Goal: Transaction & Acquisition: Purchase product/service

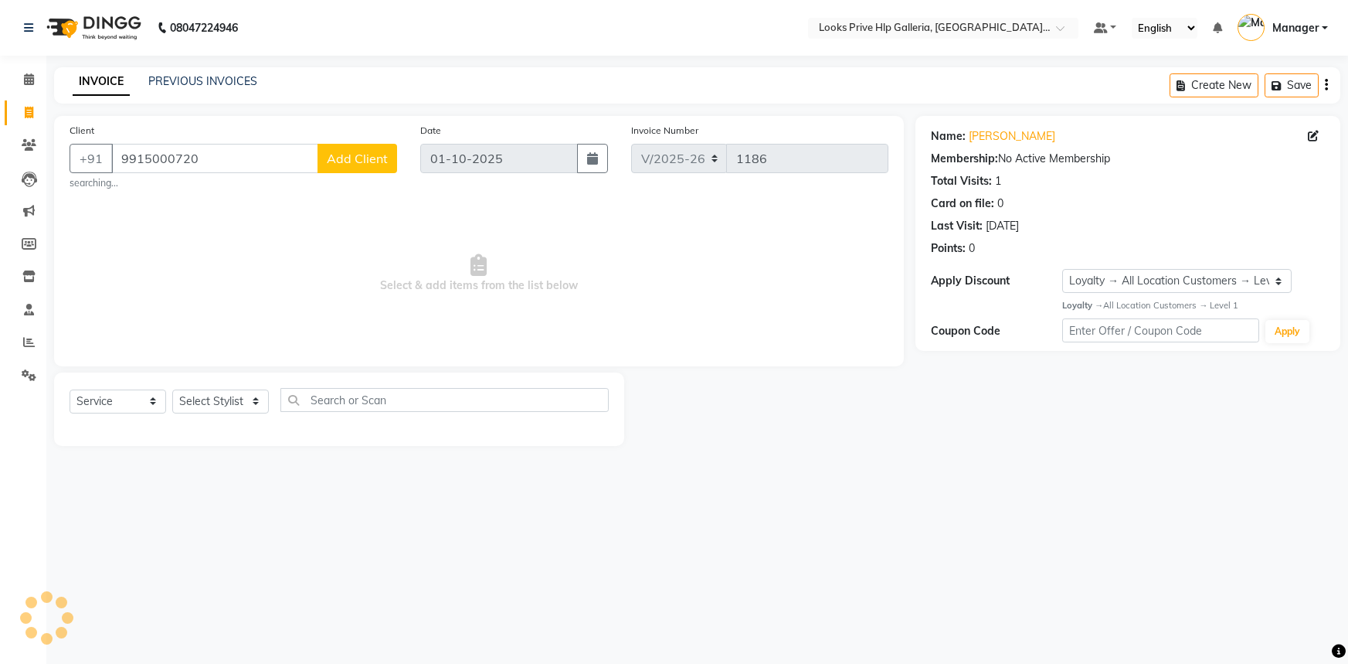
select select "7937"
select select "service"
select select "1: Object"
click at [229, 406] on select "Select Stylist [PERSON_NAME] Counter_Sales Gourav_pdct Gurdeep_Nails+MKP Manage…" at bounding box center [220, 401] width 97 height 24
select select "71862"
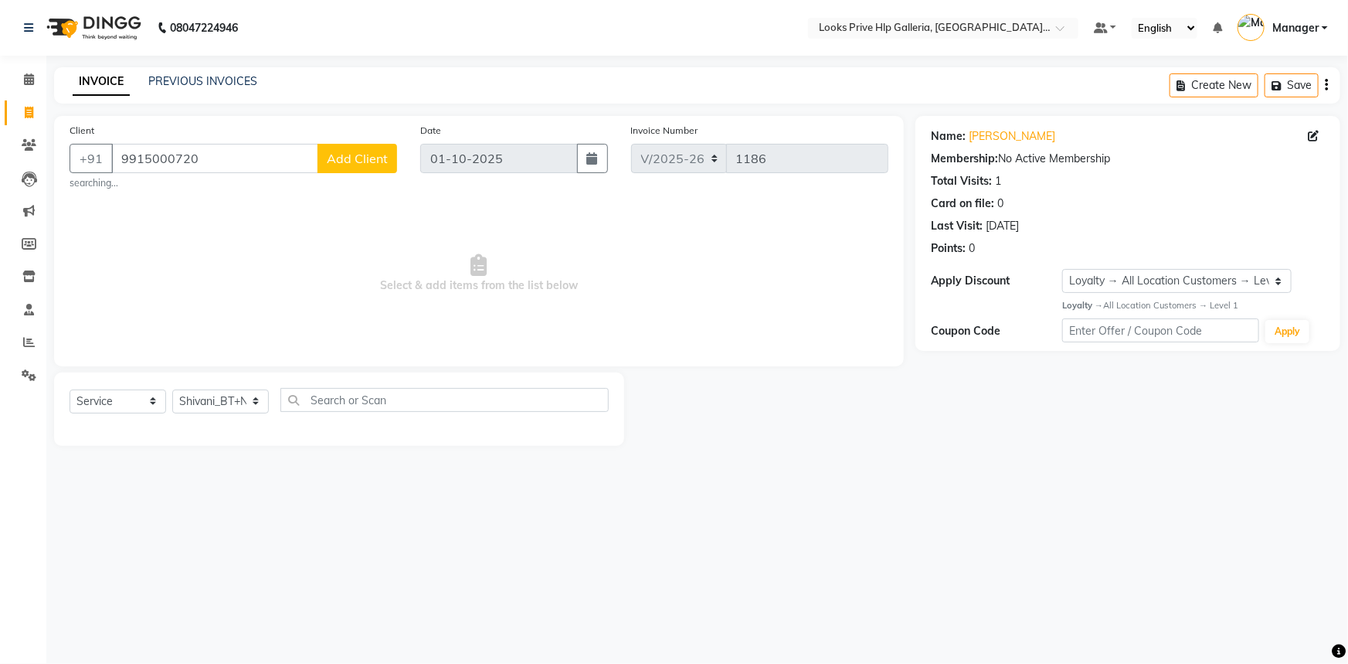
click at [172, 389] on select "Select Stylist [PERSON_NAME] Counter_Sales Gourav_pdct Gurdeep_Nails+MKP Manage…" at bounding box center [220, 401] width 97 height 24
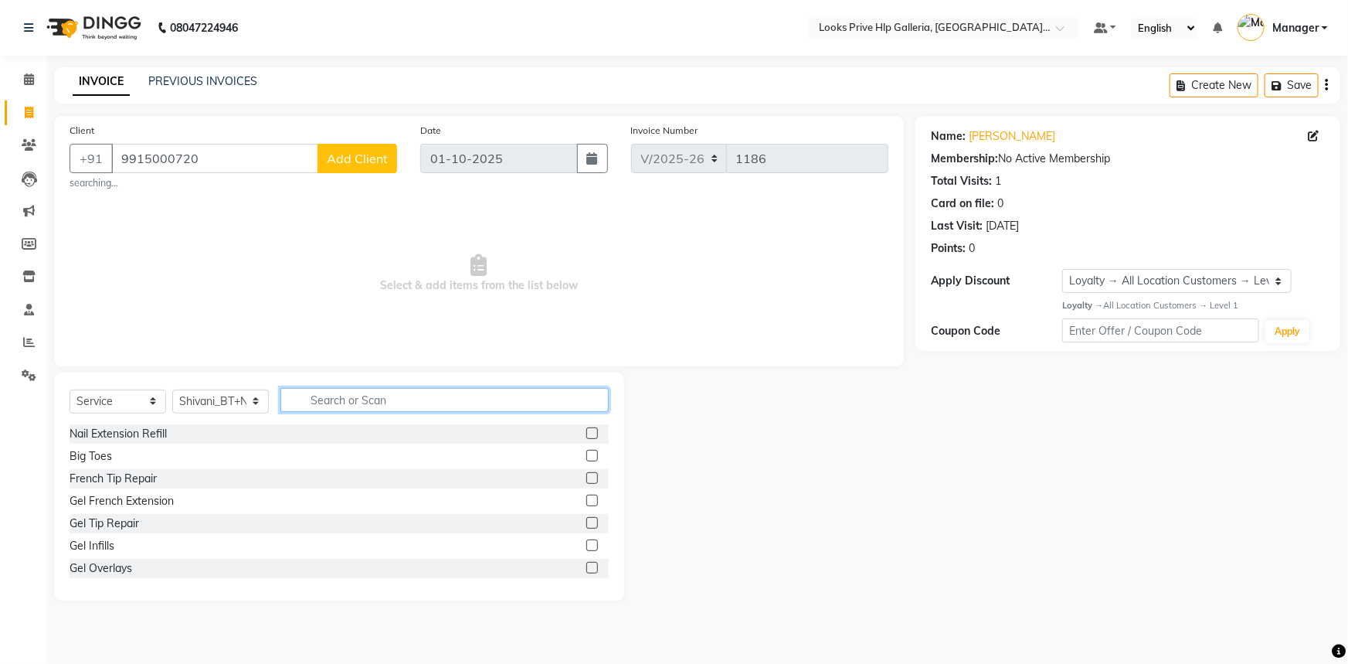
click at [440, 401] on input "text" at bounding box center [444, 400] width 328 height 24
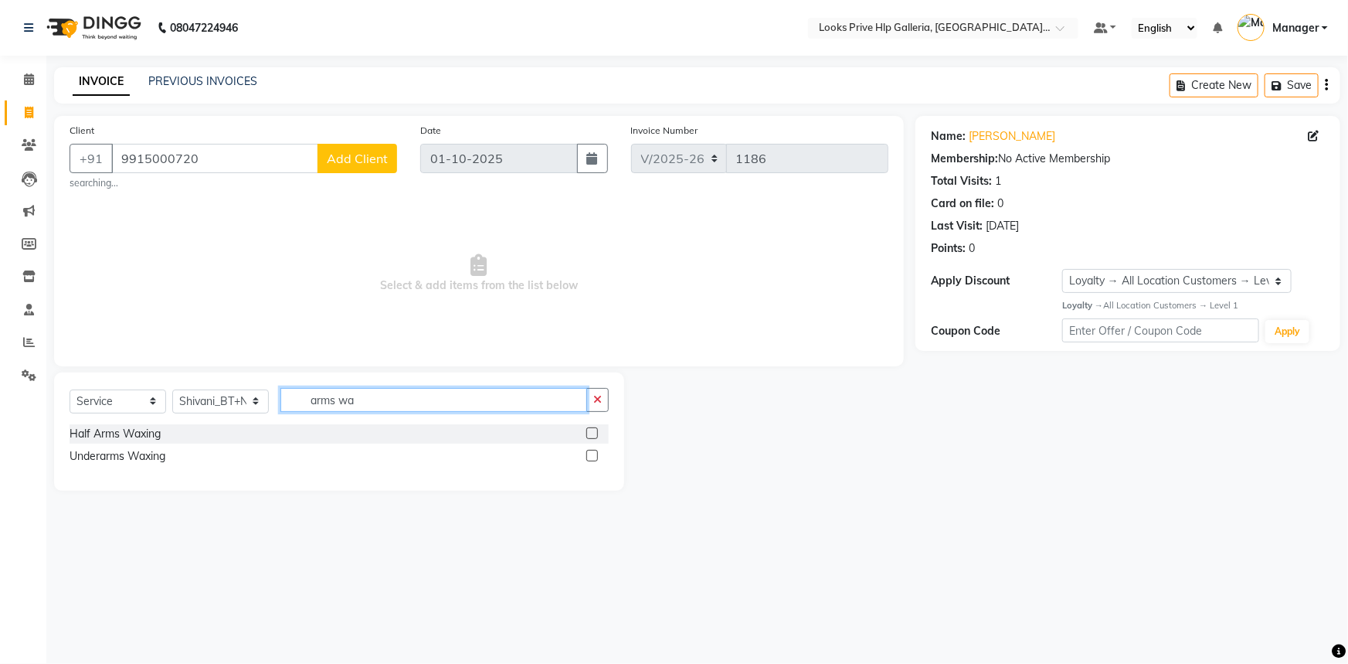
type input "arms wa"
click at [589, 456] on label at bounding box center [592, 456] width 12 height 12
click at [589, 456] on input "checkbox" at bounding box center [591, 456] width 10 height 10
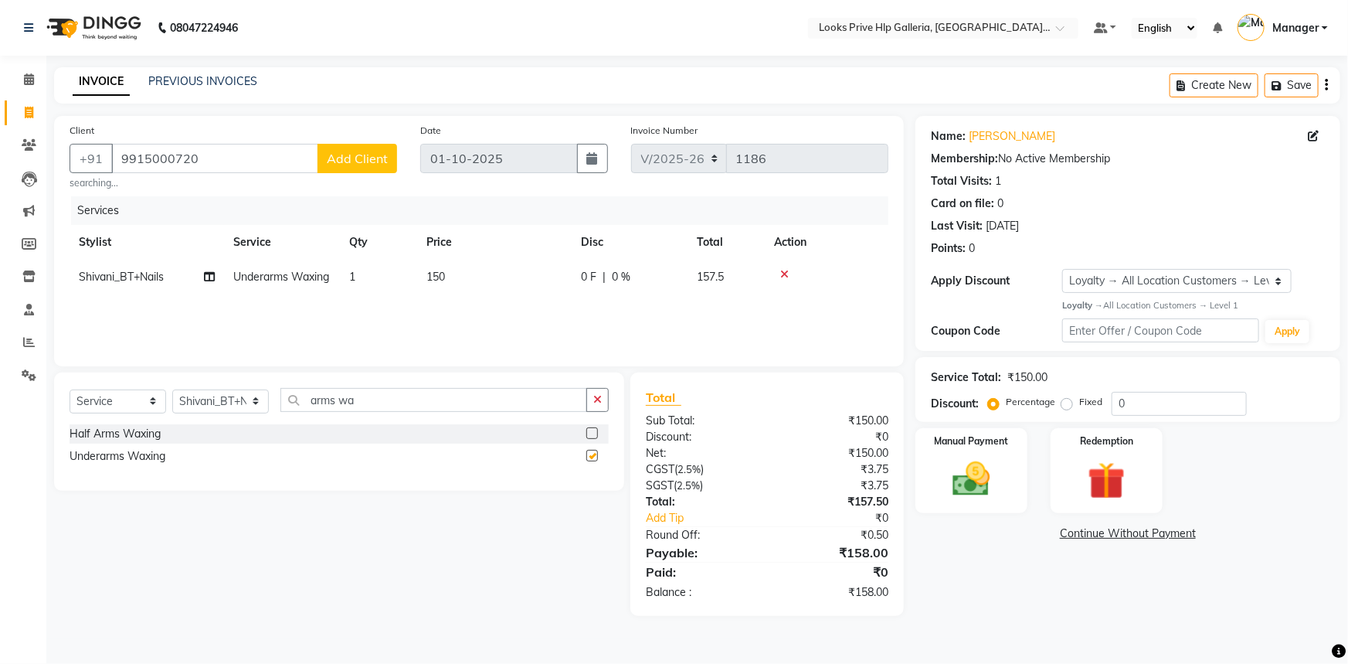
checkbox input "false"
click at [502, 409] on input "arms wa" at bounding box center [433, 400] width 307 height 24
type input "a"
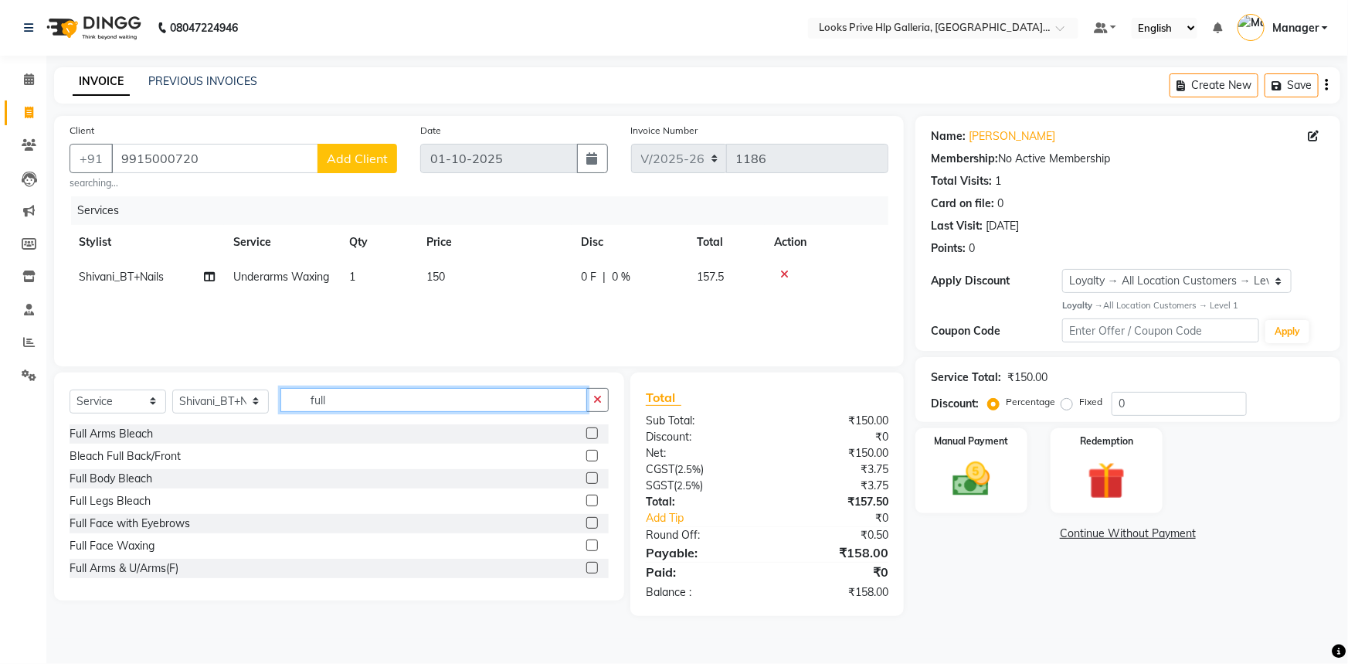
type input "full"
click at [586, 567] on label at bounding box center [592, 568] width 12 height 12
click at [586, 567] on input "checkbox" at bounding box center [591, 568] width 10 height 10
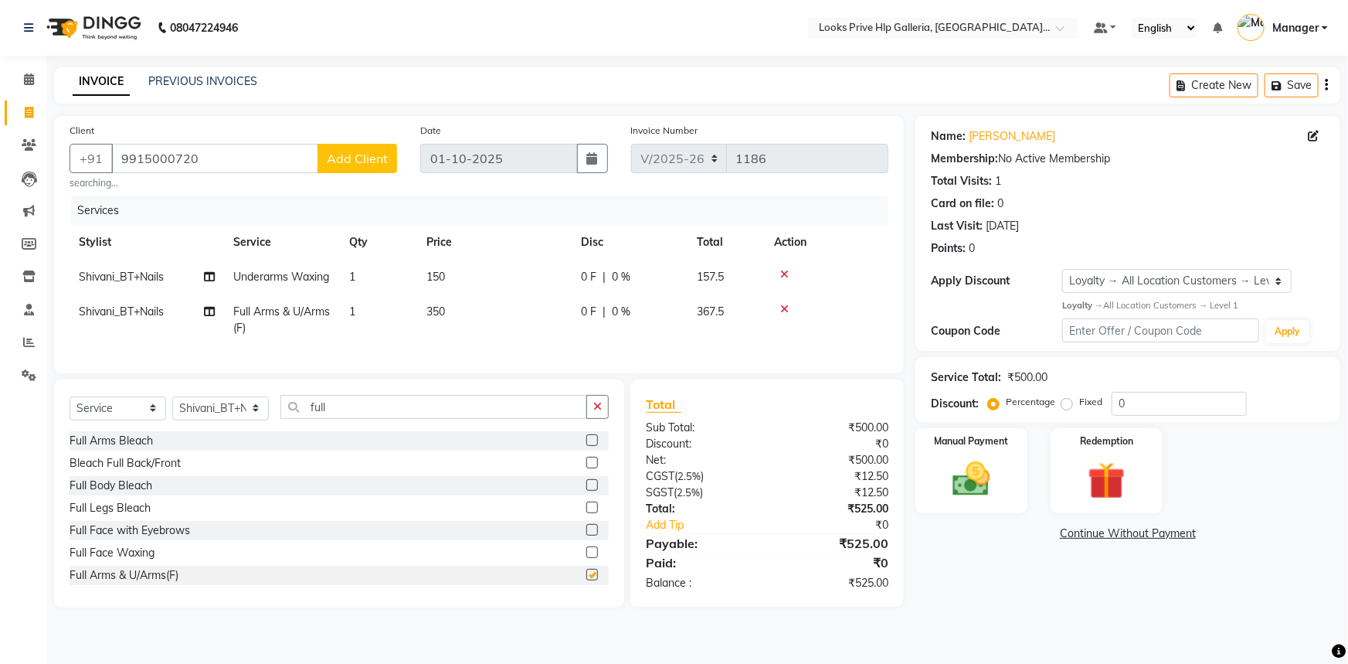
checkbox input "false"
click at [783, 272] on icon at bounding box center [784, 274] width 8 height 11
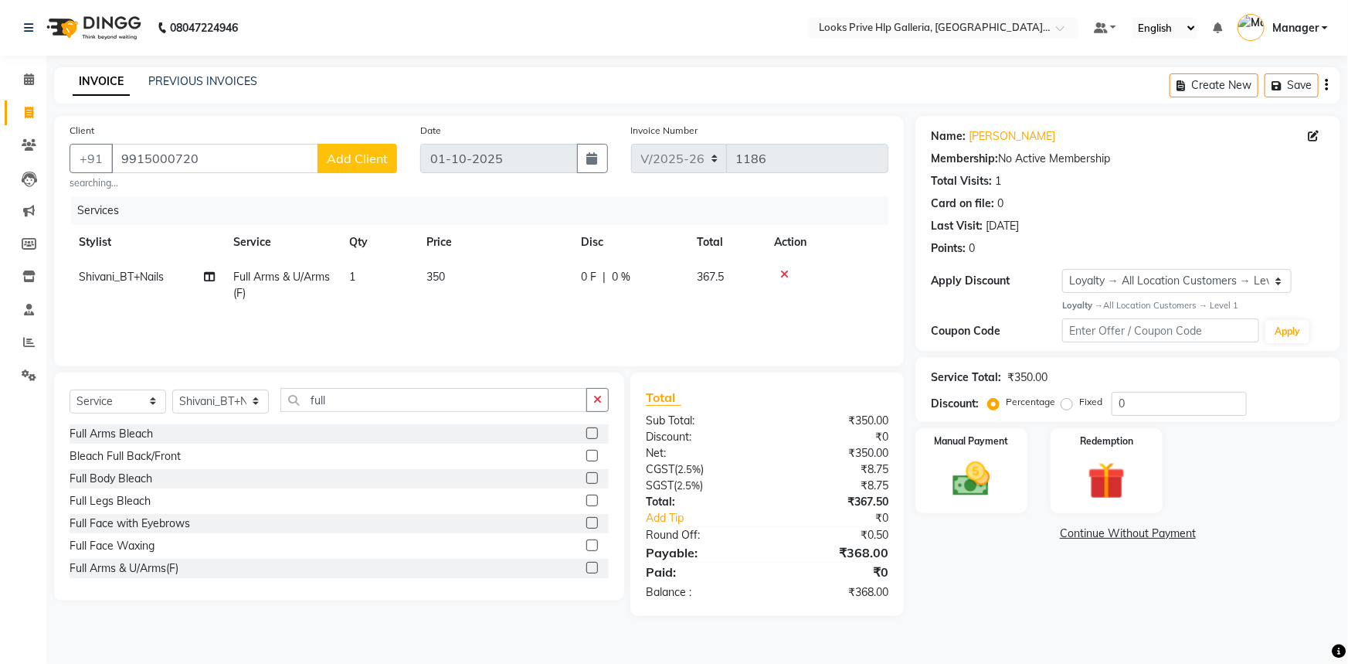
click at [603, 401] on button "button" at bounding box center [597, 400] width 22 height 24
type input "legs"
click at [586, 480] on label at bounding box center [592, 478] width 12 height 12
click at [586, 480] on input "checkbox" at bounding box center [591, 479] width 10 height 10
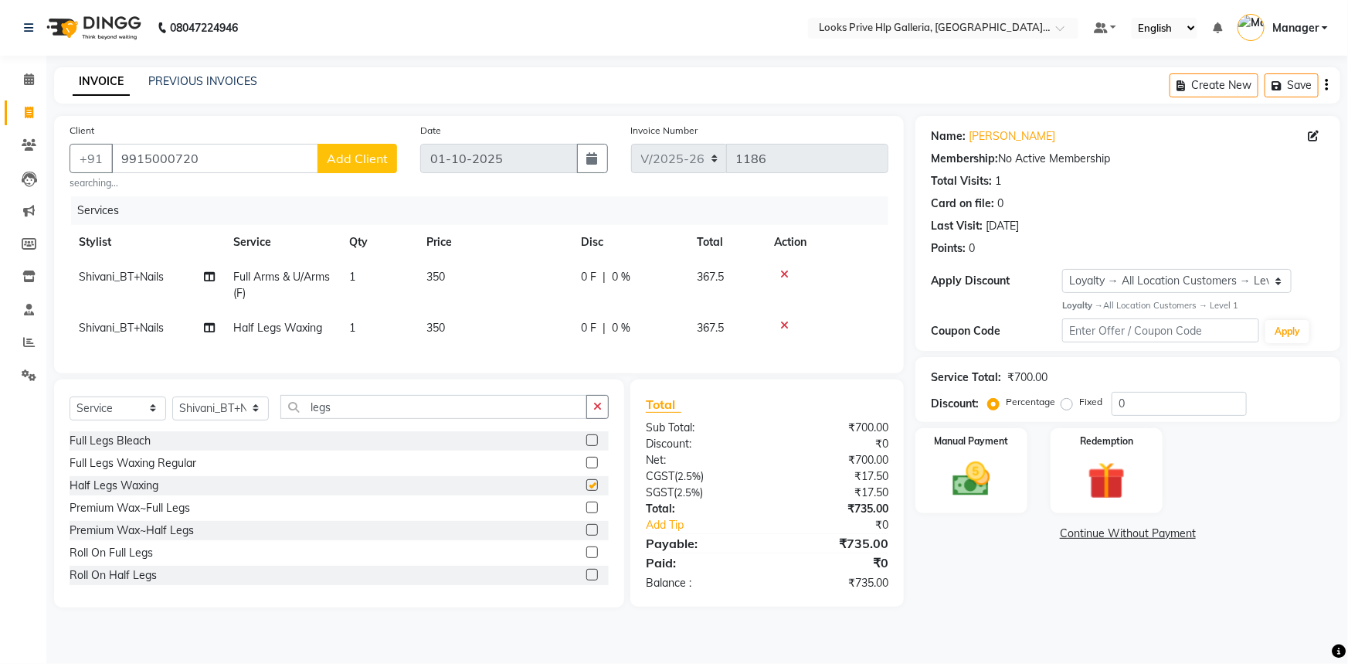
checkbox input "false"
click at [603, 414] on button "button" at bounding box center [597, 407] width 22 height 24
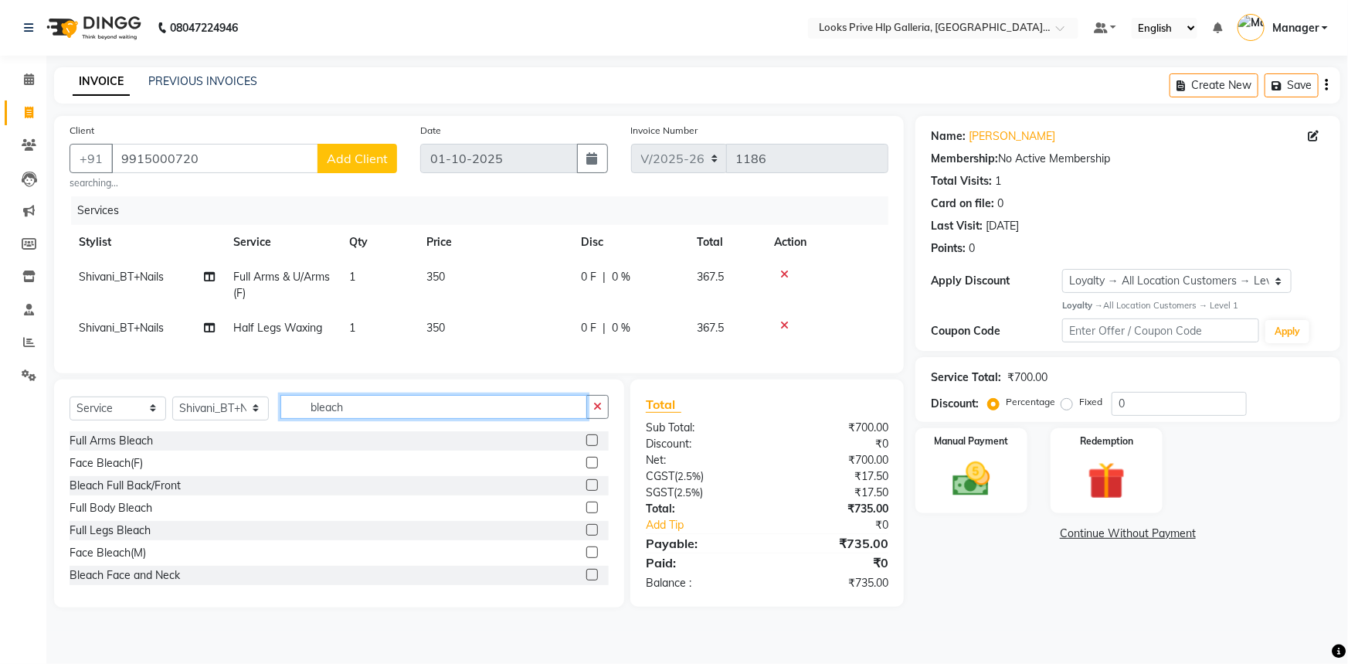
type input "bleach"
click at [586, 558] on label at bounding box center [592, 552] width 12 height 12
click at [586, 558] on input "checkbox" at bounding box center [591, 553] width 10 height 10
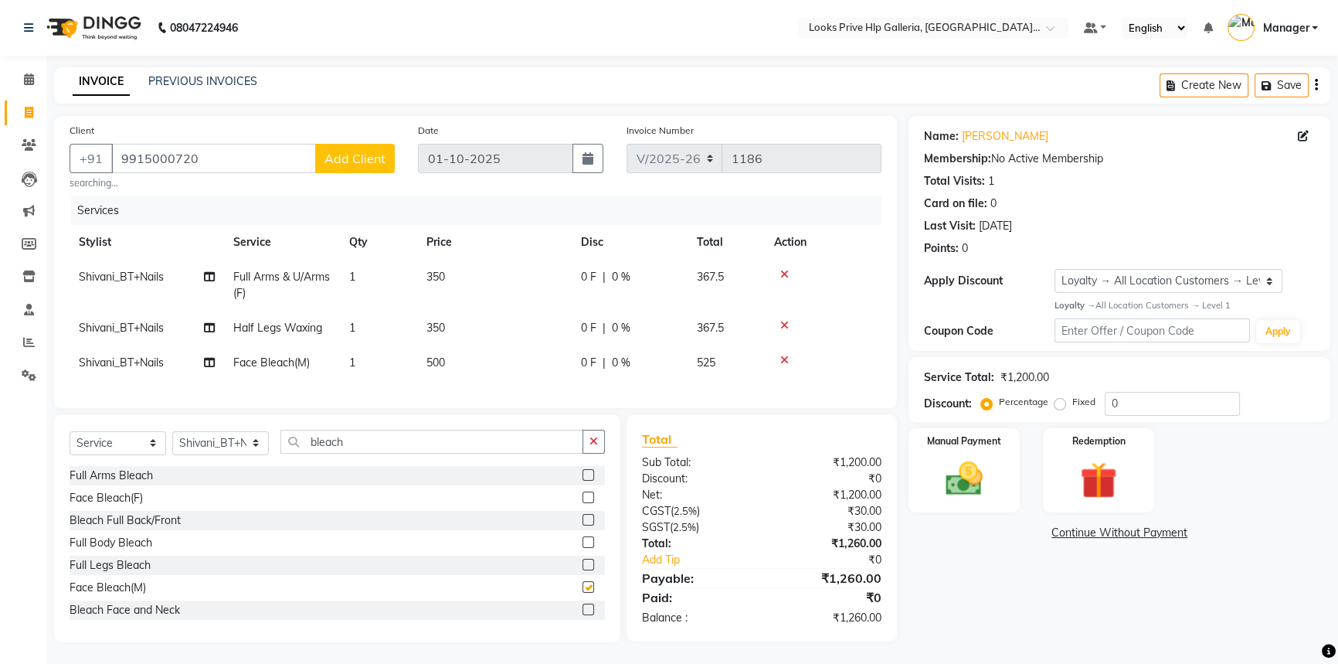
checkbox input "false"
click at [461, 348] on td "500" at bounding box center [494, 362] width 155 height 35
select select "71862"
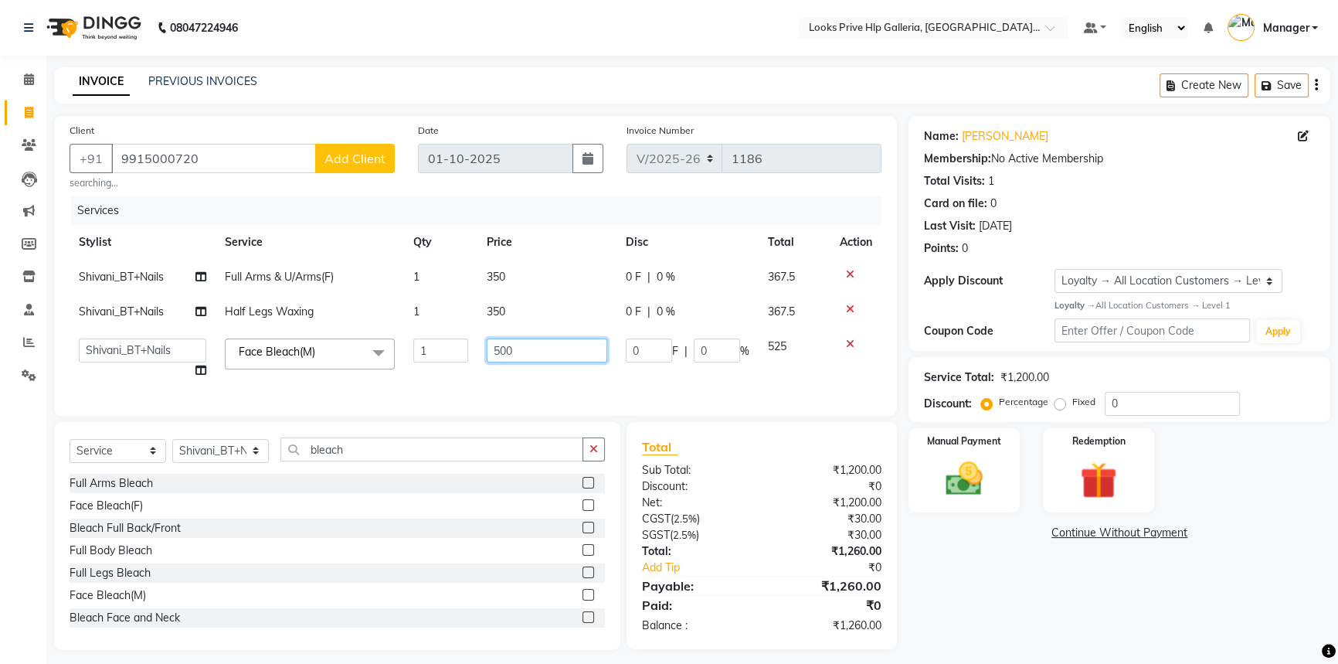
drag, startPoint x: 517, startPoint y: 339, endPoint x: 367, endPoint y: 331, distance: 150.1
click at [357, 331] on tr "Arshdeep Arya Counter_Sales Gourav_pdct Gurdeep_Nails+MKP Manager Mani_chauhan …" at bounding box center [476, 358] width 812 height 59
type input "1500"
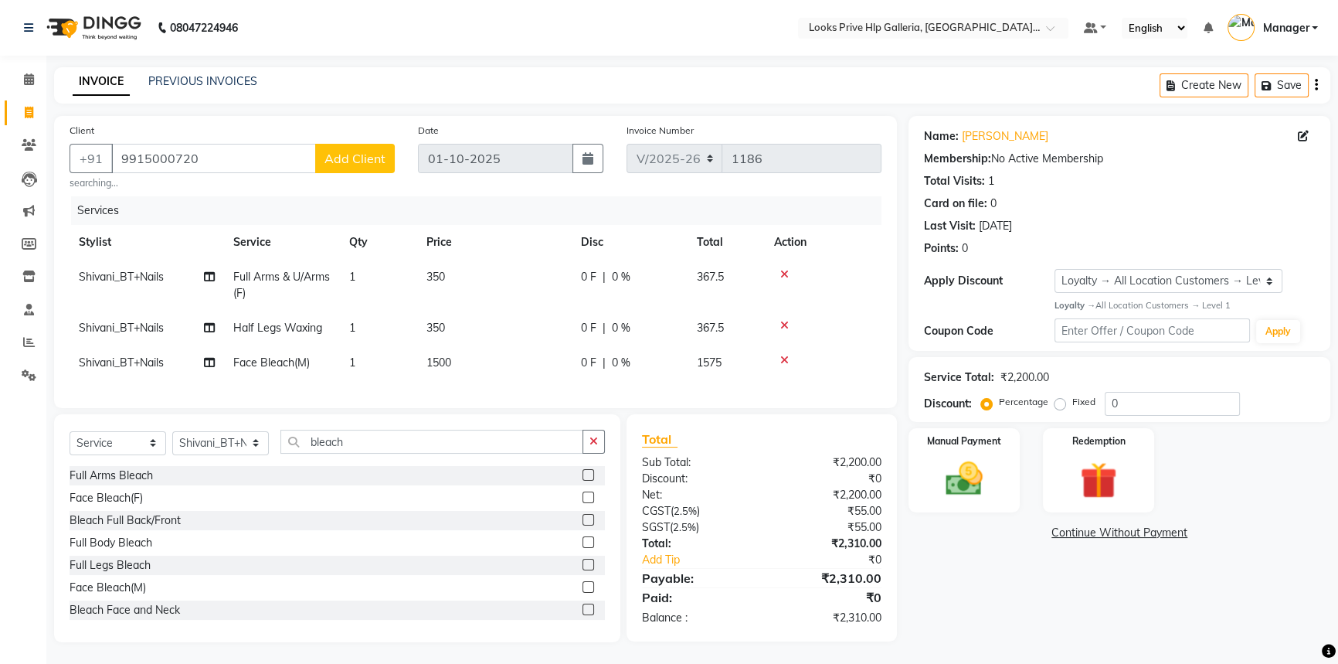
click at [502, 287] on td "350" at bounding box center [494, 285] width 155 height 51
select select "71862"
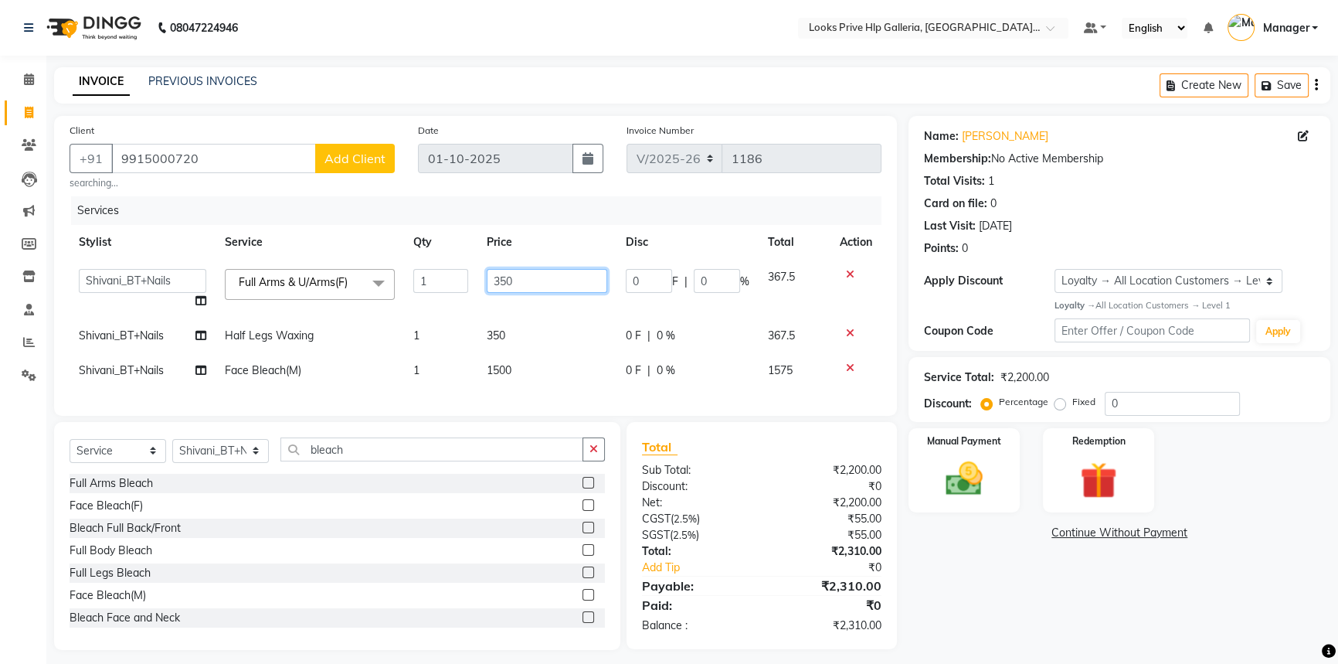
drag, startPoint x: 549, startPoint y: 278, endPoint x: 402, endPoint y: 255, distance: 148.6
click at [403, 280] on tr "Arshdeep Arya Counter_Sales Gourav_pdct Gurdeep_Nails+MKP Manager Mani_chauhan …" at bounding box center [476, 289] width 812 height 59
type input "1500"
drag, startPoint x: 541, startPoint y: 325, endPoint x: 549, endPoint y: 318, distance: 11.5
click at [549, 318] on td "350" at bounding box center [547, 335] width 140 height 35
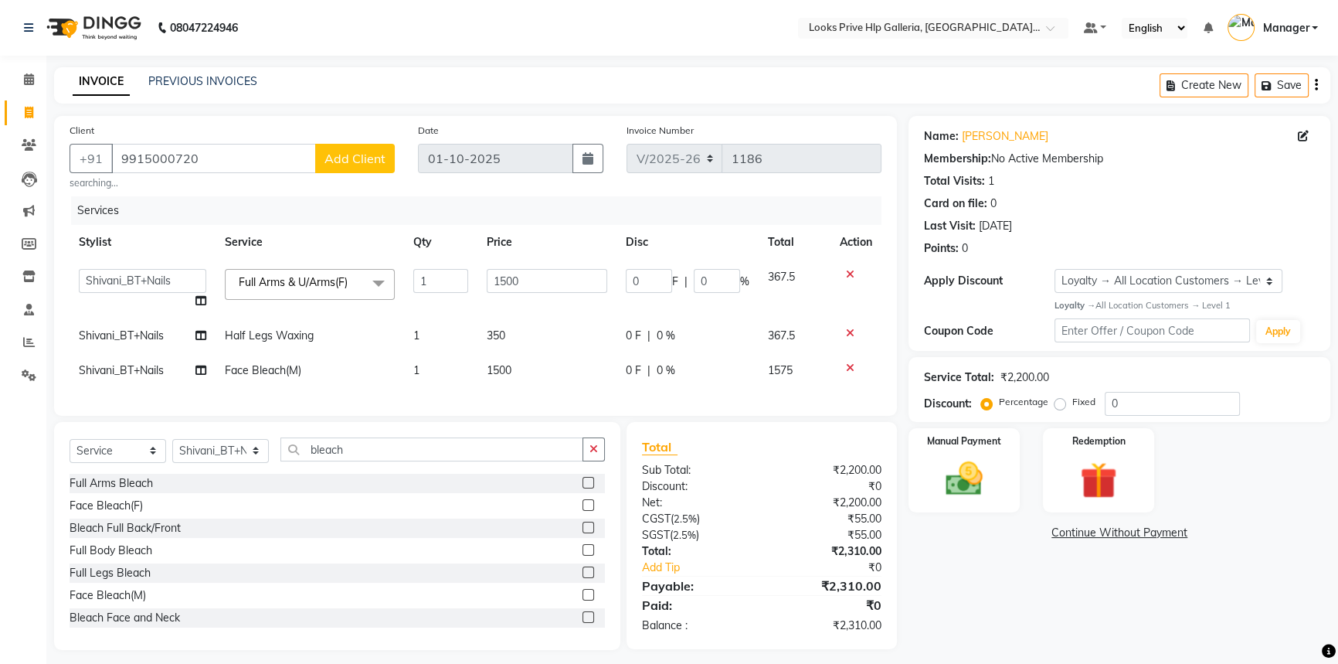
select select "71862"
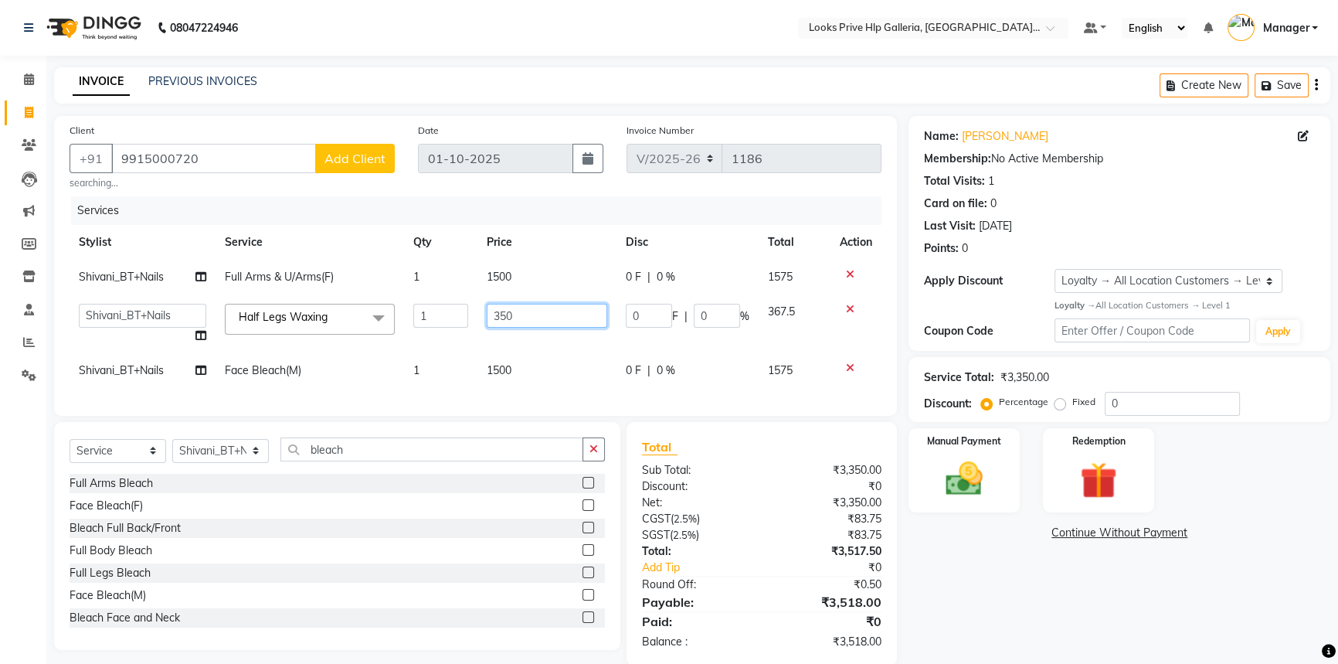
drag, startPoint x: 576, startPoint y: 316, endPoint x: 348, endPoint y: 285, distance: 230.8
click at [347, 285] on tbody "Shivani_BT+Nails Full Arms & U/Arms(F) 1 1500 0 F | 0 % 1575 Arshdeep Arya Coun…" at bounding box center [476, 324] width 812 height 128
type input "1100"
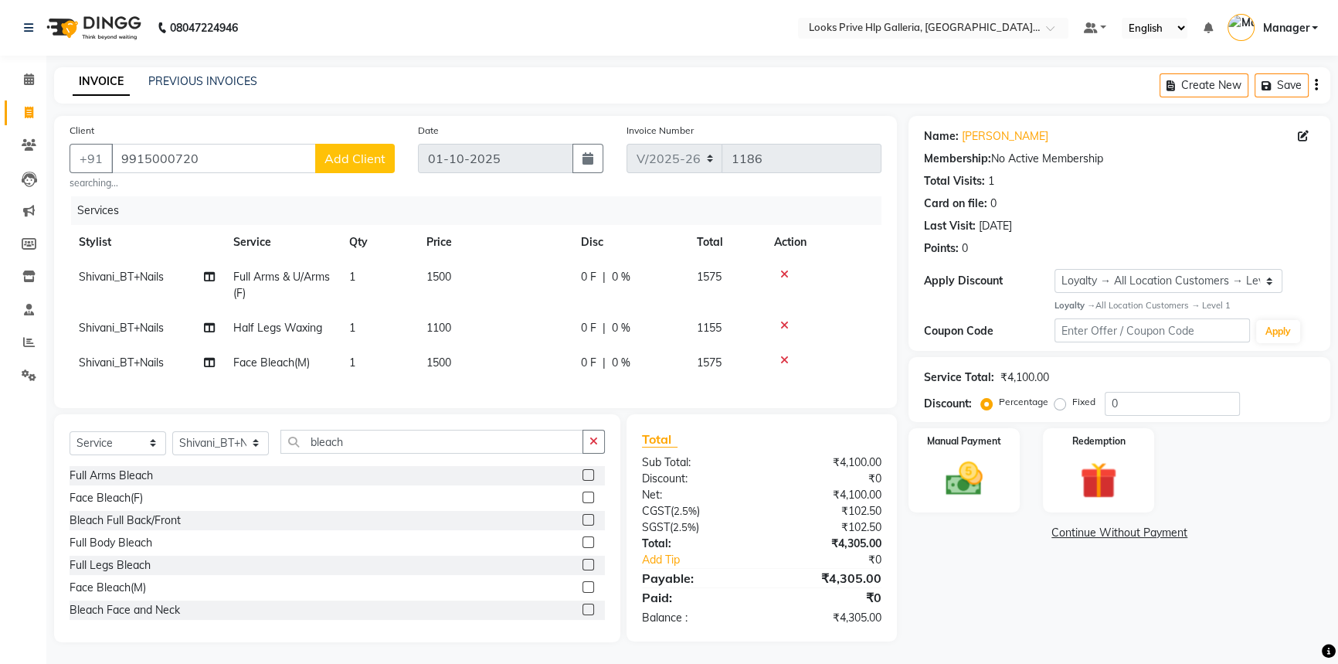
click at [1096, 620] on div "Name: Akrita Membership: No Active Membership Total Visits: 1 Card on file: 0 L…" at bounding box center [1125, 379] width 433 height 526
click at [1179, 407] on input "0" at bounding box center [1172, 404] width 135 height 24
type input "050"
click at [975, 458] on img at bounding box center [964, 479] width 63 height 44
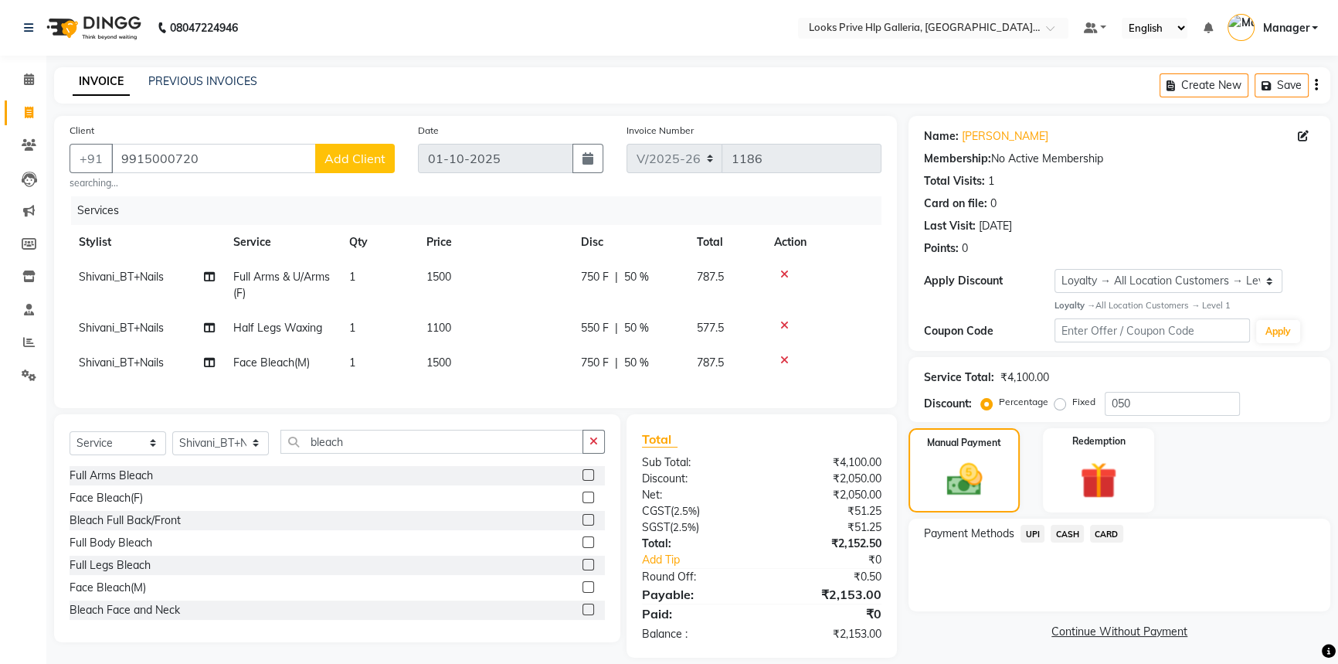
click at [1107, 534] on span "CARD" at bounding box center [1106, 534] width 33 height 18
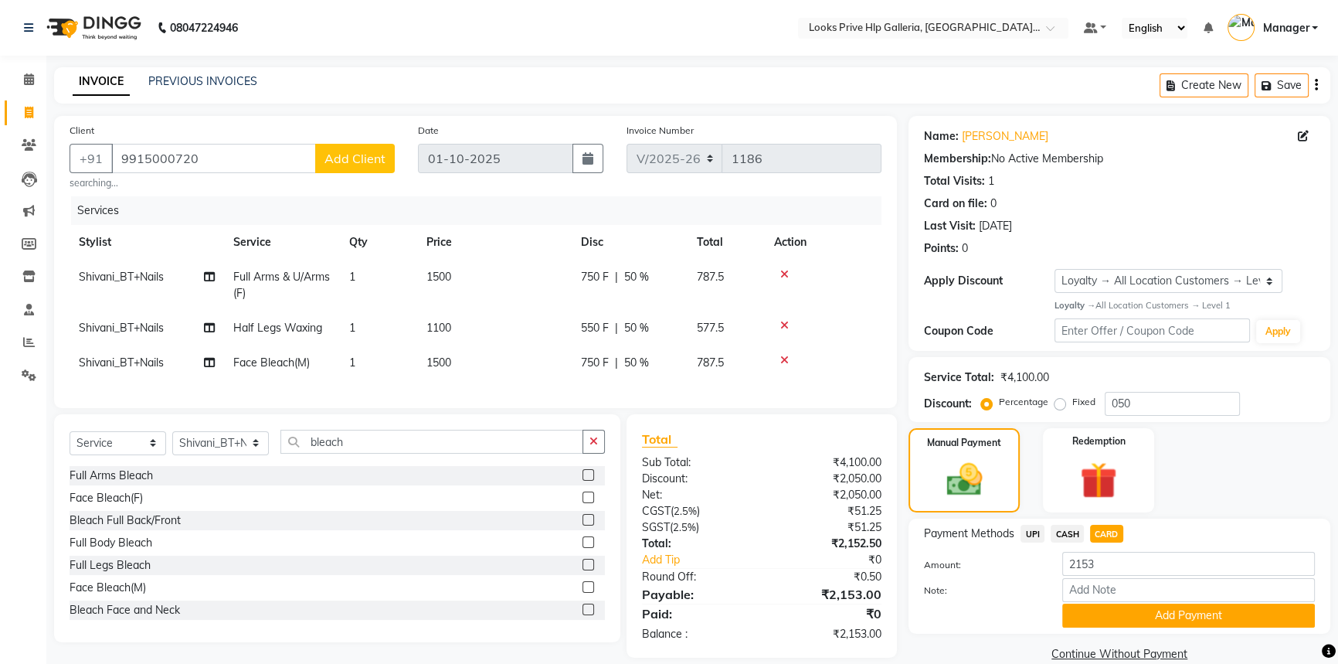
click at [1183, 615] on button "Add Payment" at bounding box center [1188, 615] width 253 height 24
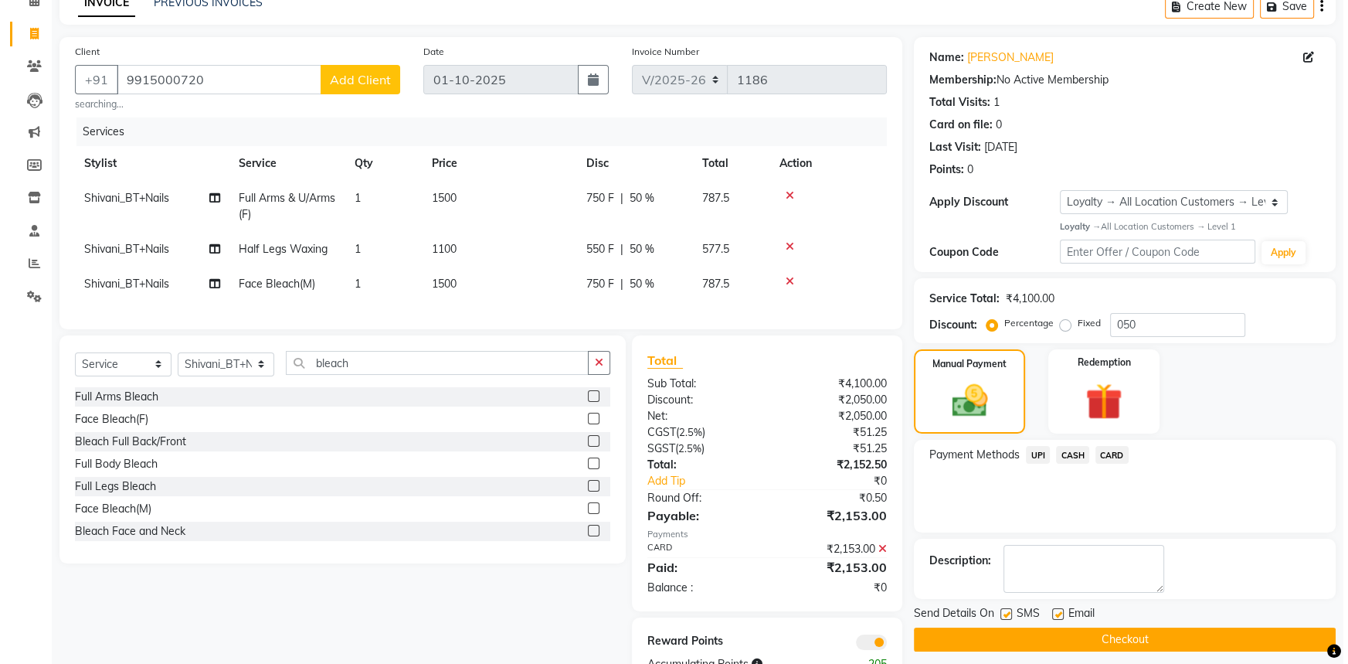
scroll to position [138, 0]
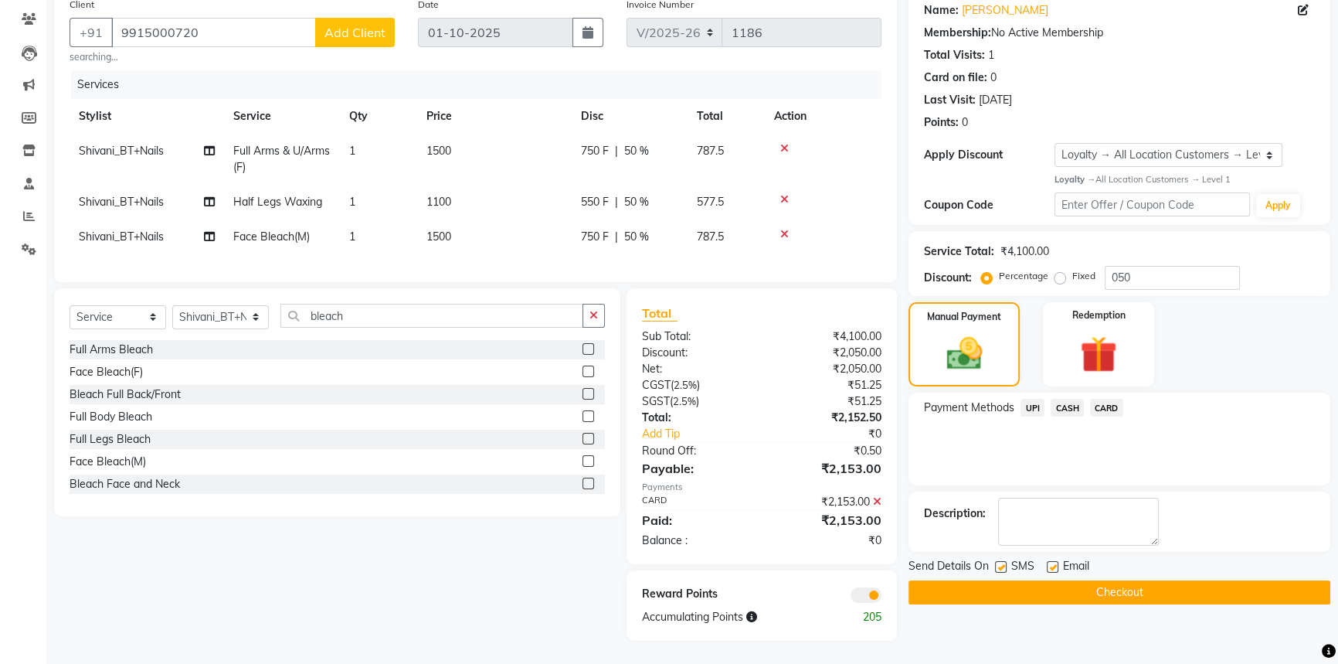
click at [871, 598] on span at bounding box center [866, 594] width 31 height 15
click at [881, 597] on input "checkbox" at bounding box center [881, 597] width 0 height 0
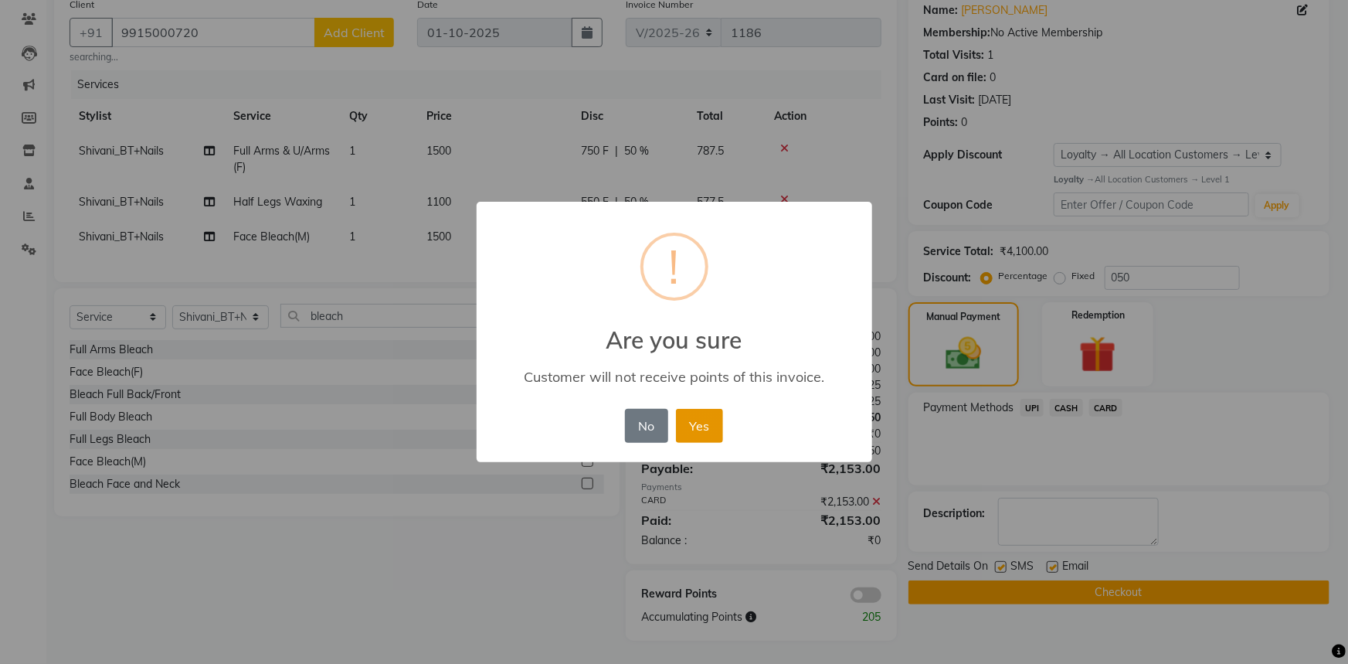
click at [685, 427] on button "Yes" at bounding box center [699, 426] width 47 height 34
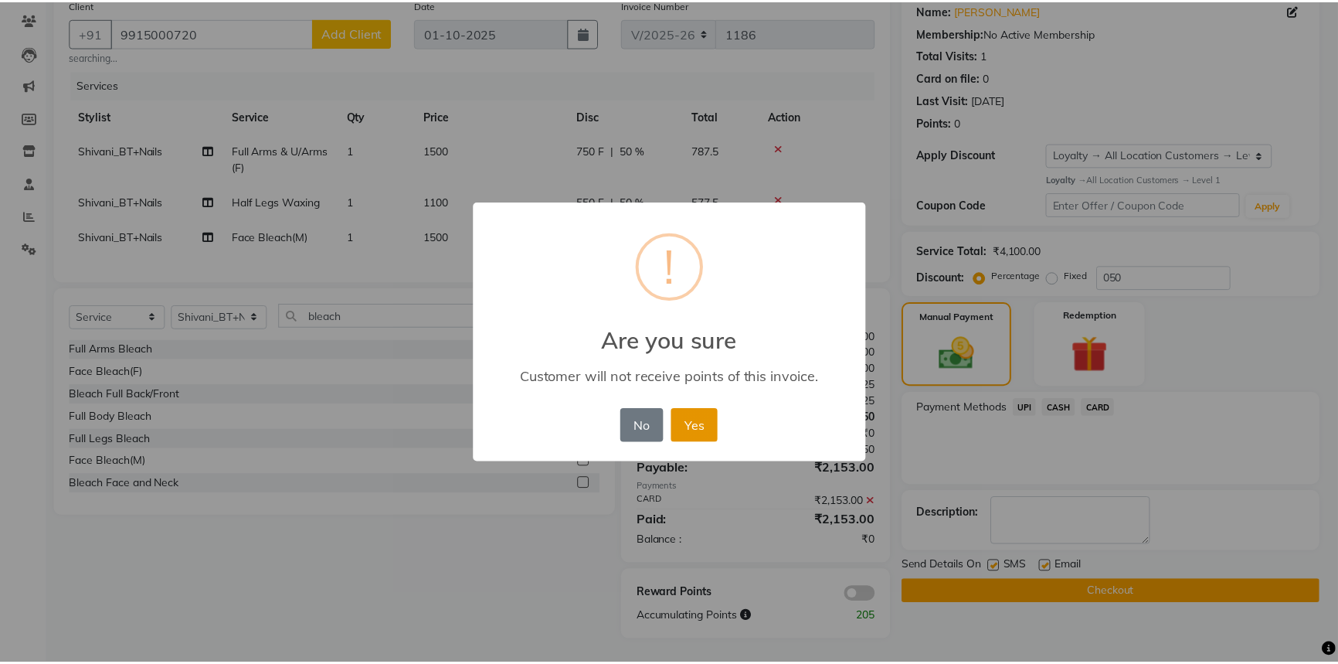
scroll to position [115, 0]
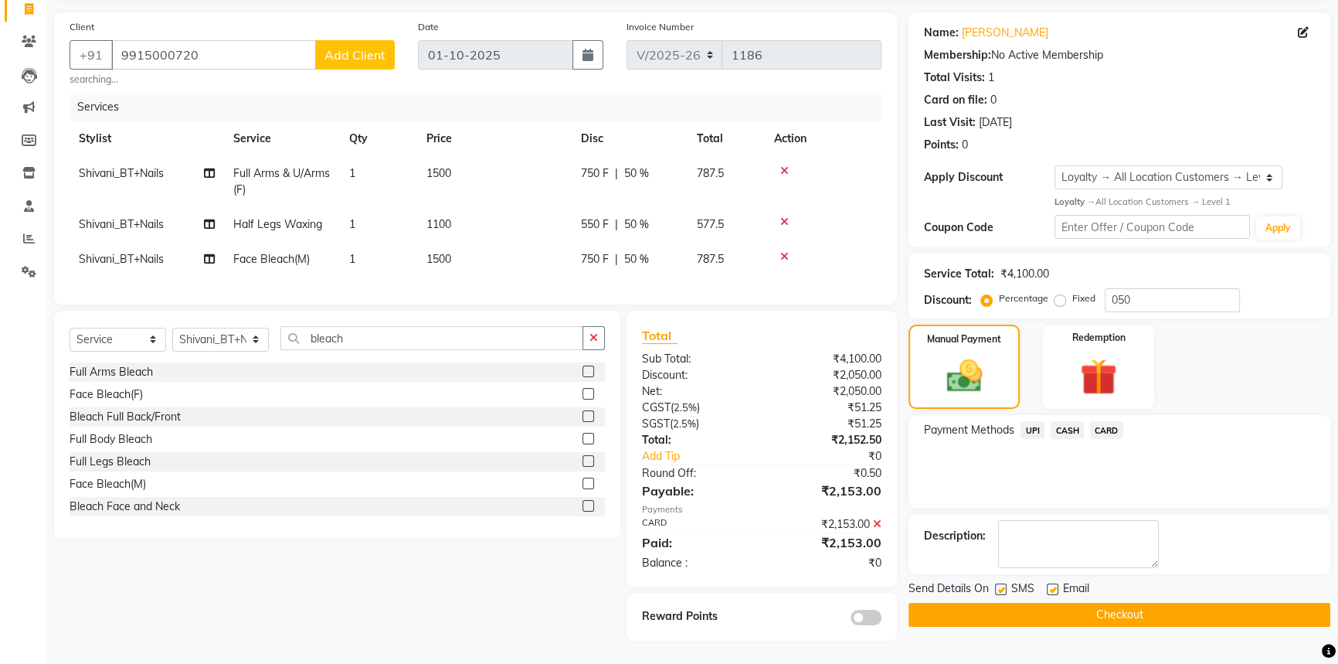
click at [1100, 610] on button "Checkout" at bounding box center [1120, 615] width 422 height 24
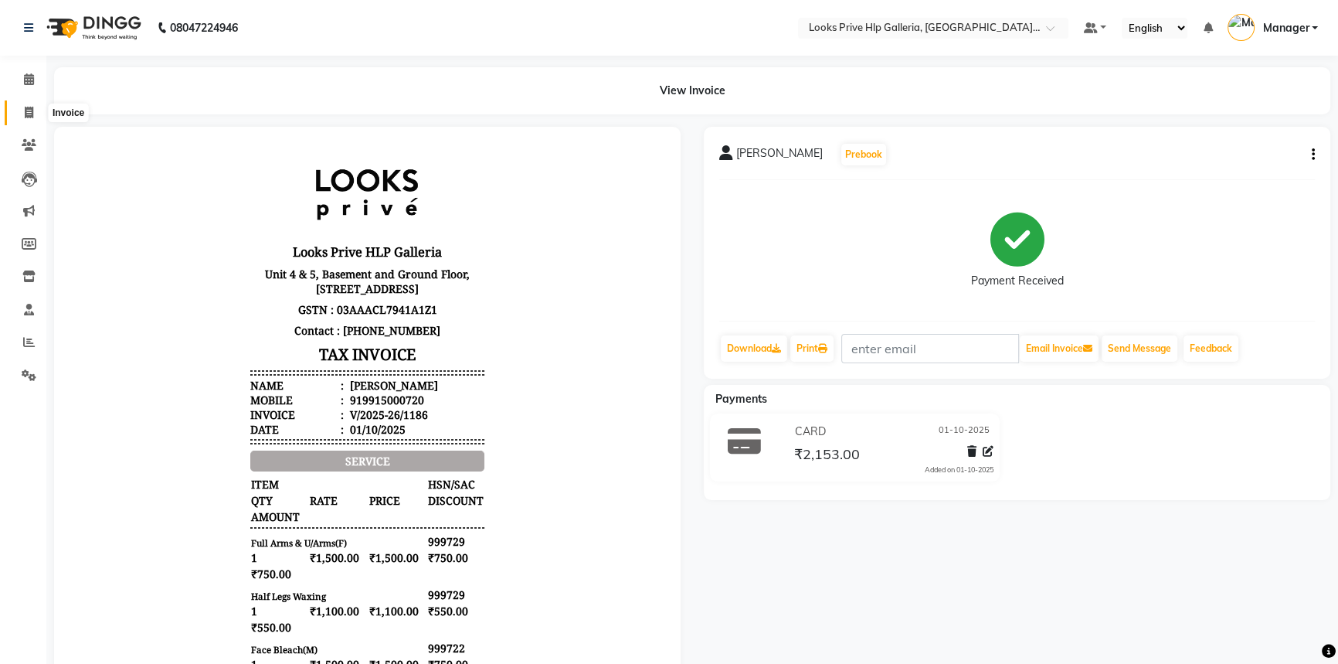
click at [25, 114] on icon at bounding box center [29, 113] width 8 height 12
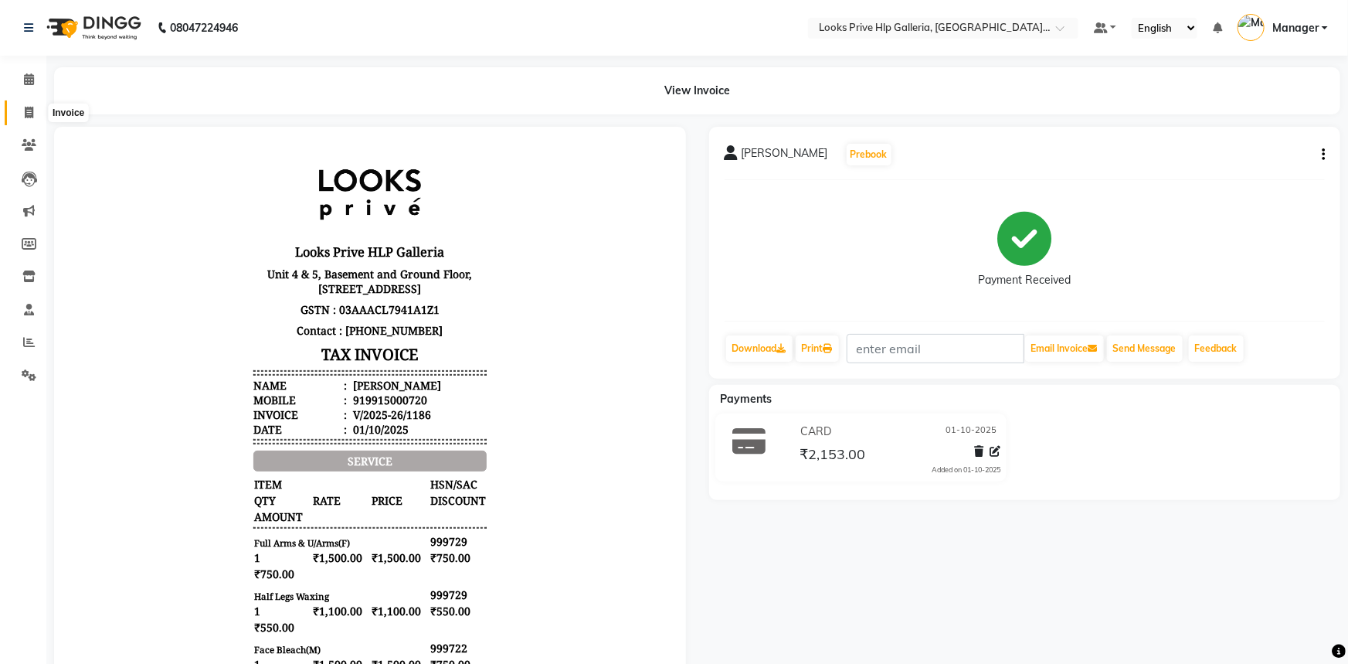
select select "service"
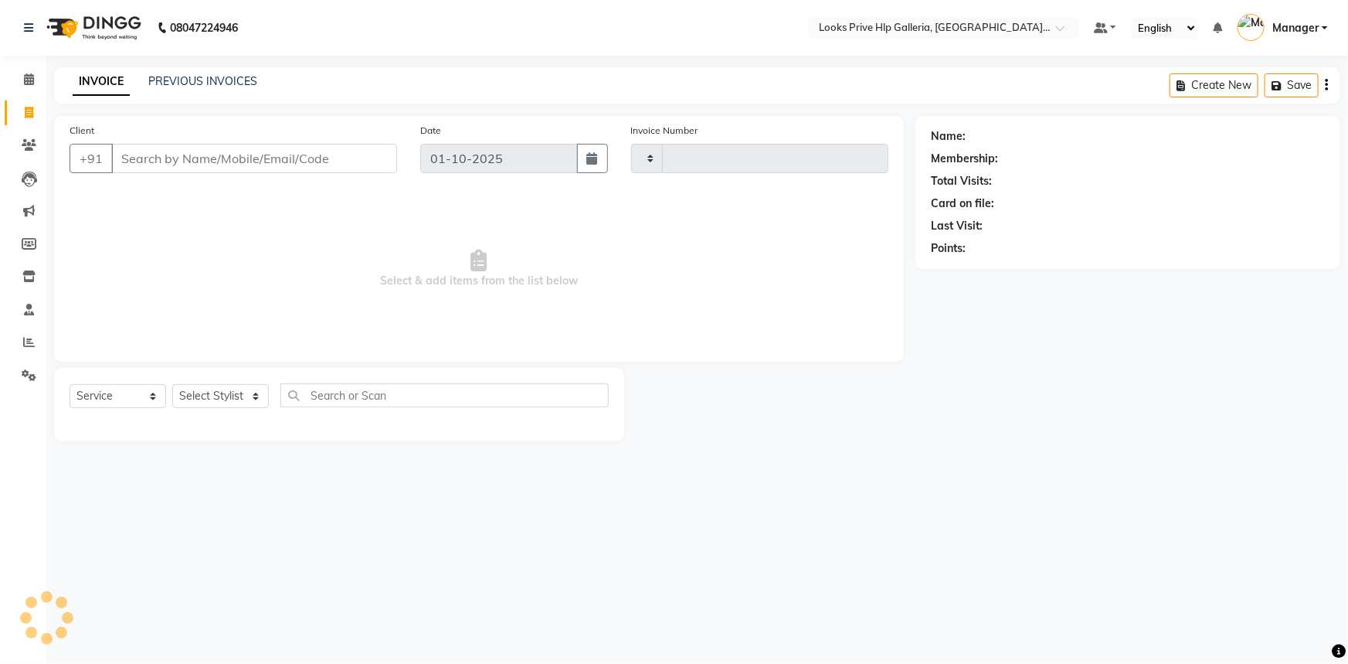
type input "1187"
select select "7937"
type input "9780855950"
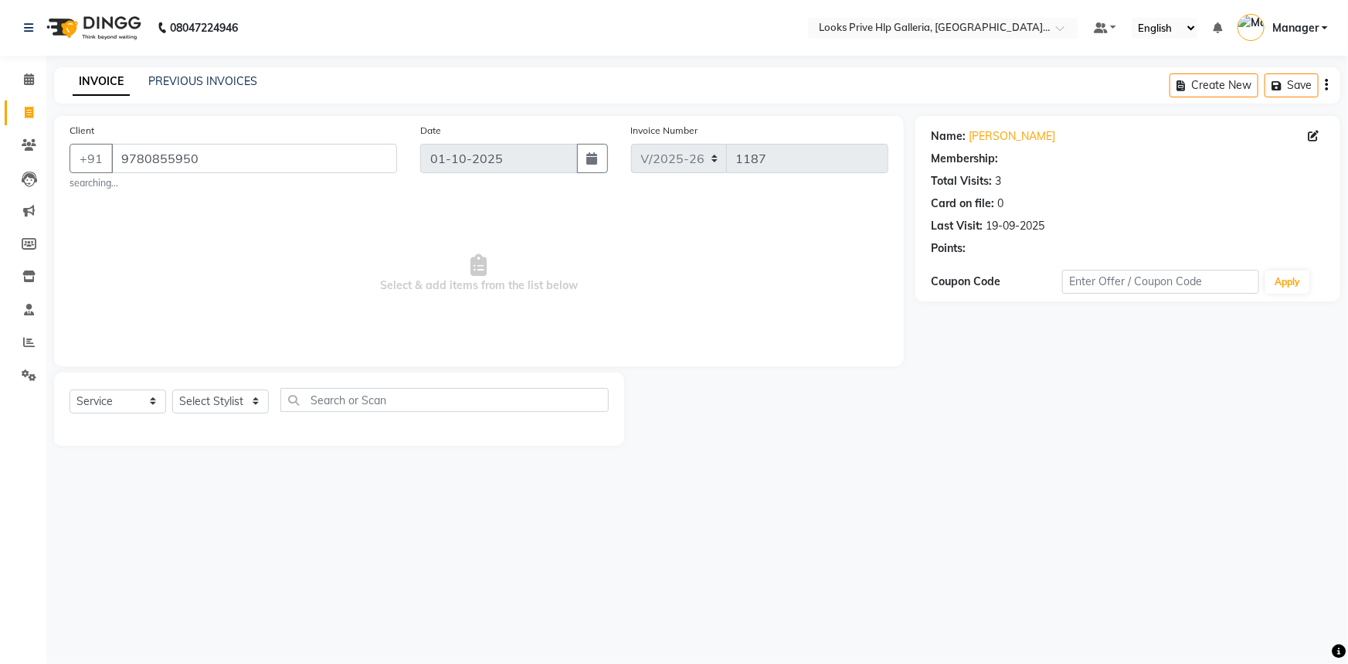
select select "1: Object"
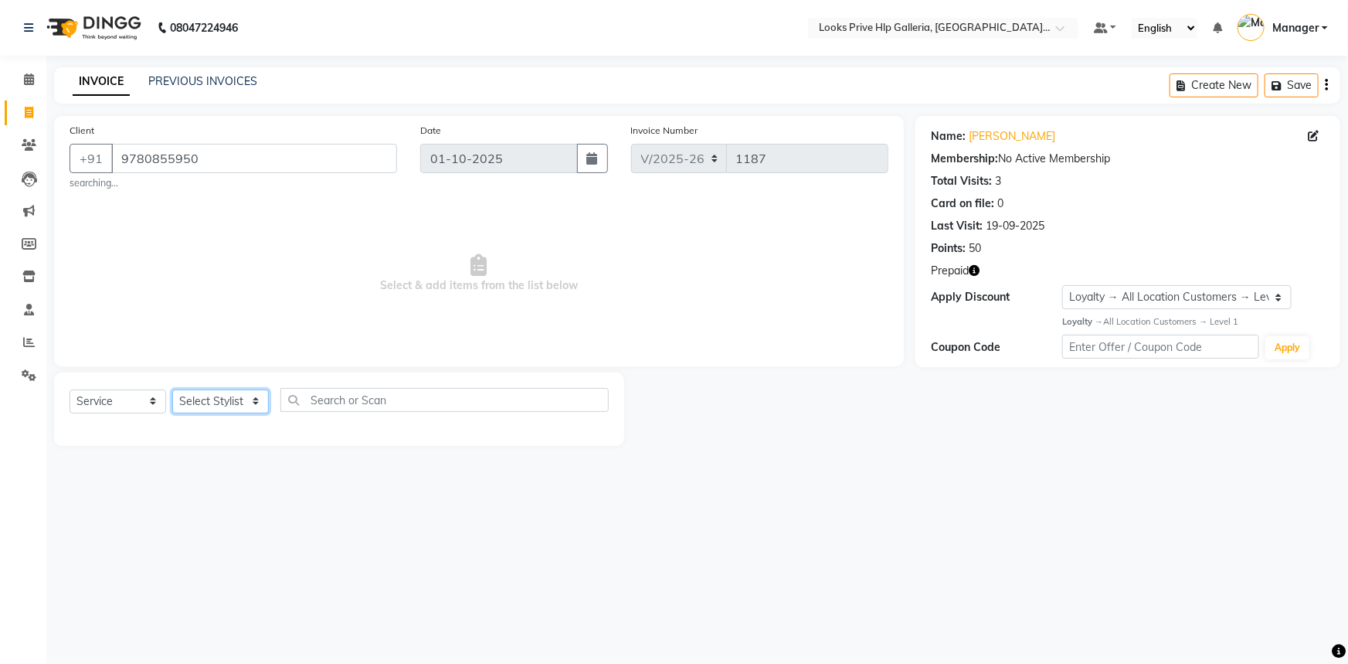
click at [231, 405] on select "Select Stylist [PERSON_NAME] Counter_Sales Gourav_pdct Gurdeep_Nails+MKP Manage…" at bounding box center [220, 401] width 97 height 24
select select "71866"
click at [172, 389] on select "Select Stylist [PERSON_NAME] Counter_Sales Gourav_pdct Gurdeep_Nails+MKP Manage…" at bounding box center [220, 401] width 97 height 24
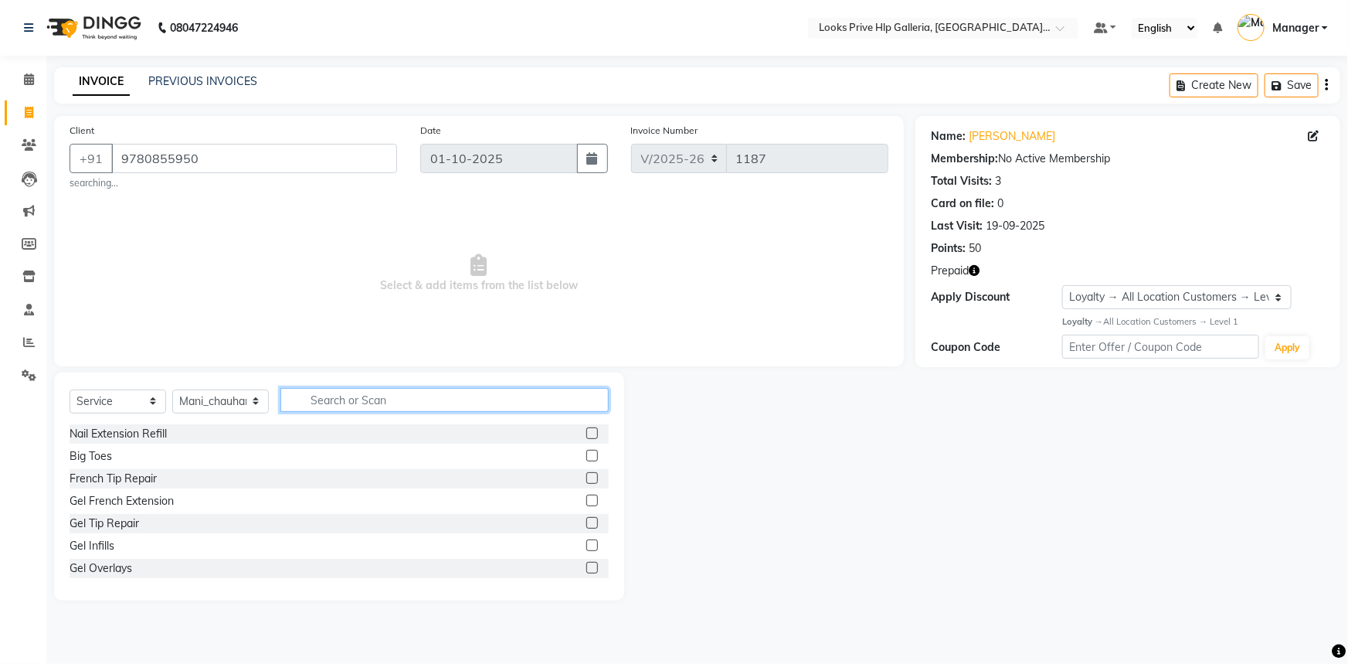
click at [355, 393] on input "text" at bounding box center [444, 400] width 328 height 24
type input "bear"
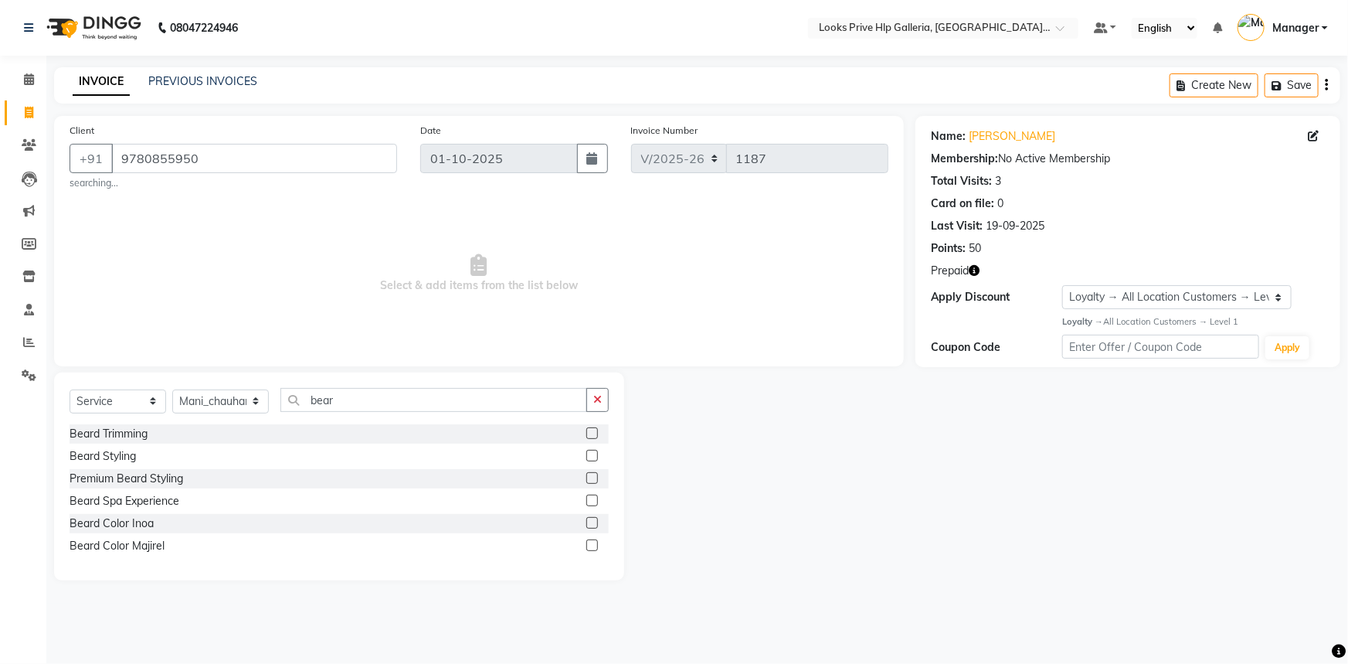
click at [589, 437] on label at bounding box center [592, 433] width 12 height 12
click at [589, 437] on input "checkbox" at bounding box center [591, 434] width 10 height 10
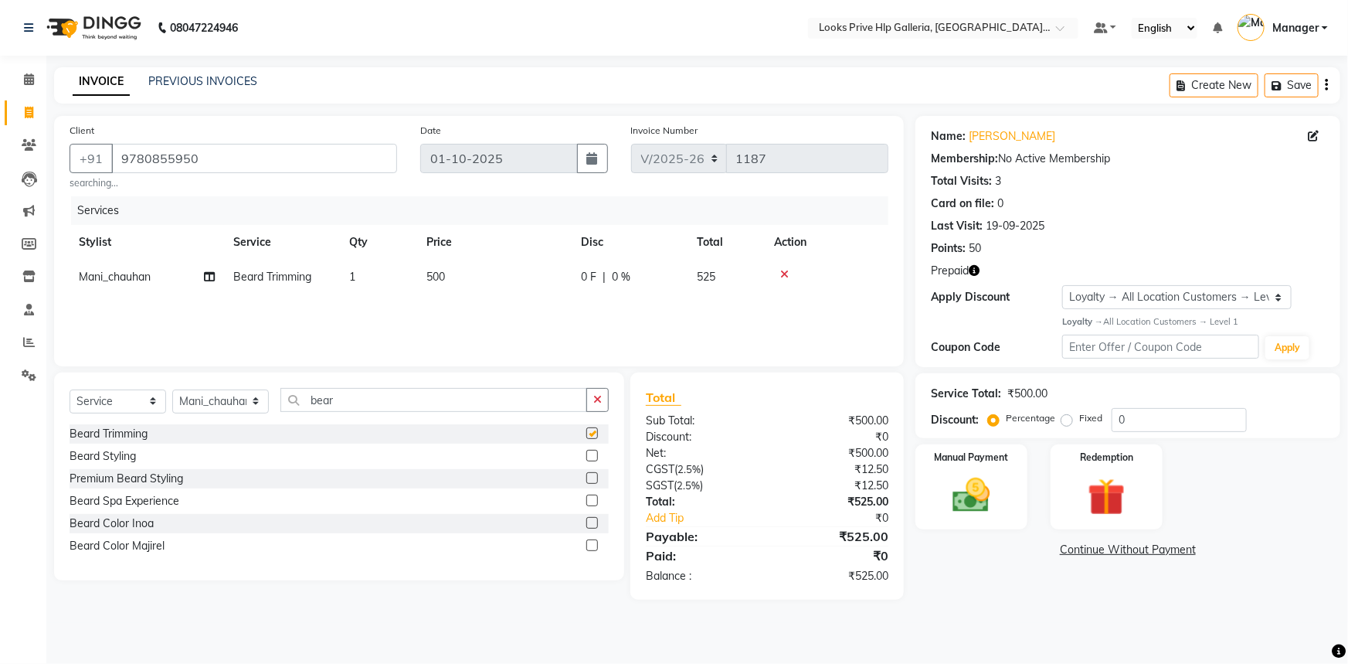
checkbox input "false"
click at [974, 471] on div "Manual Payment" at bounding box center [971, 487] width 117 height 89
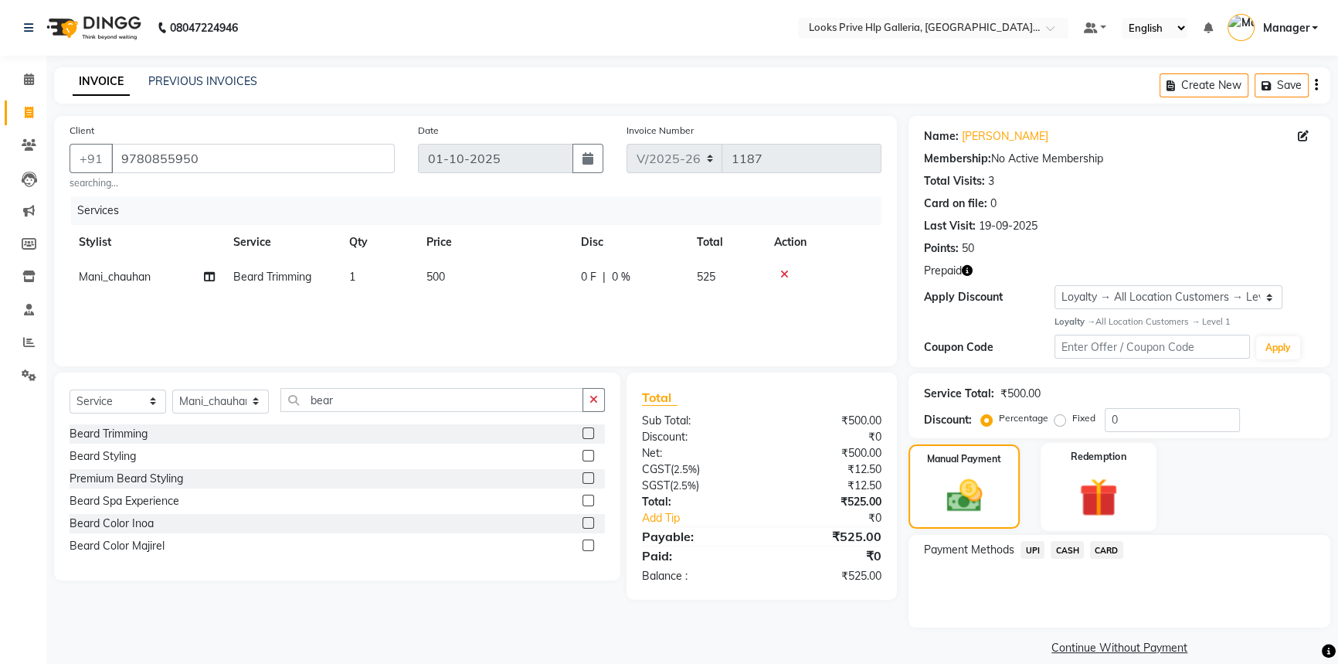
click at [1115, 476] on img at bounding box center [1099, 497] width 63 height 48
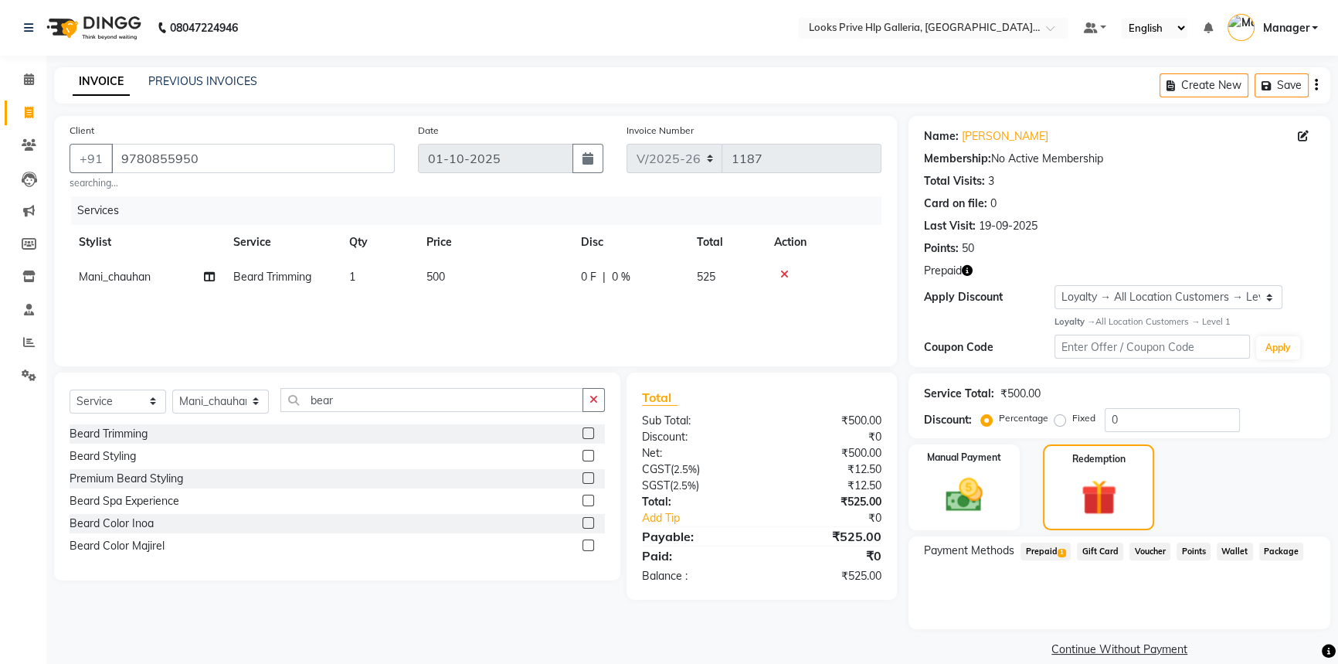
click at [1035, 555] on span "Prepaid 1" at bounding box center [1046, 551] width 50 height 18
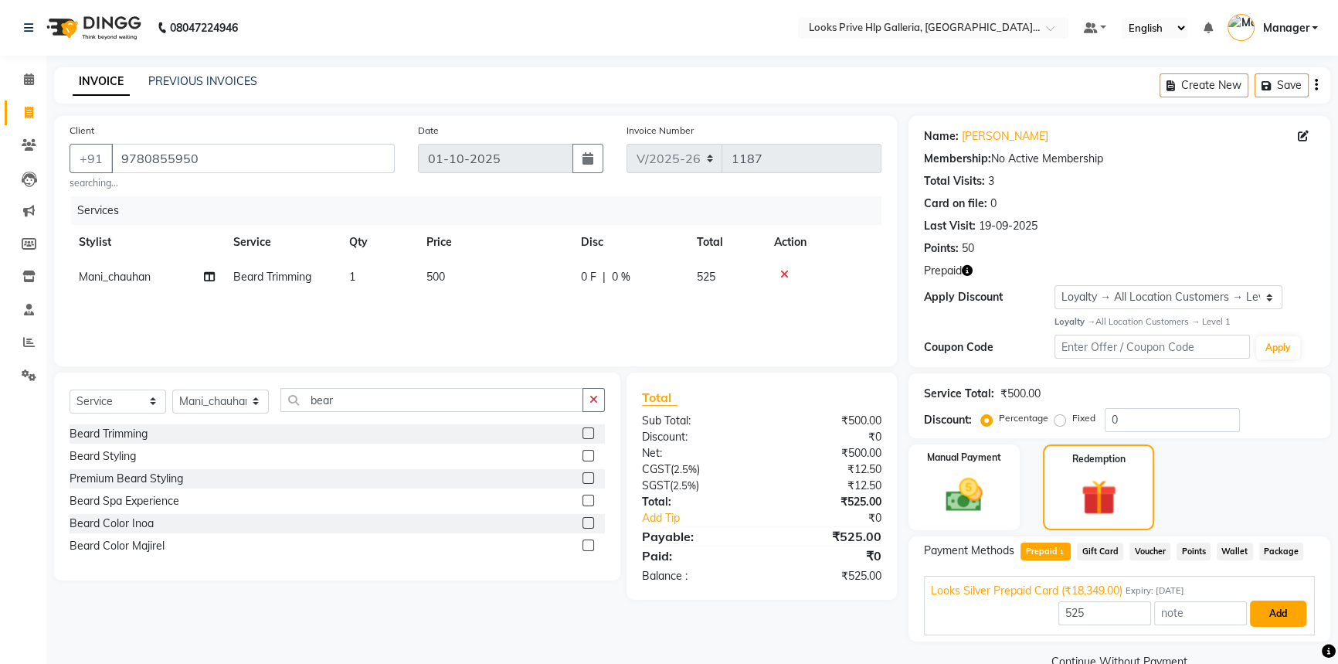
click at [1270, 613] on button "Add" at bounding box center [1278, 613] width 56 height 26
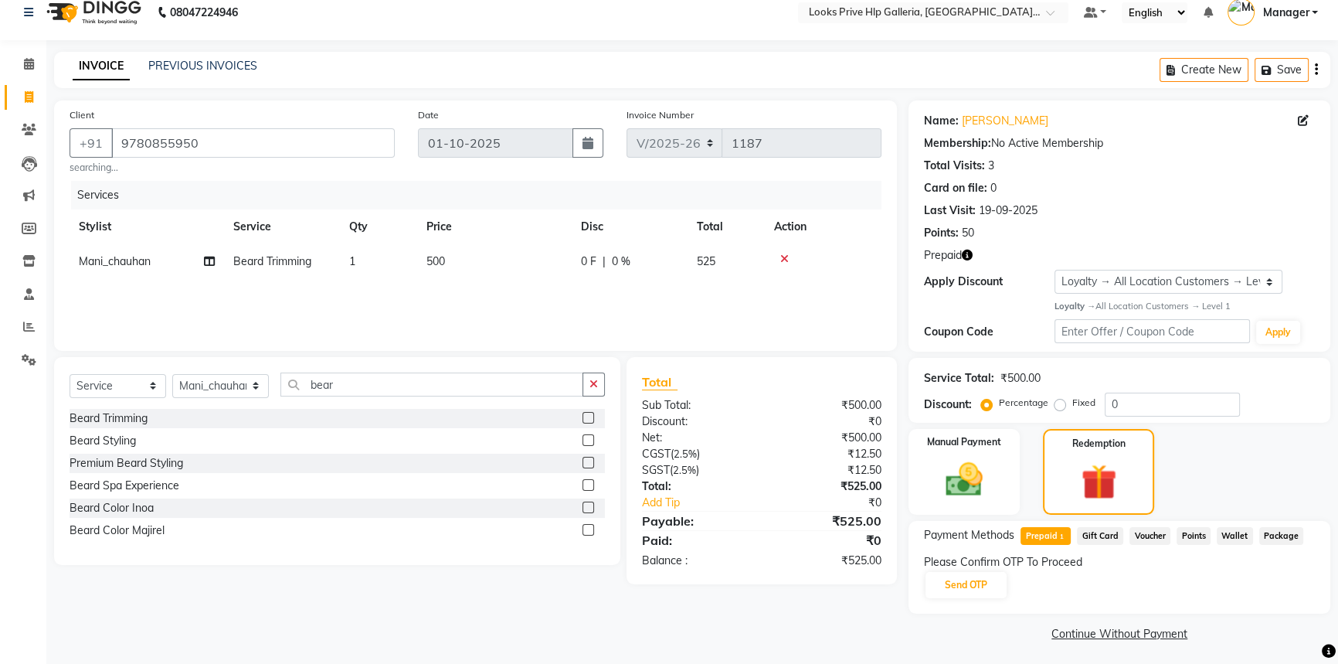
scroll to position [19, 0]
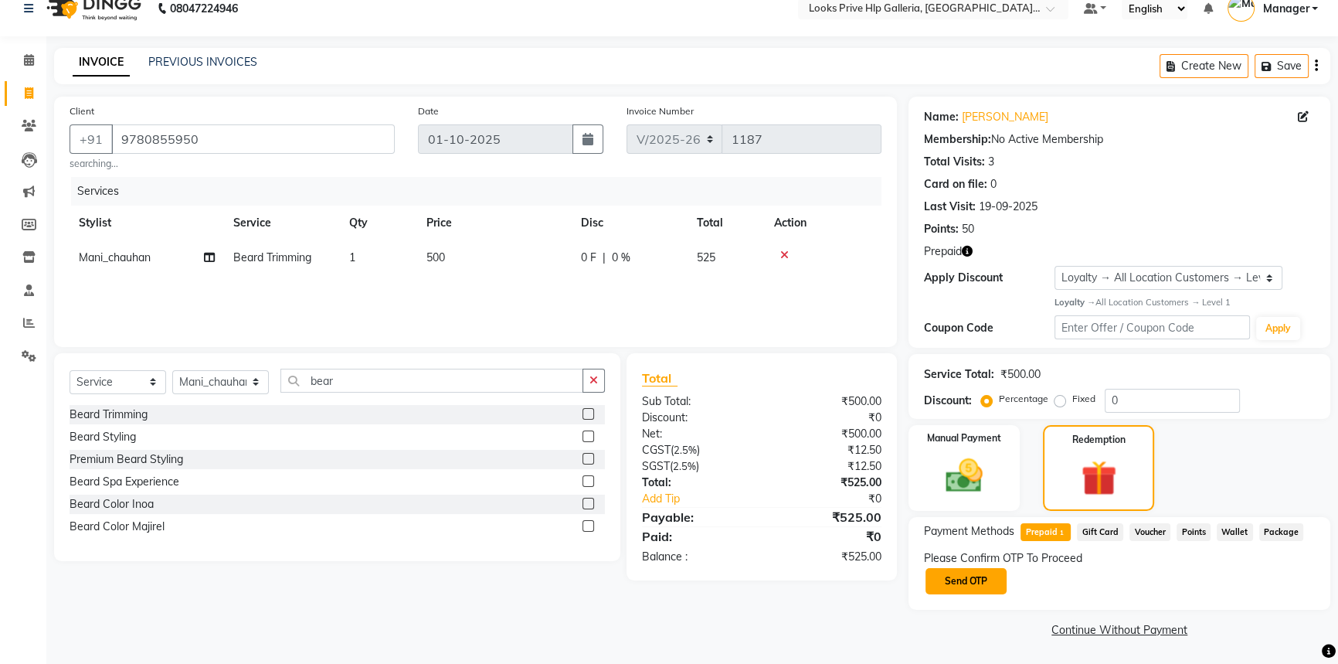
click at [971, 588] on button "Send OTP" at bounding box center [966, 581] width 81 height 26
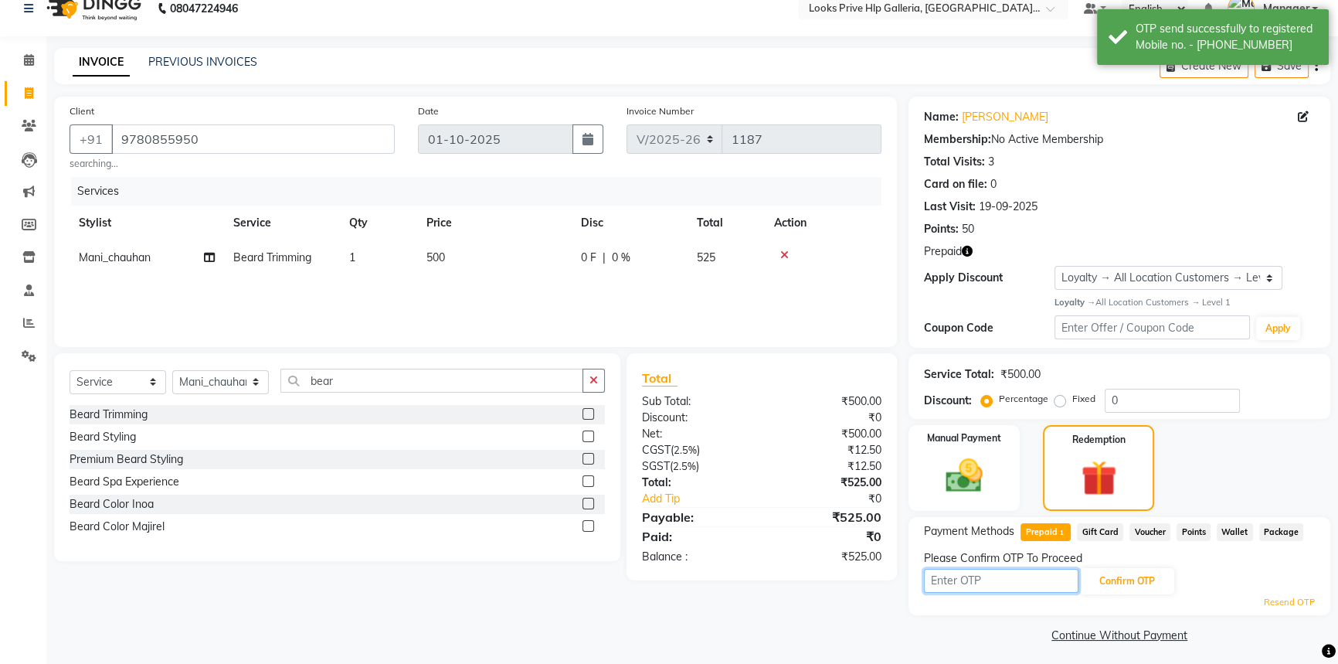
click at [978, 578] on input "text" at bounding box center [1001, 581] width 155 height 24
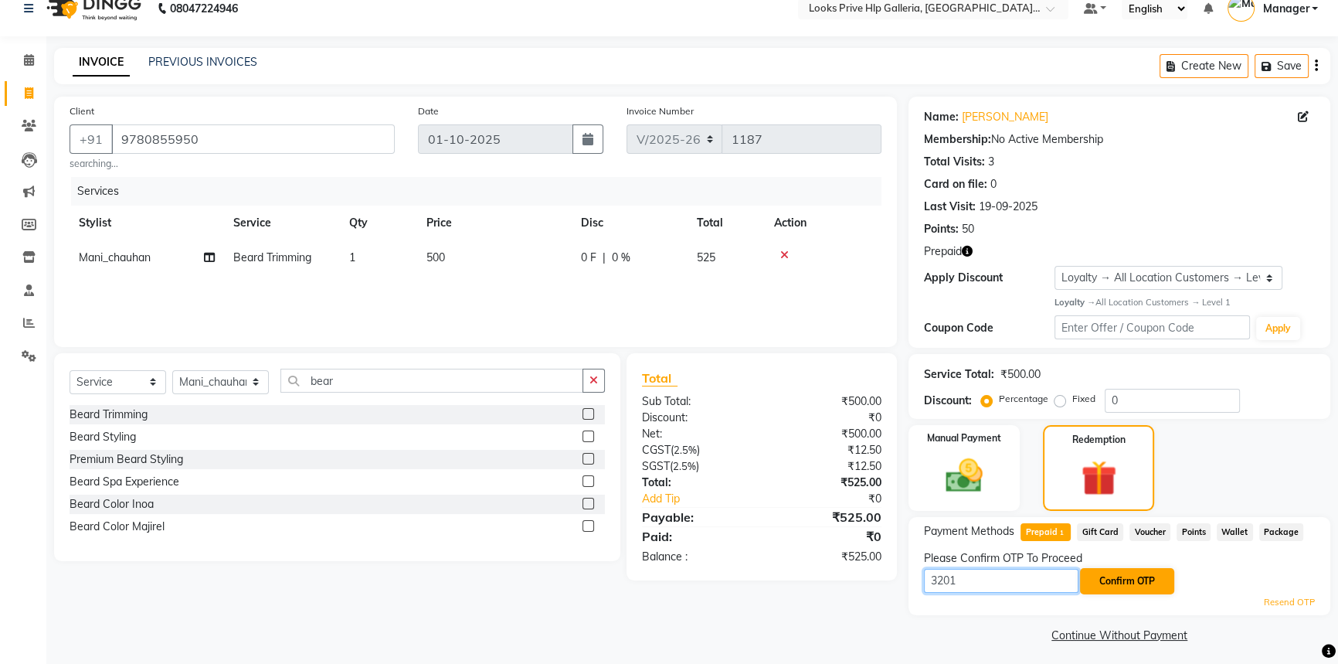
type input "3201"
click at [1150, 579] on button "Confirm OTP" at bounding box center [1127, 581] width 94 height 26
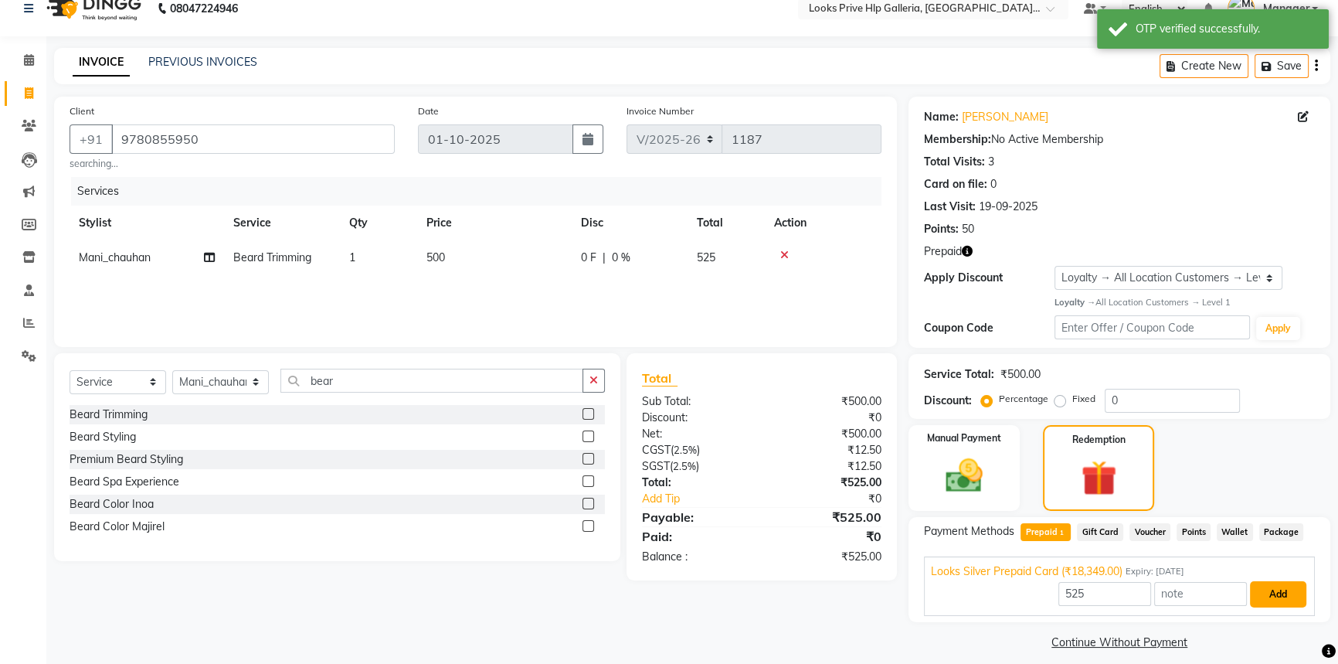
click at [1285, 587] on button "Add" at bounding box center [1278, 594] width 56 height 26
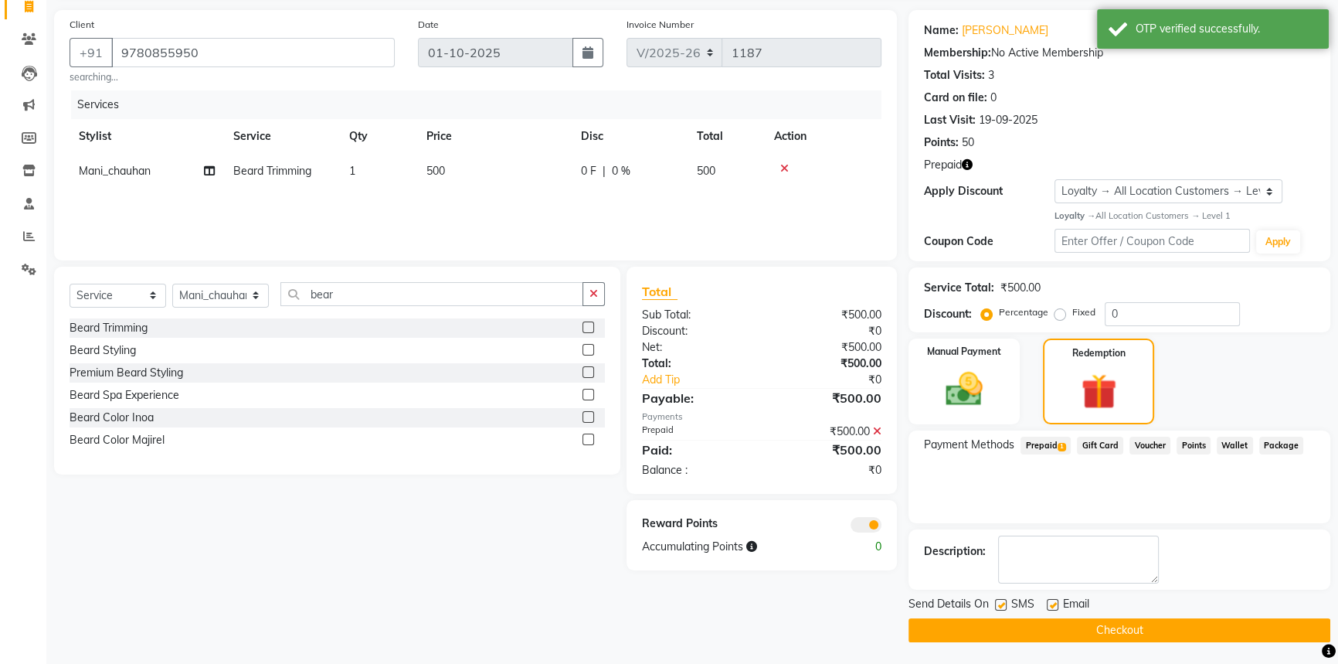
scroll to position [107, 0]
click at [1133, 629] on button "Checkout" at bounding box center [1120, 629] width 422 height 24
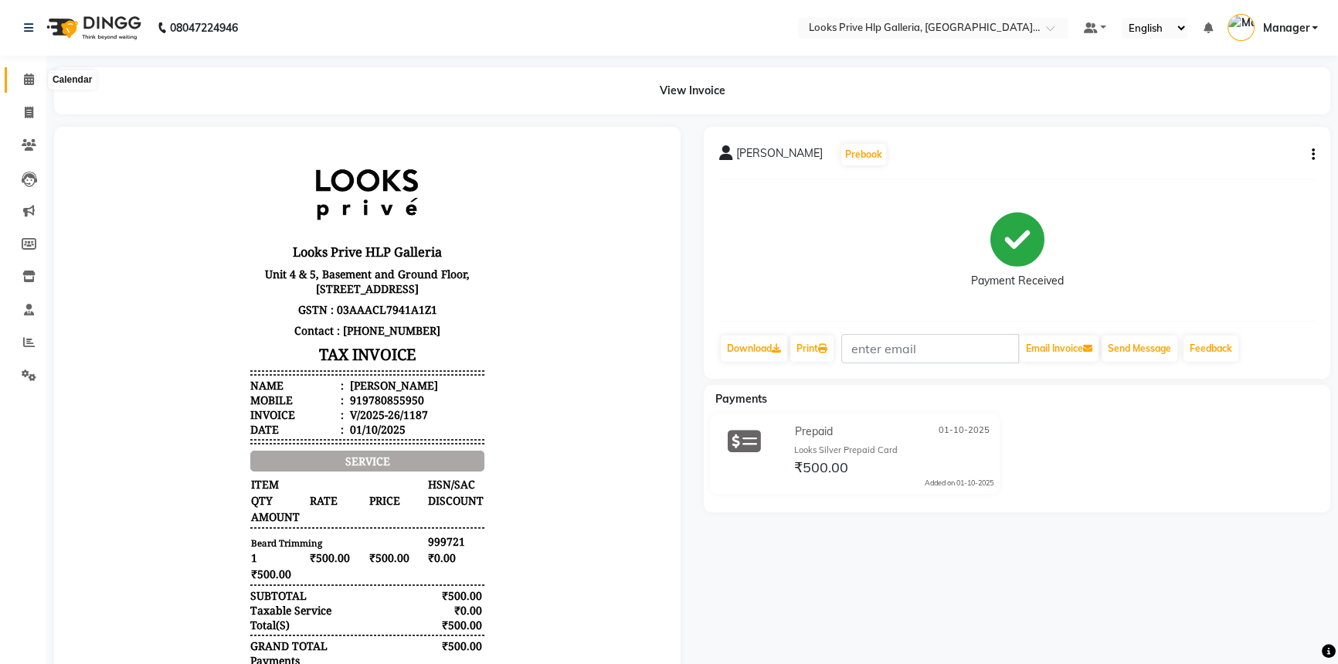
click at [24, 75] on icon at bounding box center [29, 79] width 10 height 12
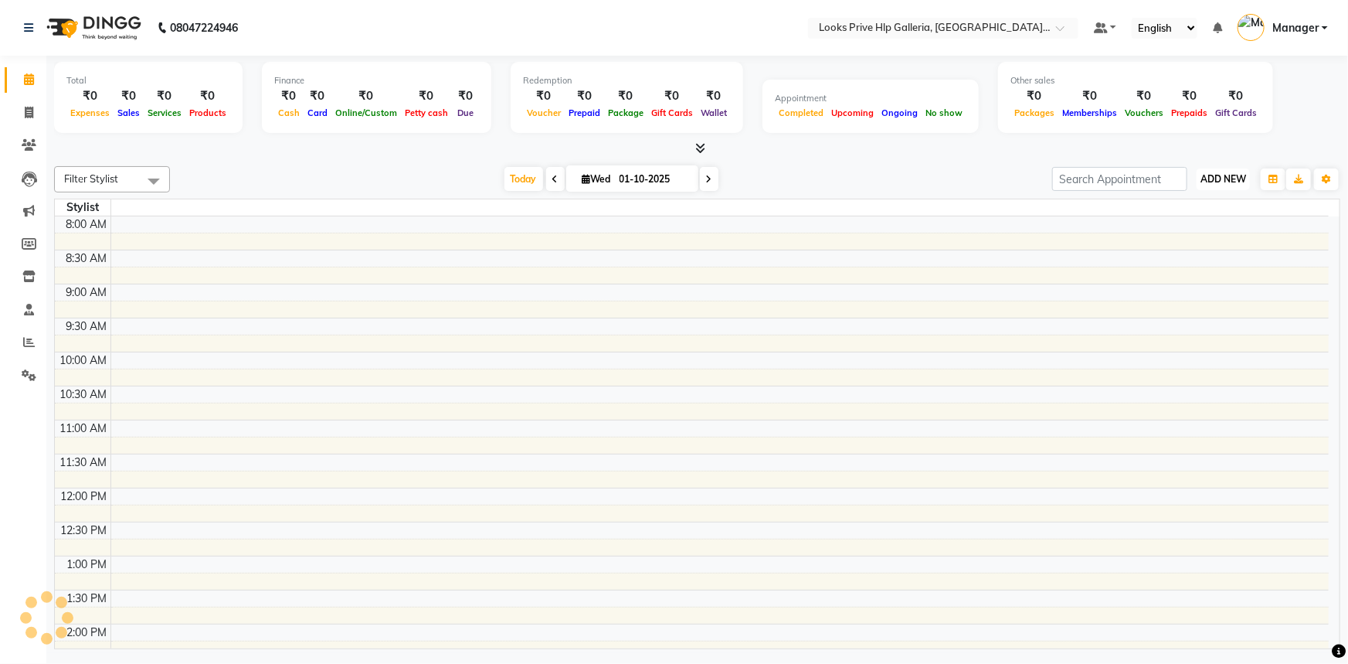
click at [1213, 178] on span "ADD NEW" at bounding box center [1224, 179] width 46 height 12
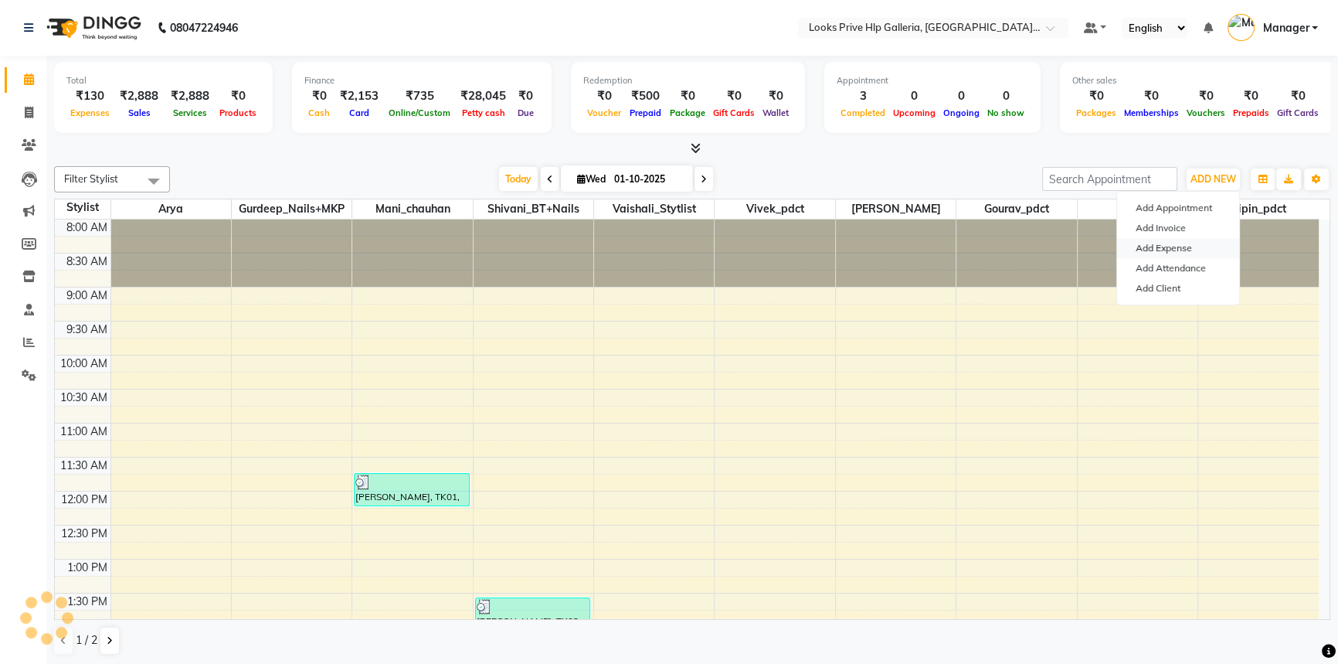
click at [1184, 243] on link "Add Expense" at bounding box center [1178, 248] width 122 height 20
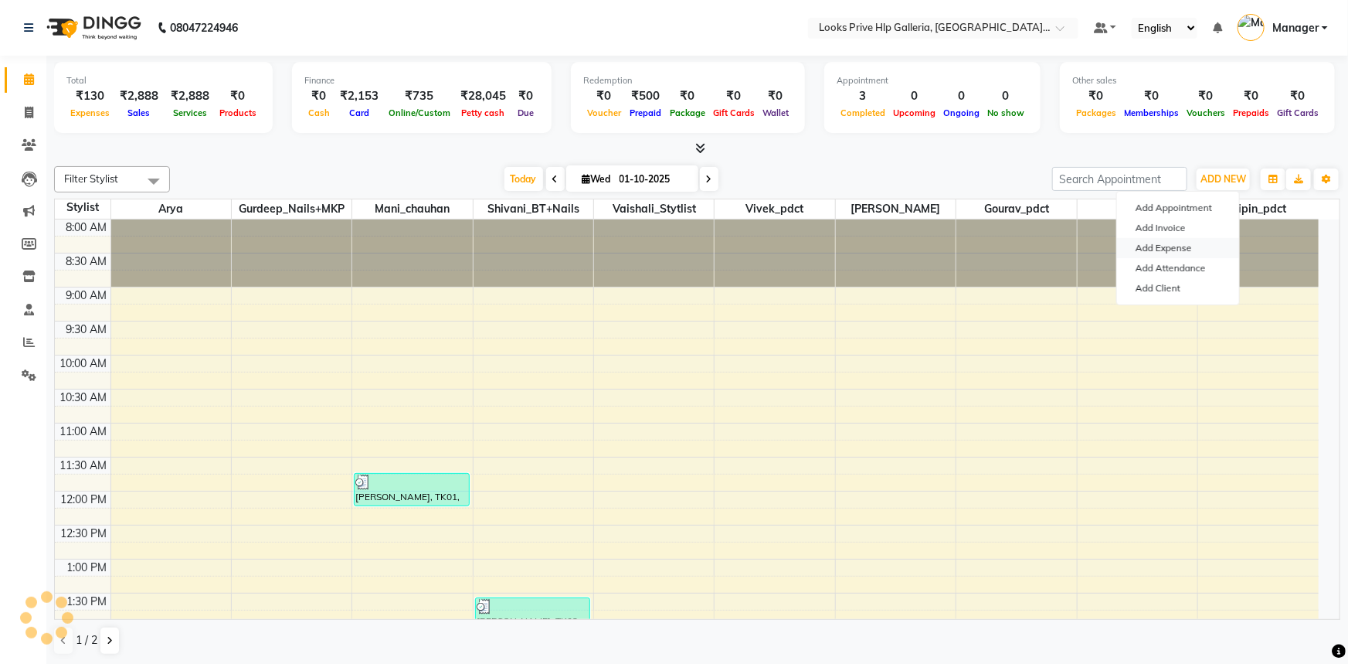
select select "1"
select select "7087"
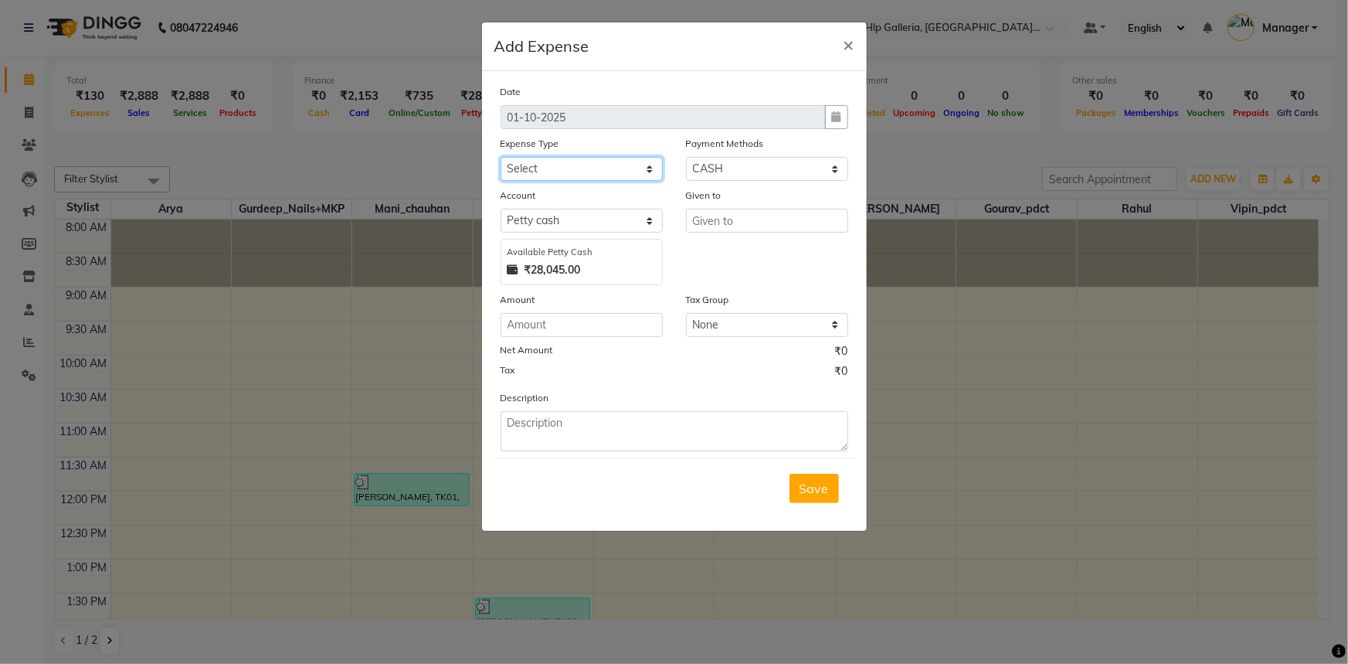
click at [550, 166] on select "Select Accommodation Aesthetics Bank Deposit BLINKIT Cash Handover Client Refun…" at bounding box center [582, 169] width 162 height 24
select select "23704"
click at [501, 158] on select "Select Accommodation Aesthetics Bank Deposit BLINKIT Cash Handover Client Refun…" at bounding box center [582, 169] width 162 height 24
click at [742, 224] on input "text" at bounding box center [767, 221] width 162 height 24
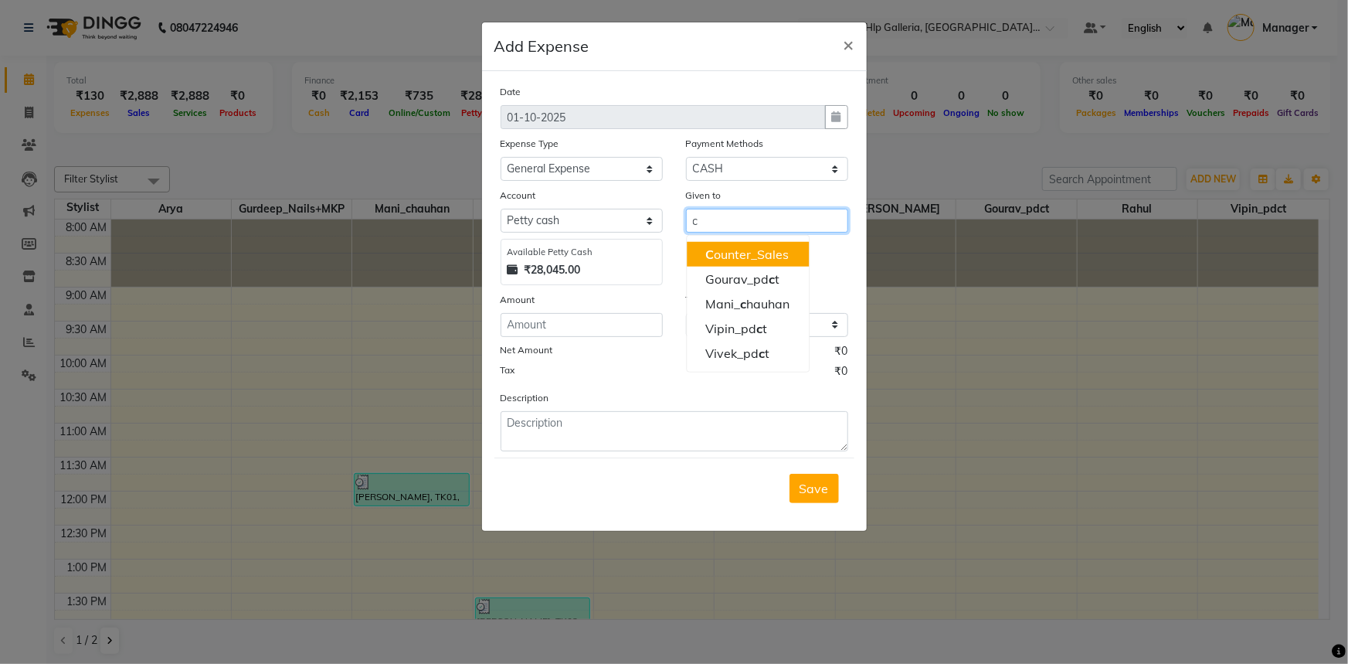
drag, startPoint x: 740, startPoint y: 250, endPoint x: 618, endPoint y: 305, distance: 133.8
click at [741, 250] on ngb-highlight "C ounter_Sales" at bounding box center [746, 253] width 83 height 15
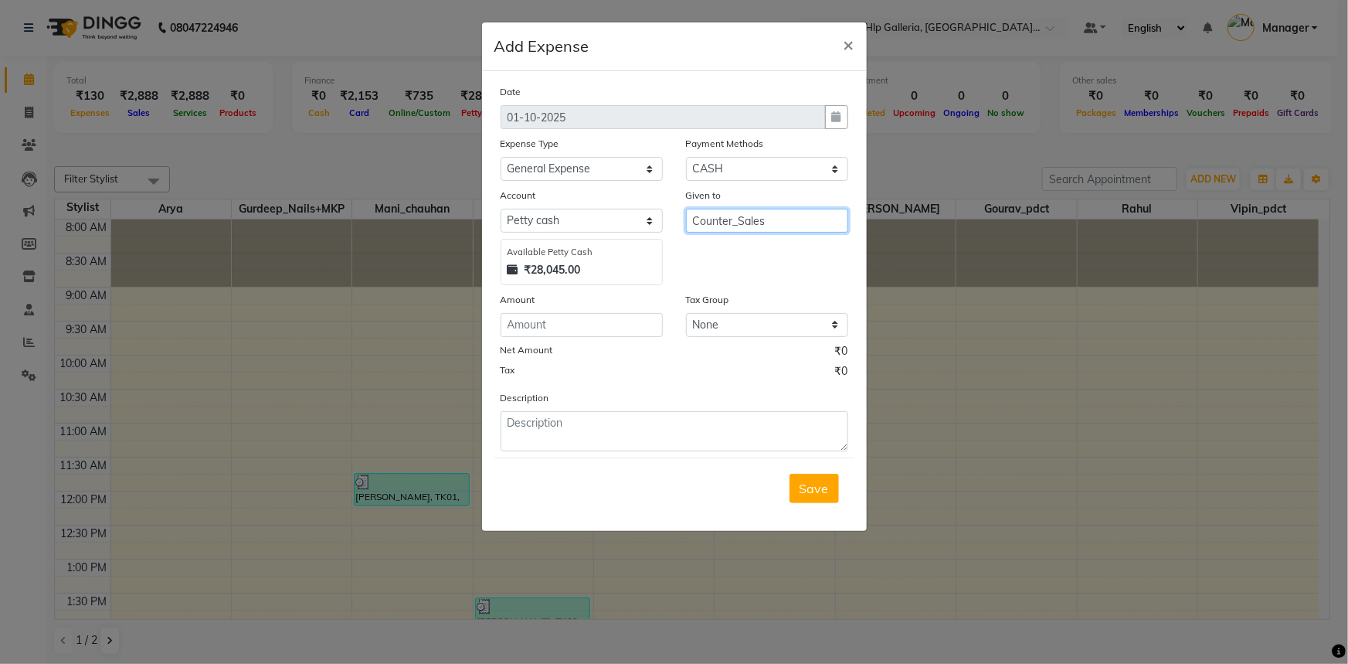
type input "Counter_Sales"
drag, startPoint x: 602, startPoint y: 330, endPoint x: 628, endPoint y: 95, distance: 236.3
click at [603, 330] on input "number" at bounding box center [582, 325] width 162 height 24
type input "190"
drag, startPoint x: 660, startPoint y: 447, endPoint x: 661, endPoint y: 420, distance: 26.3
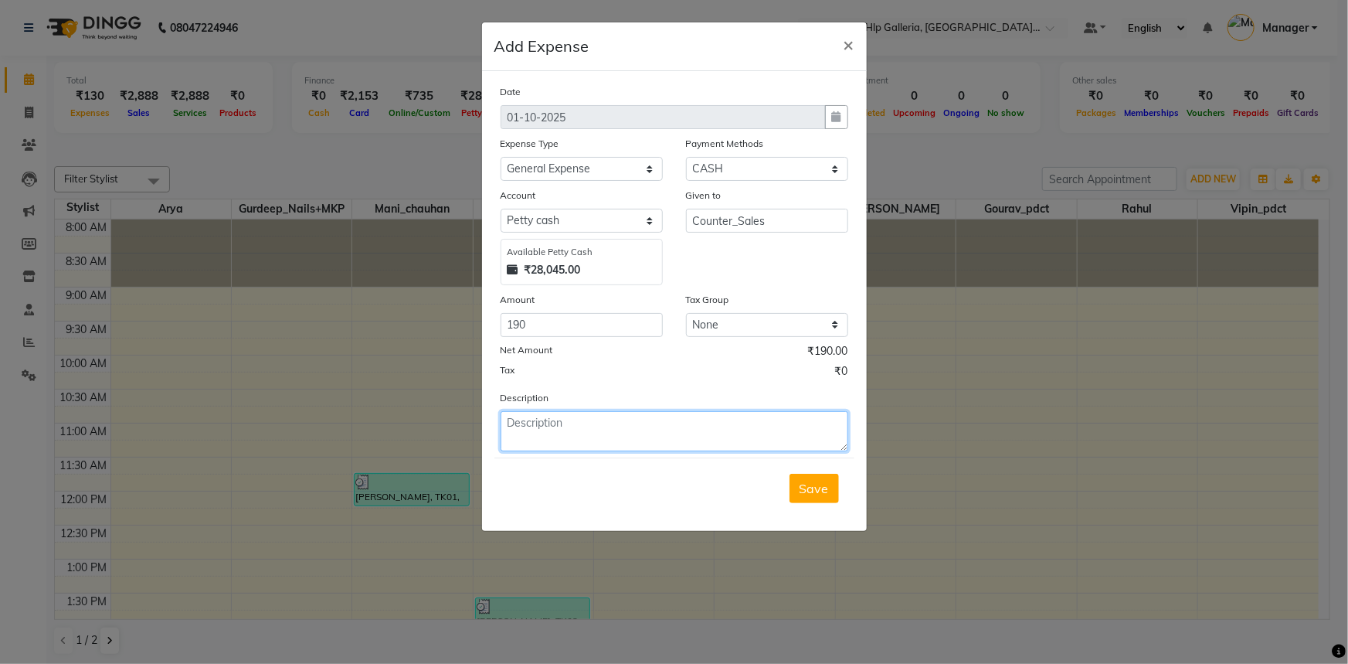
click at [661, 447] on textarea at bounding box center [675, 431] width 348 height 40
type textarea "lunch for trainer"
click at [822, 494] on span "Save" at bounding box center [814, 488] width 29 height 15
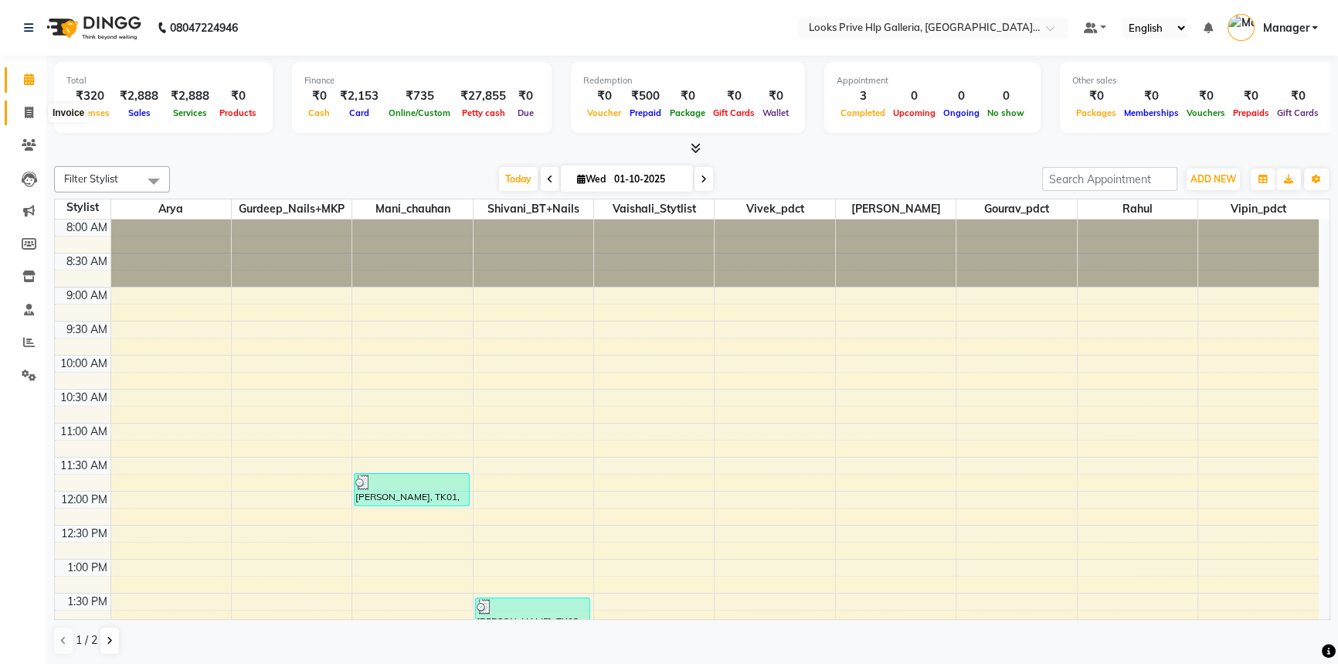
click at [29, 118] on span at bounding box center [28, 113] width 27 height 18
select select "service"
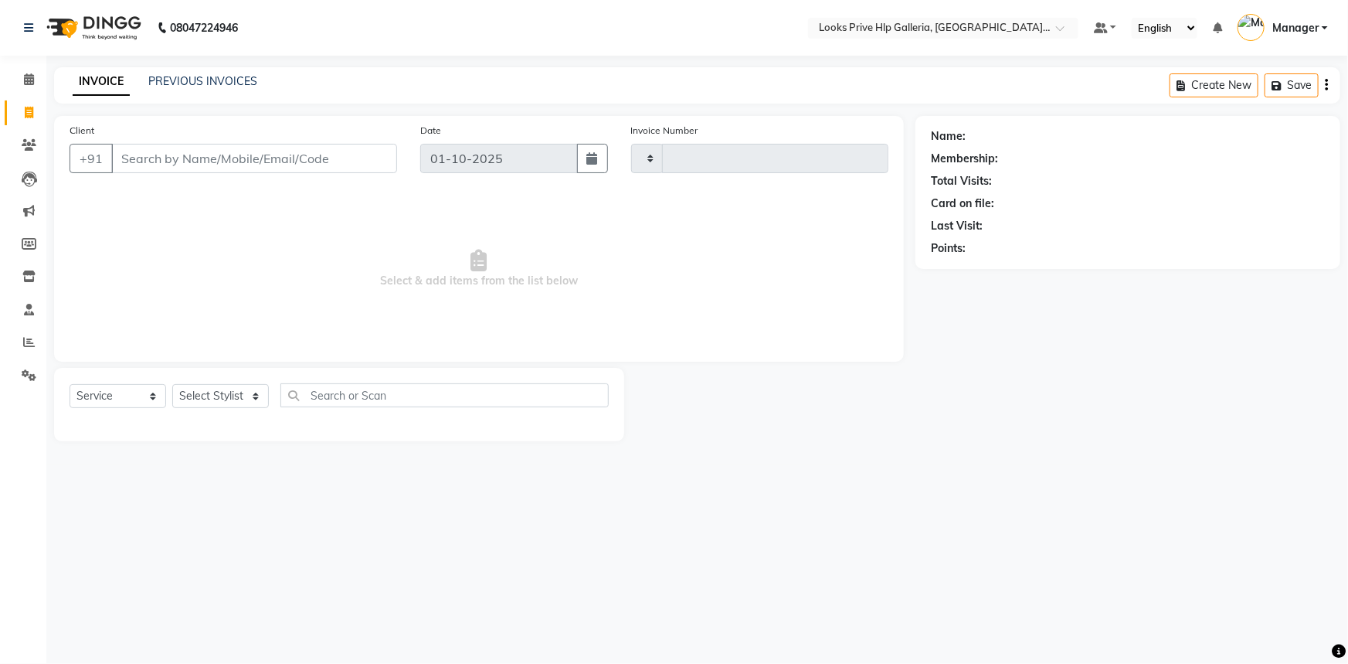
type input "1188"
select select "7937"
click at [224, 397] on select "Select Stylist" at bounding box center [220, 396] width 97 height 24
select select "71870"
click at [172, 384] on select "Select Stylist [PERSON_NAME] Counter_Sales Gourav_pdct Gurdeep_Nails+MKP Manage…" at bounding box center [220, 396] width 97 height 24
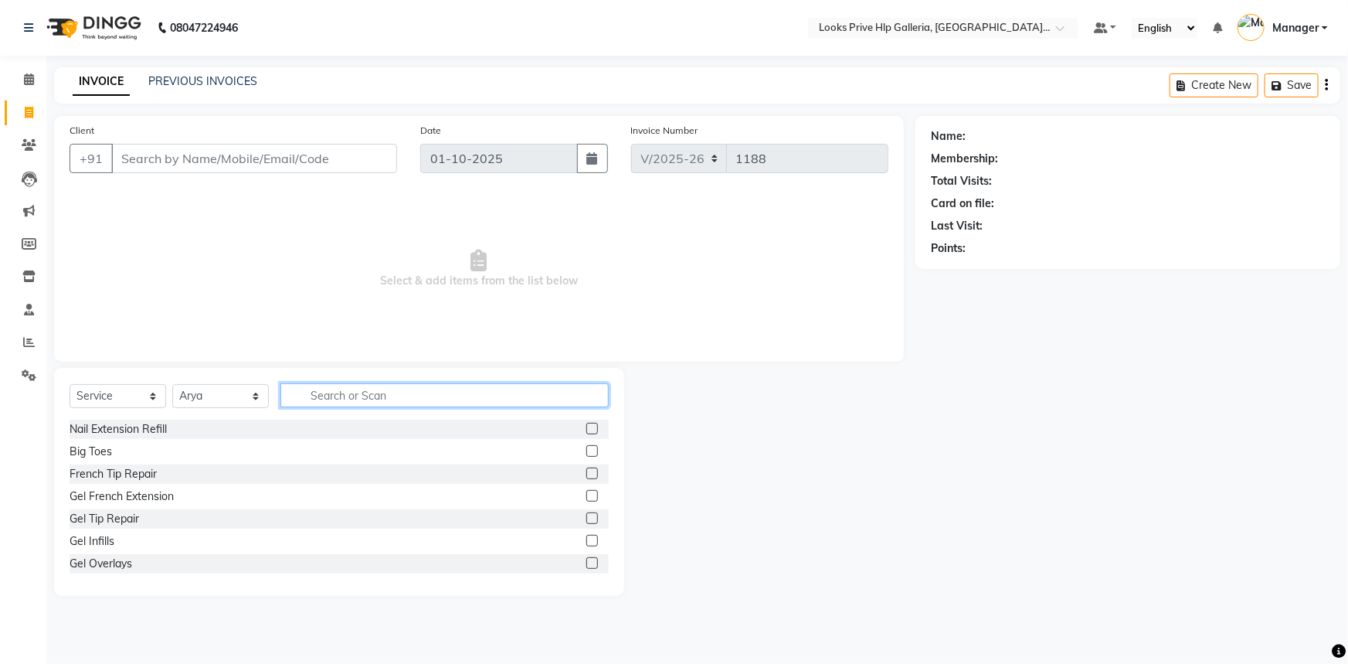
click at [362, 393] on input "text" at bounding box center [444, 395] width 328 height 24
type input "cut"
click at [586, 450] on label at bounding box center [592, 451] width 12 height 12
click at [586, 450] on input "checkbox" at bounding box center [591, 452] width 10 height 10
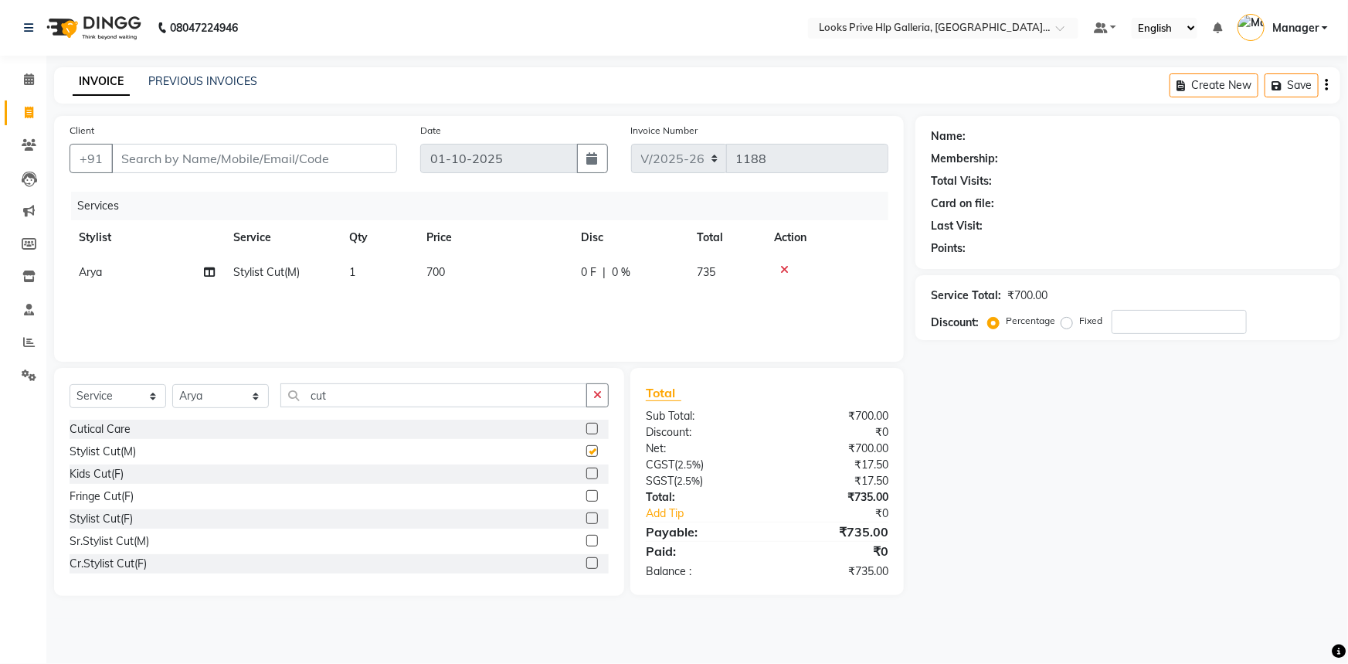
checkbox input "false"
click at [438, 271] on span "700" at bounding box center [435, 272] width 19 height 14
select select "71870"
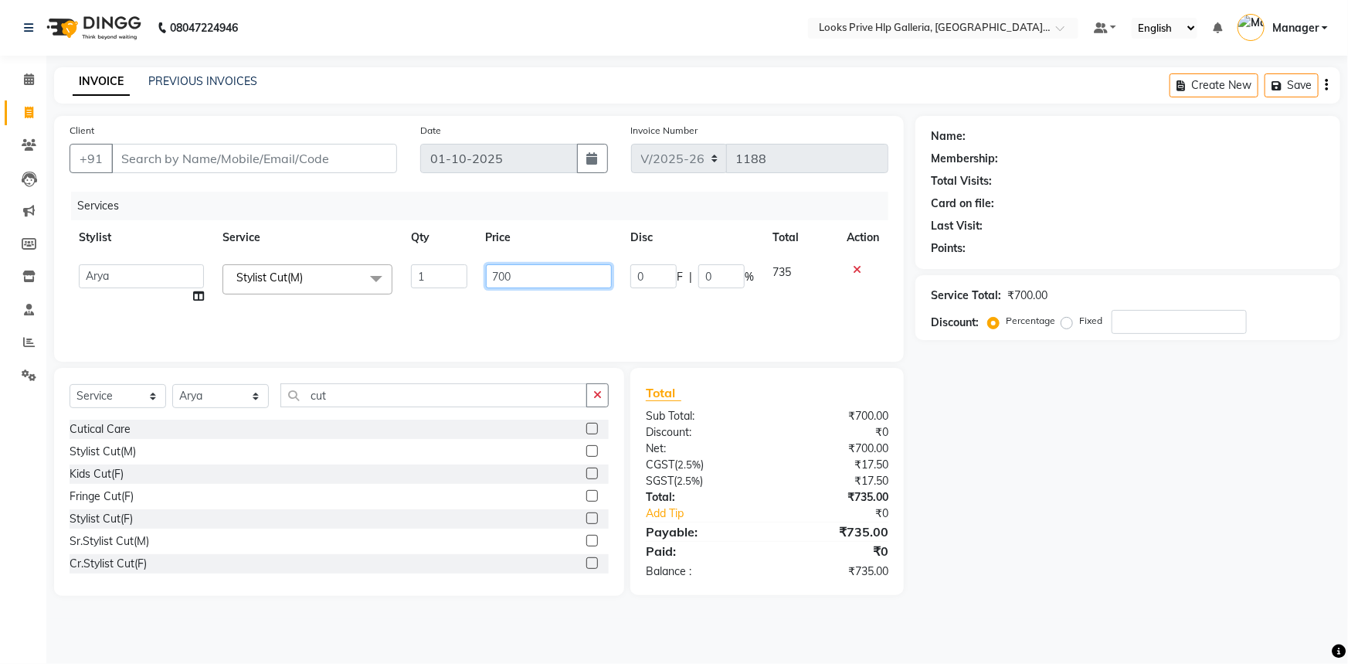
click at [494, 271] on input "700" at bounding box center [549, 276] width 127 height 24
click at [498, 272] on input "700" at bounding box center [549, 276] width 127 height 24
type input "1000"
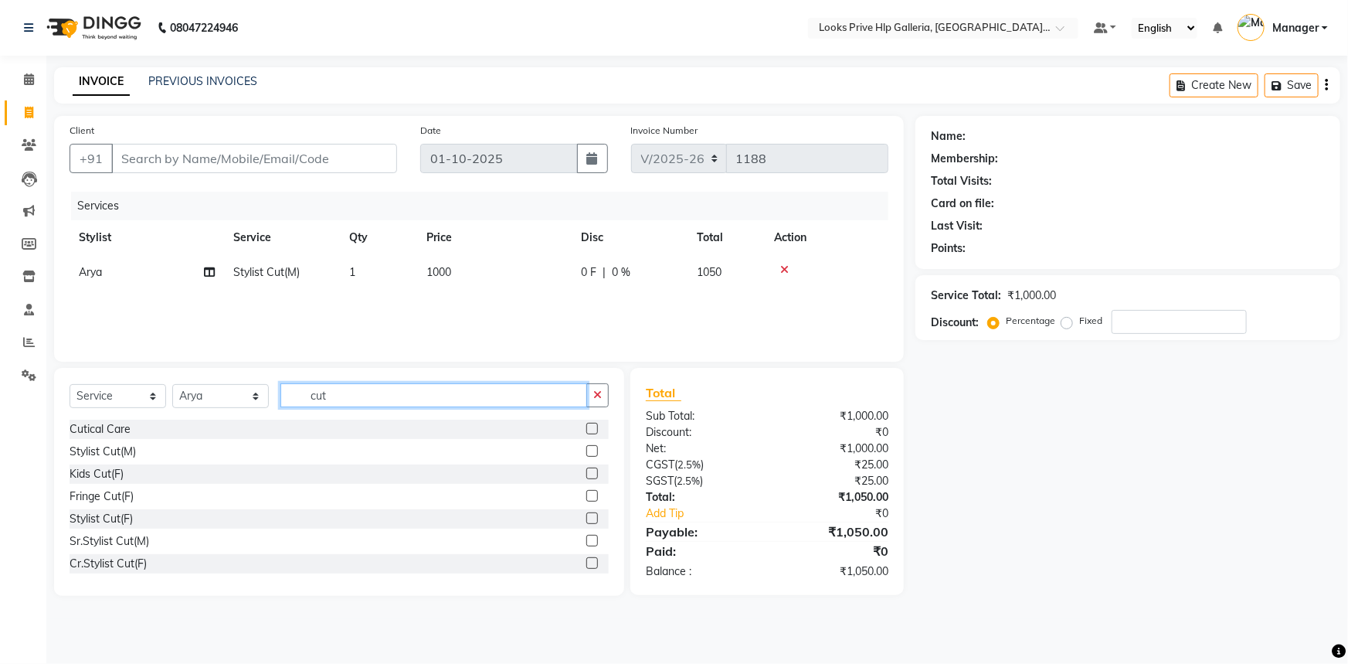
click at [539, 393] on input "cut" at bounding box center [433, 395] width 307 height 24
click at [596, 398] on icon "button" at bounding box center [597, 394] width 8 height 11
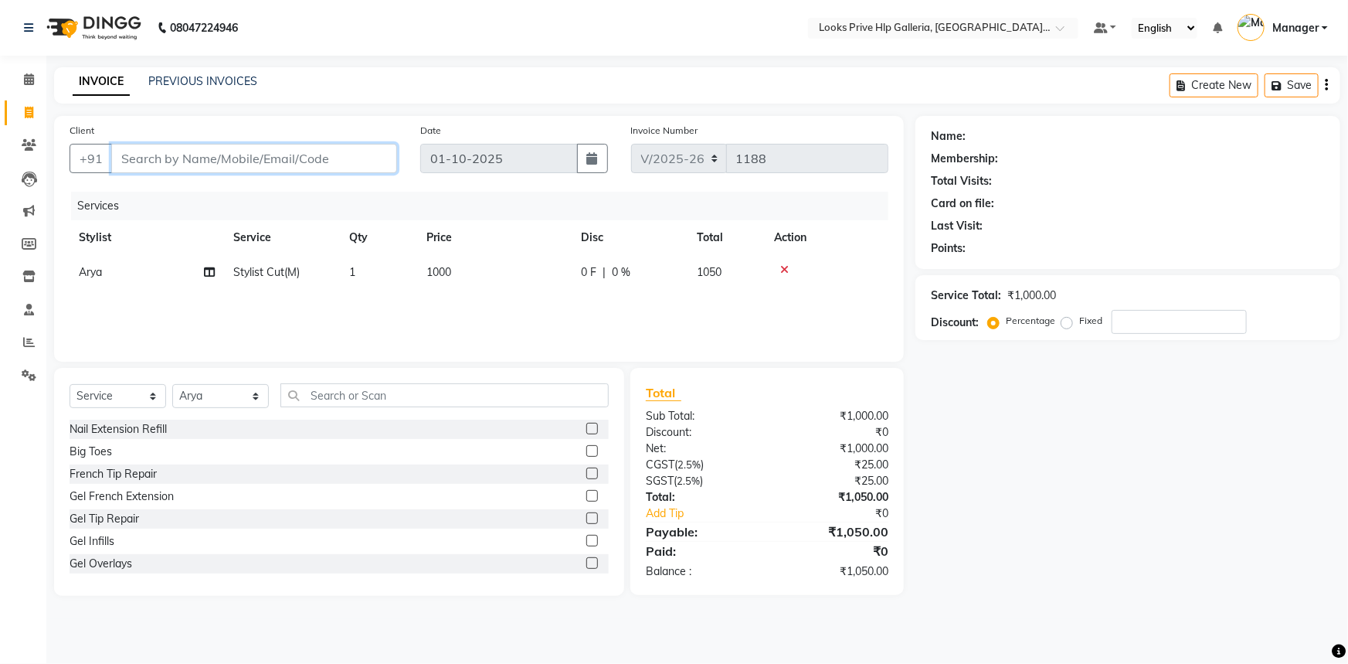
click at [313, 150] on input "Client" at bounding box center [254, 158] width 286 height 29
type input "8"
type input "0"
click at [163, 155] on input "8222021515" at bounding box center [214, 158] width 207 height 29
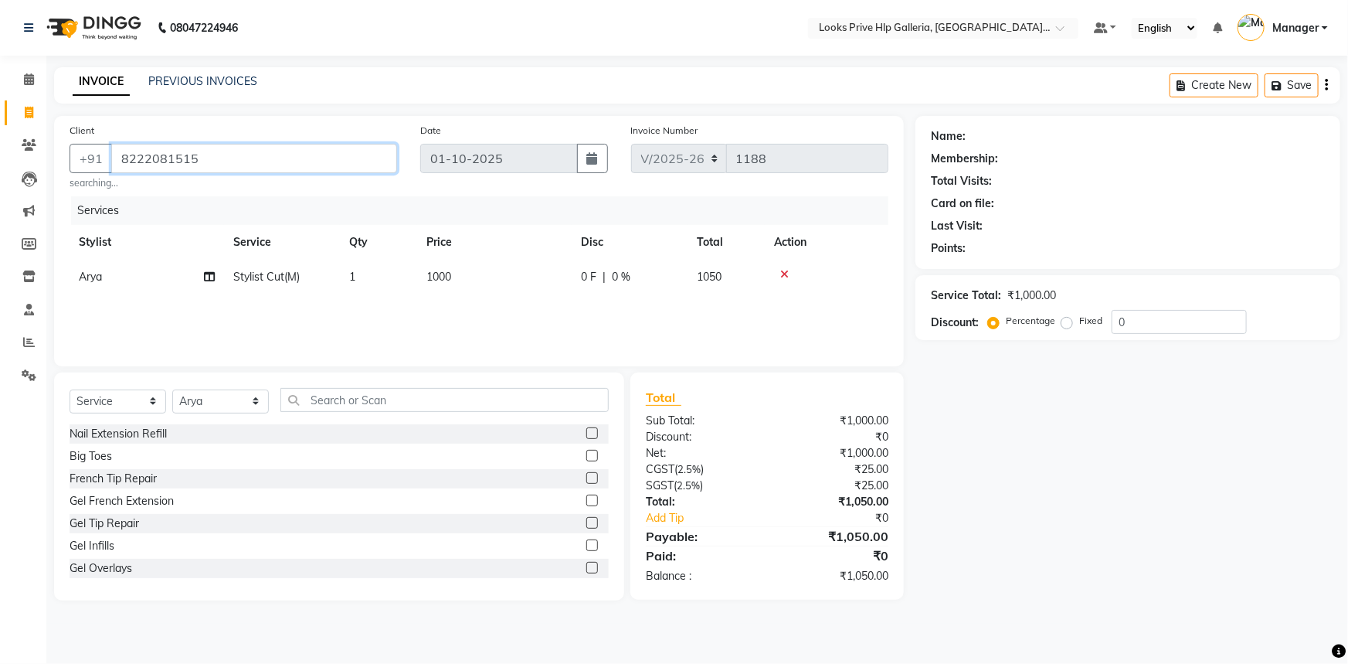
type input "8222081515"
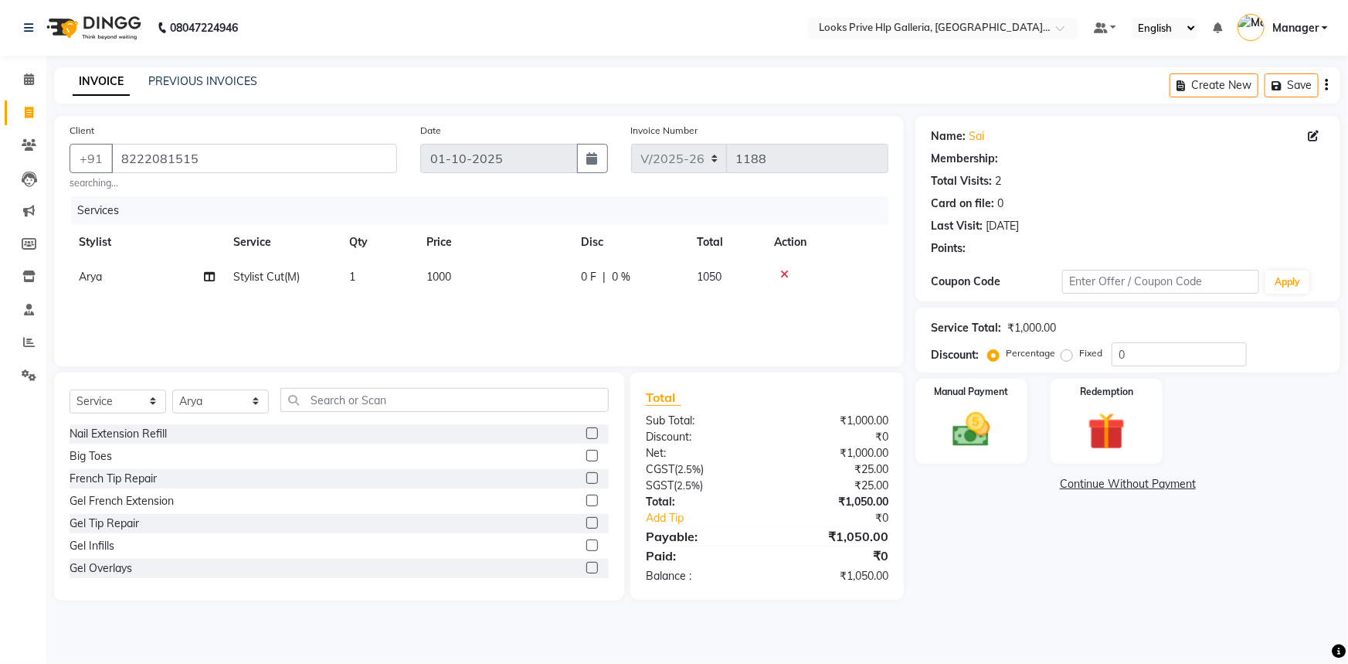
select select "1: Object"
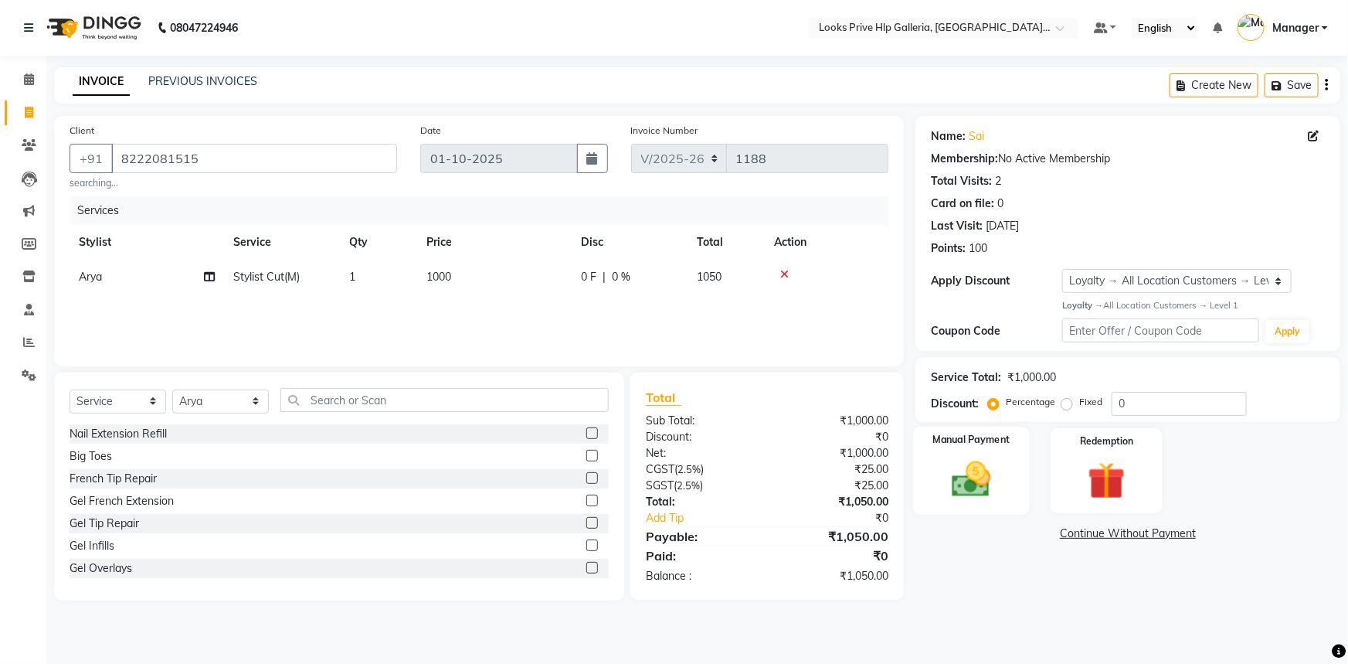
click at [995, 456] on div "Manual Payment" at bounding box center [971, 470] width 117 height 89
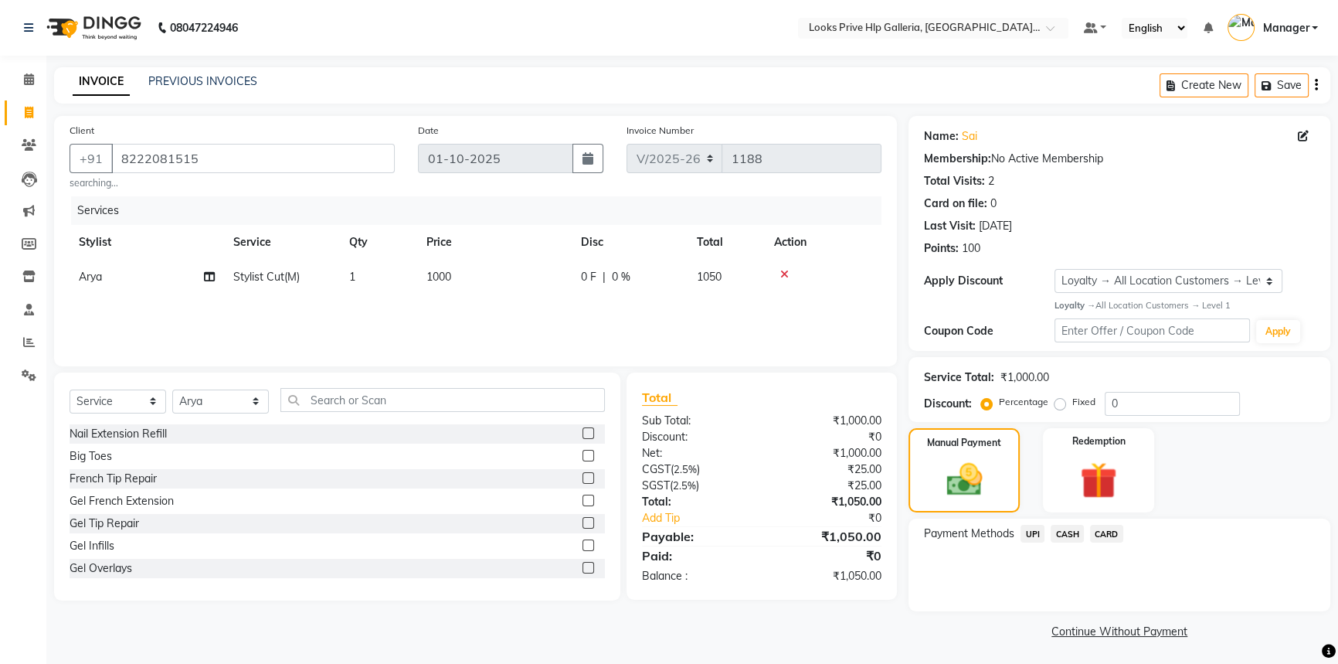
click at [1075, 535] on span "CASH" at bounding box center [1067, 534] width 33 height 18
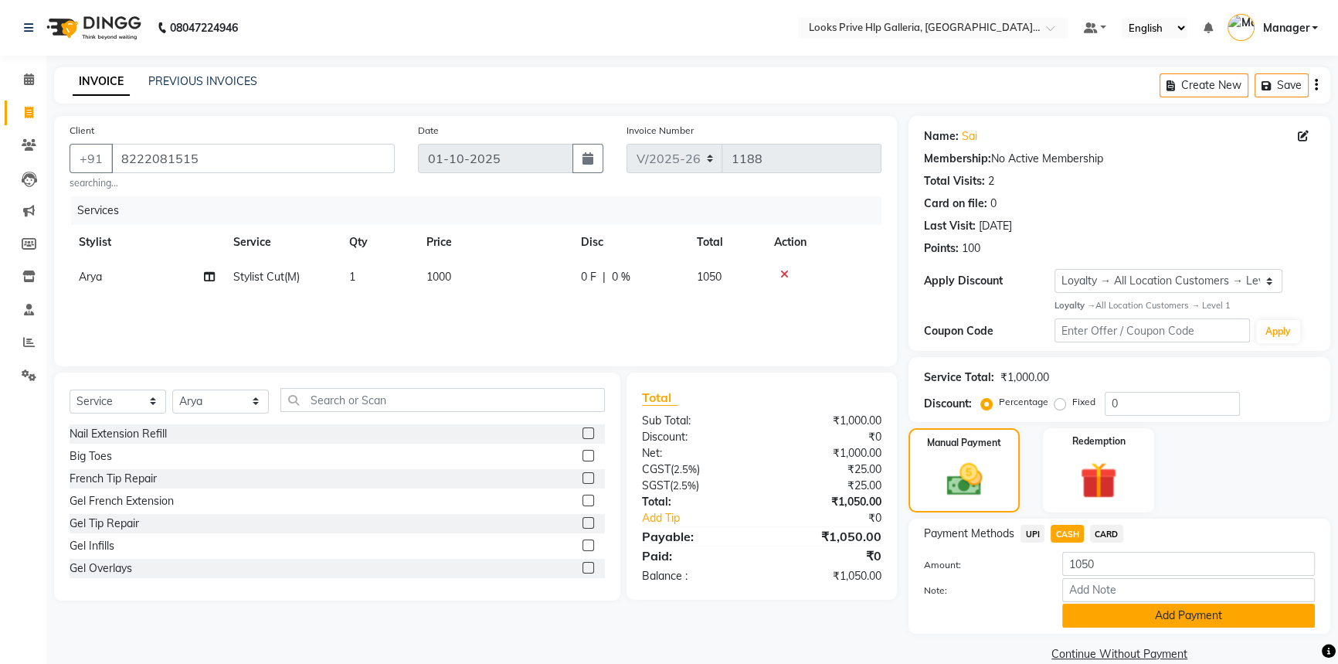
click at [1095, 623] on button "Add Payment" at bounding box center [1188, 615] width 253 height 24
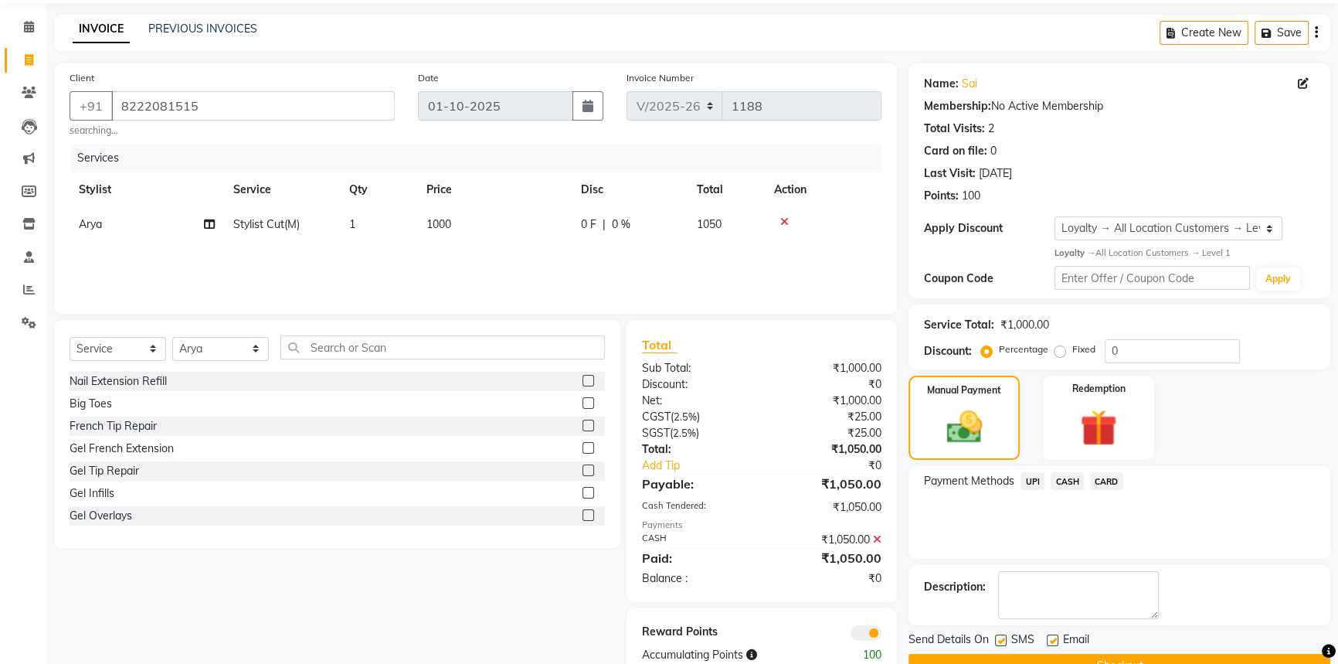
scroll to position [92, 0]
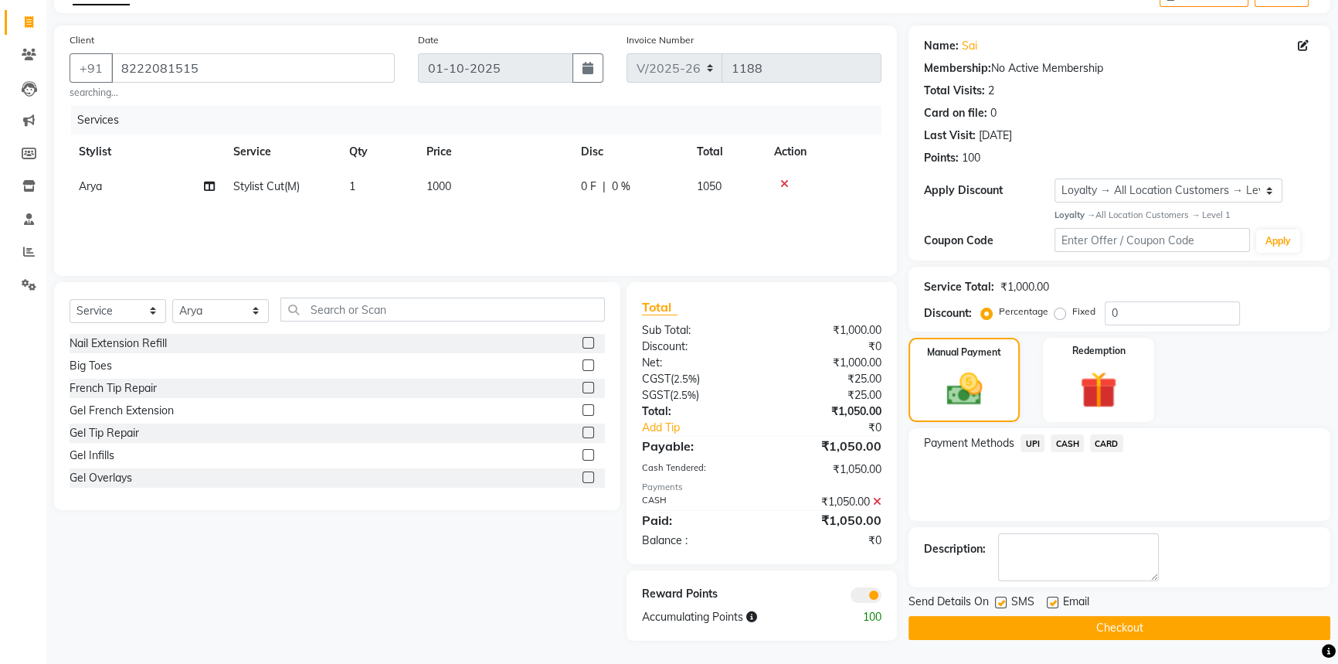
click at [1031, 630] on button "Checkout" at bounding box center [1120, 628] width 422 height 24
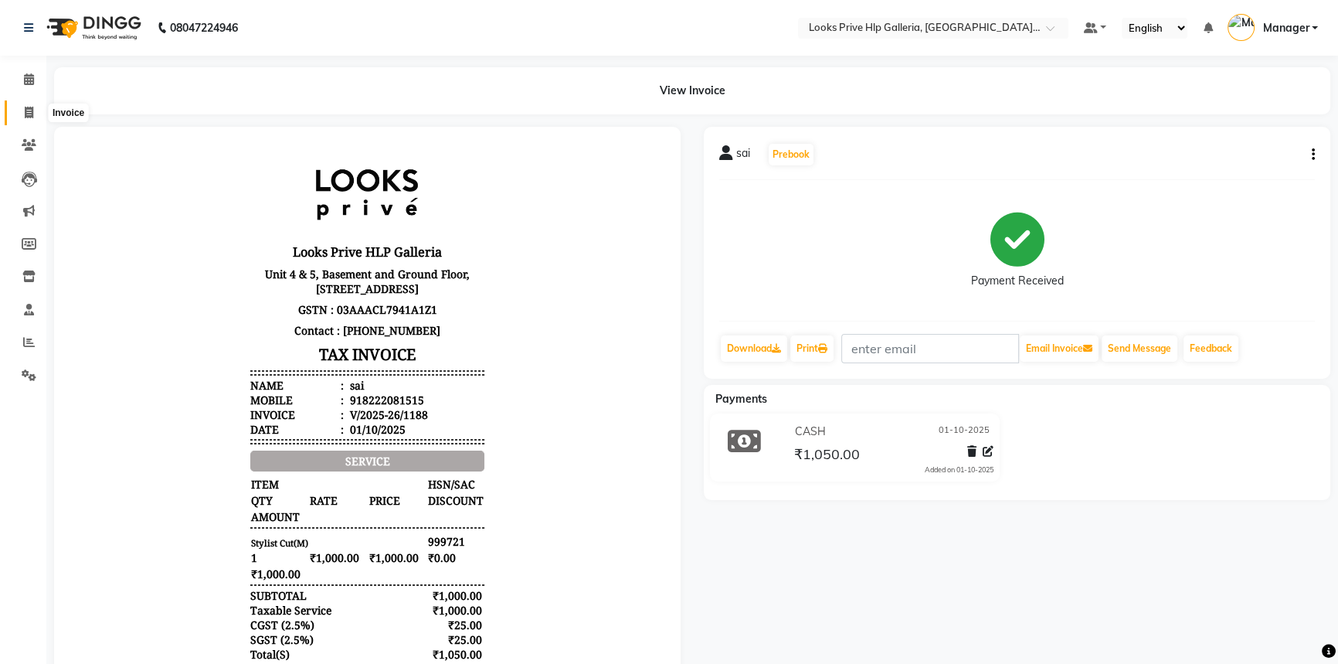
click at [39, 114] on span at bounding box center [28, 113] width 27 height 18
select select "service"
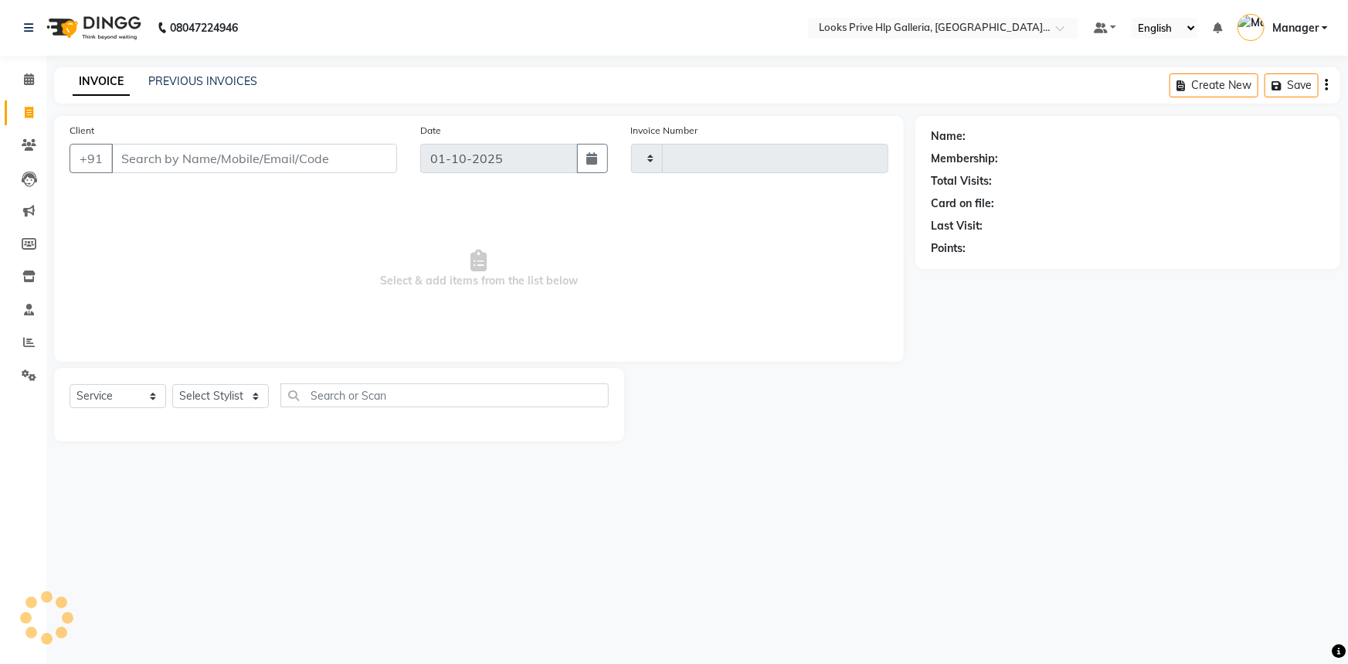
type input "1189"
select select "7937"
click at [31, 73] on icon at bounding box center [29, 79] width 10 height 12
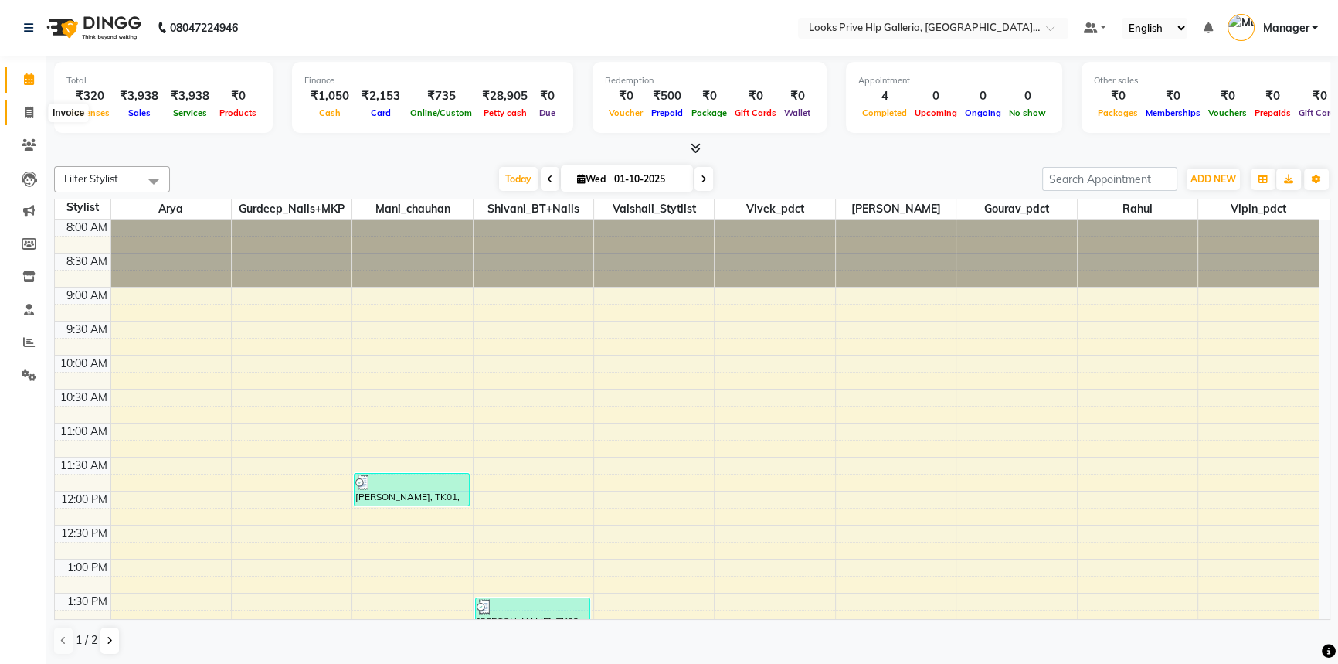
click at [28, 113] on icon at bounding box center [29, 113] width 8 height 12
select select "service"
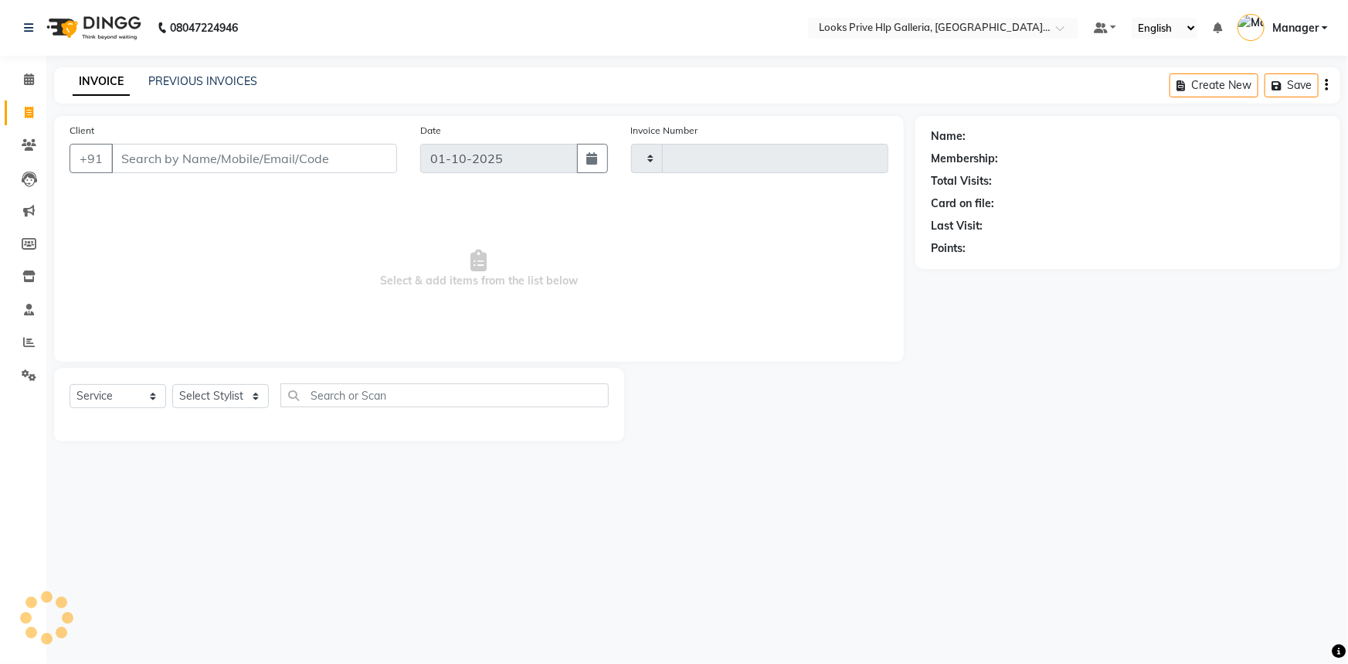
type input "1189"
select select "7937"
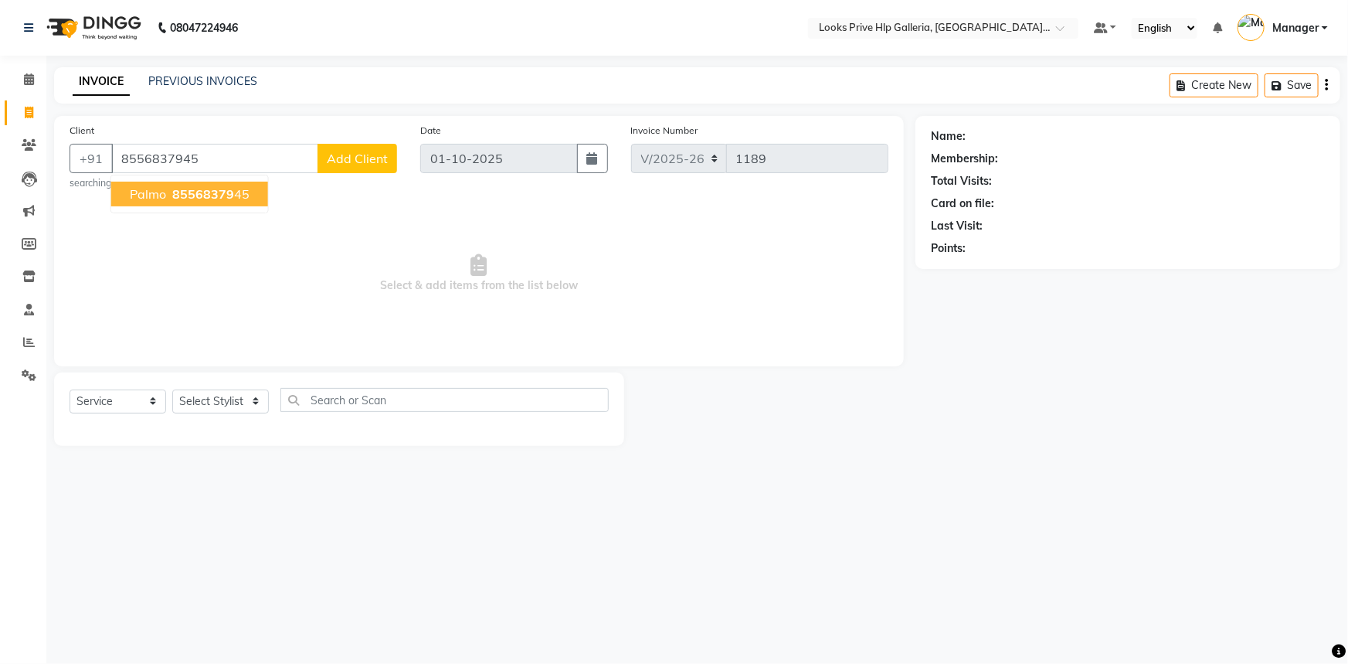
type input "8556837945"
select select "1: Object"
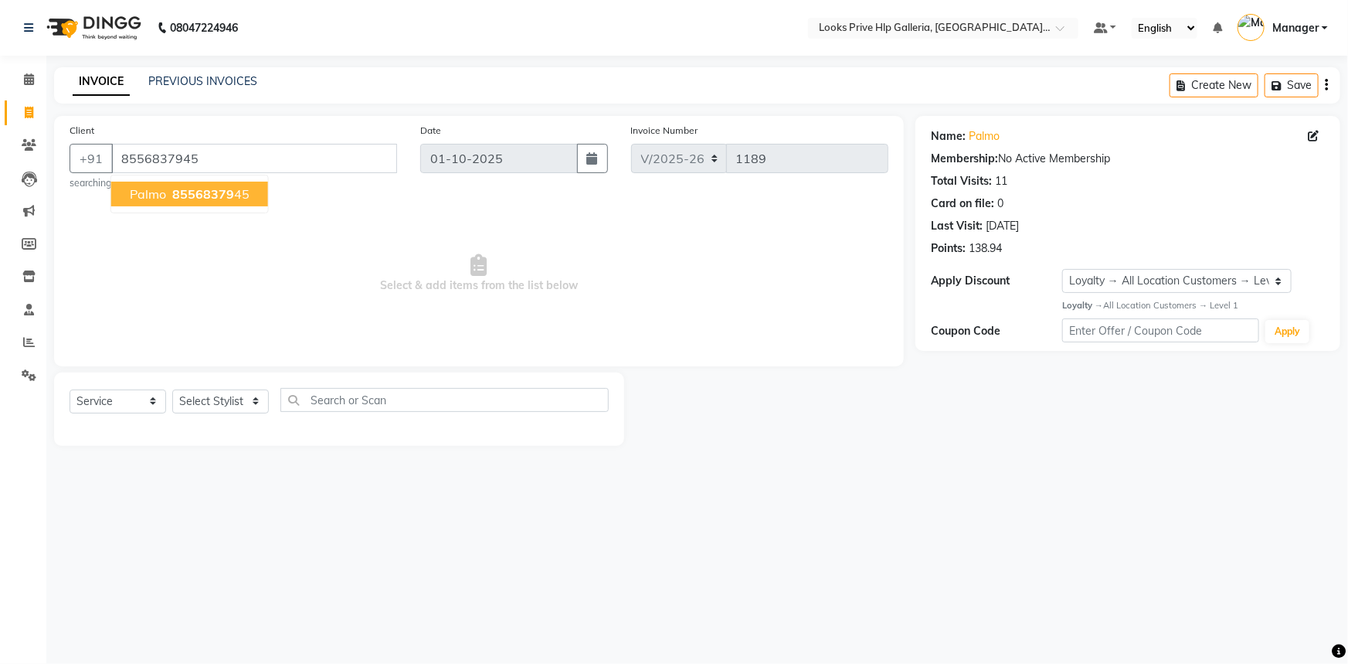
drag, startPoint x: 165, startPoint y: 198, endPoint x: 178, endPoint y: 216, distance: 22.1
click at [175, 205] on button "palmo 85568379 45" at bounding box center [189, 194] width 157 height 25
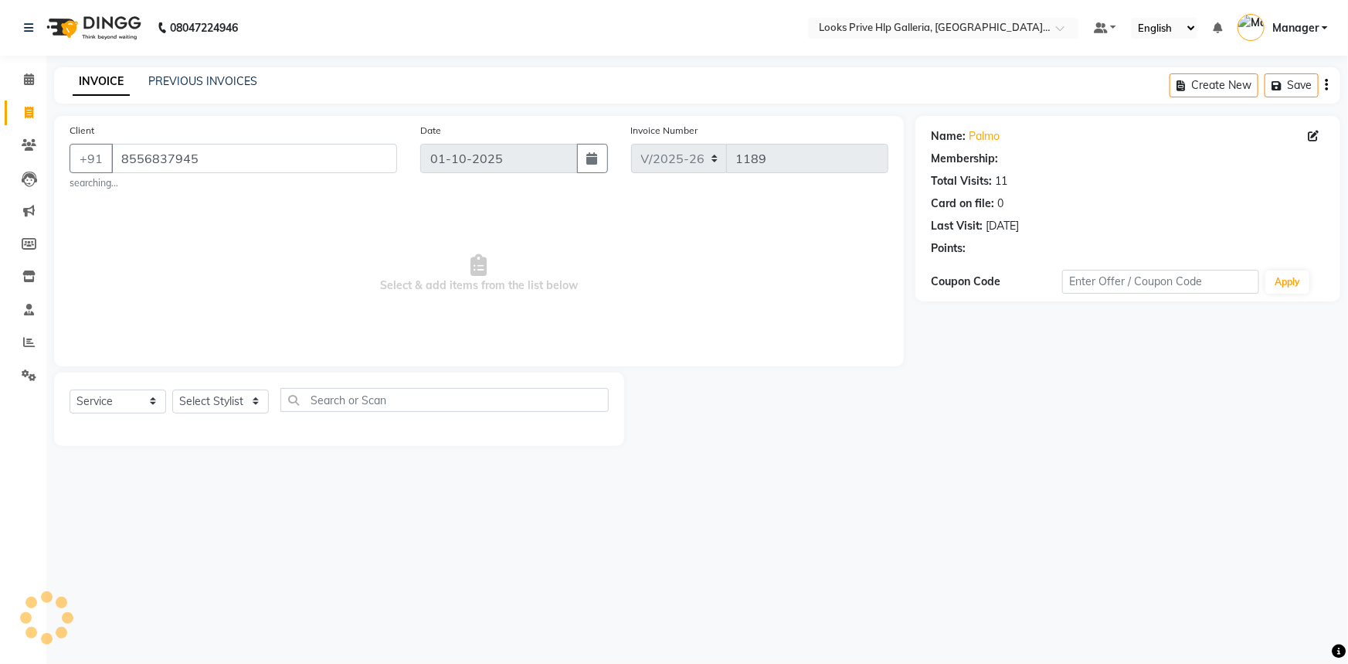
select select "1: Object"
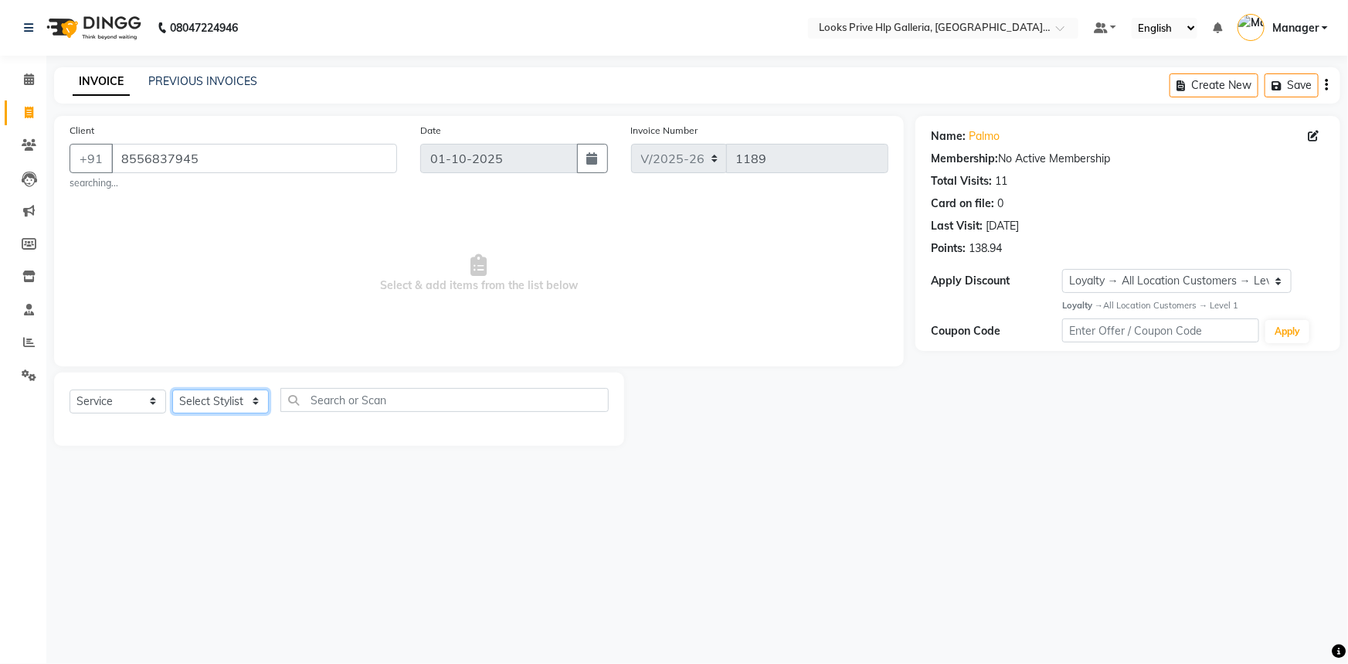
drag, startPoint x: 231, startPoint y: 405, endPoint x: 260, endPoint y: 408, distance: 28.8
click at [236, 405] on select "Select Stylist [PERSON_NAME] Counter_Sales Gourav_pdct Gurdeep_Nails+MKP Manage…" at bounding box center [220, 401] width 97 height 24
select select "71863"
click at [172, 389] on select "Select Stylist [PERSON_NAME] Counter_Sales Gourav_pdct Gurdeep_Nails+MKP Manage…" at bounding box center [220, 401] width 97 height 24
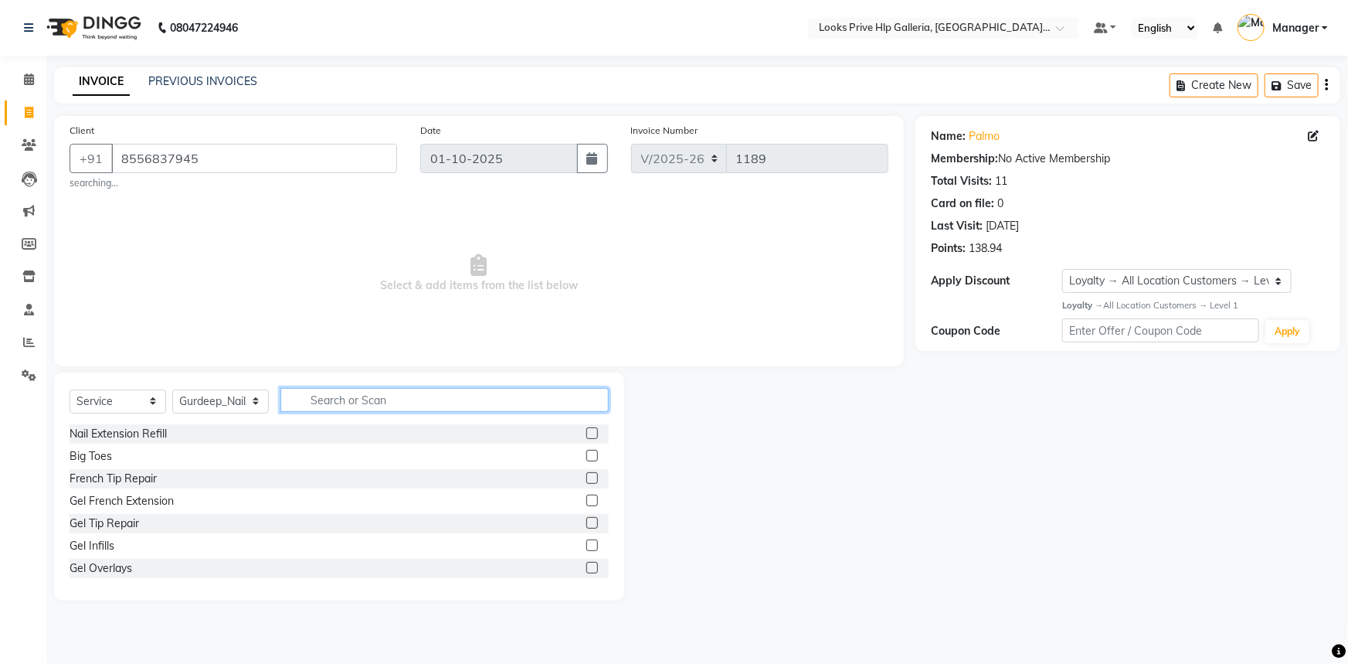
click at [404, 399] on input "text" at bounding box center [444, 400] width 328 height 24
type input "legs"
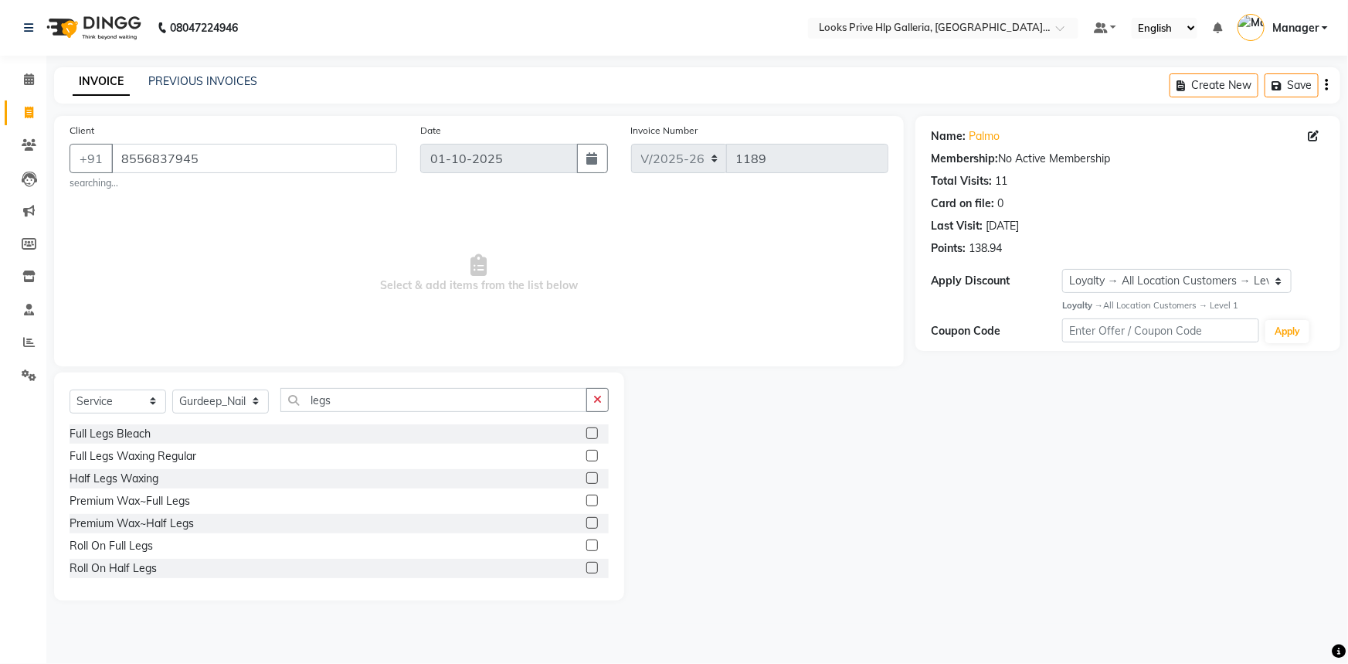
drag, startPoint x: 585, startPoint y: 456, endPoint x: 565, endPoint y: 455, distance: 20.1
click at [586, 455] on label at bounding box center [592, 456] width 12 height 12
click at [586, 455] on input "checkbox" at bounding box center [591, 456] width 10 height 10
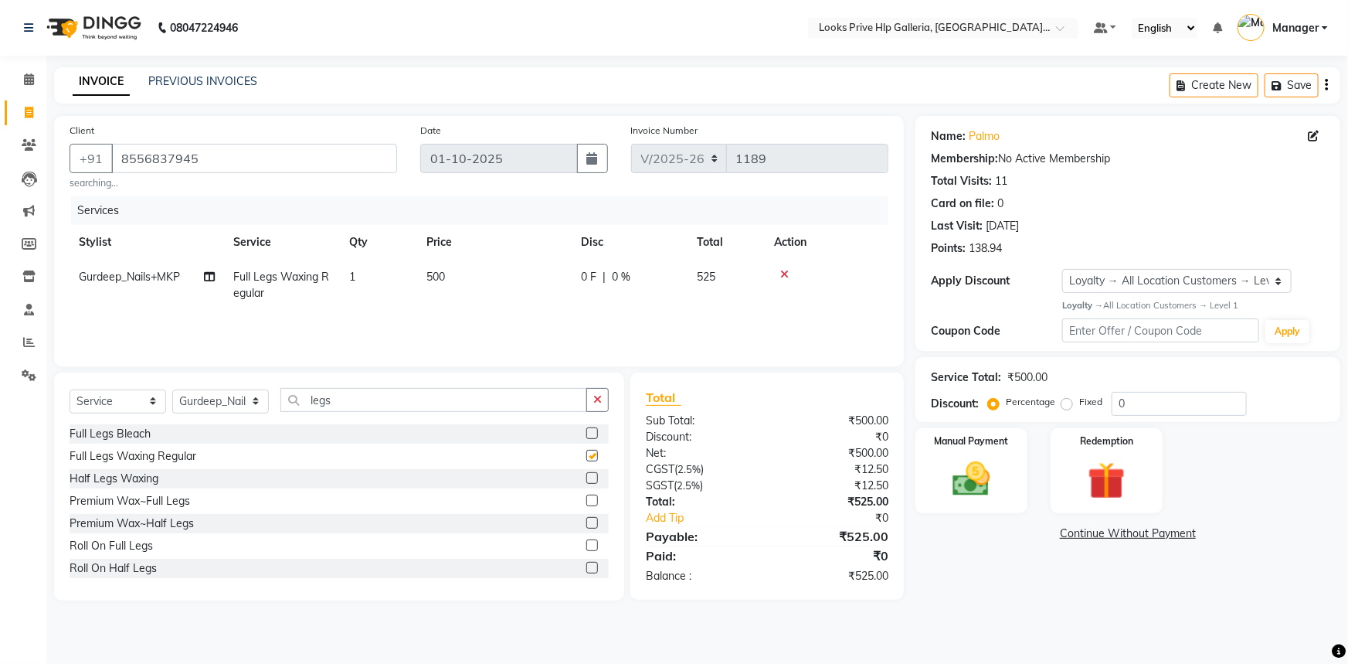
checkbox input "false"
click at [462, 274] on td "500" at bounding box center [494, 285] width 155 height 51
select select "71863"
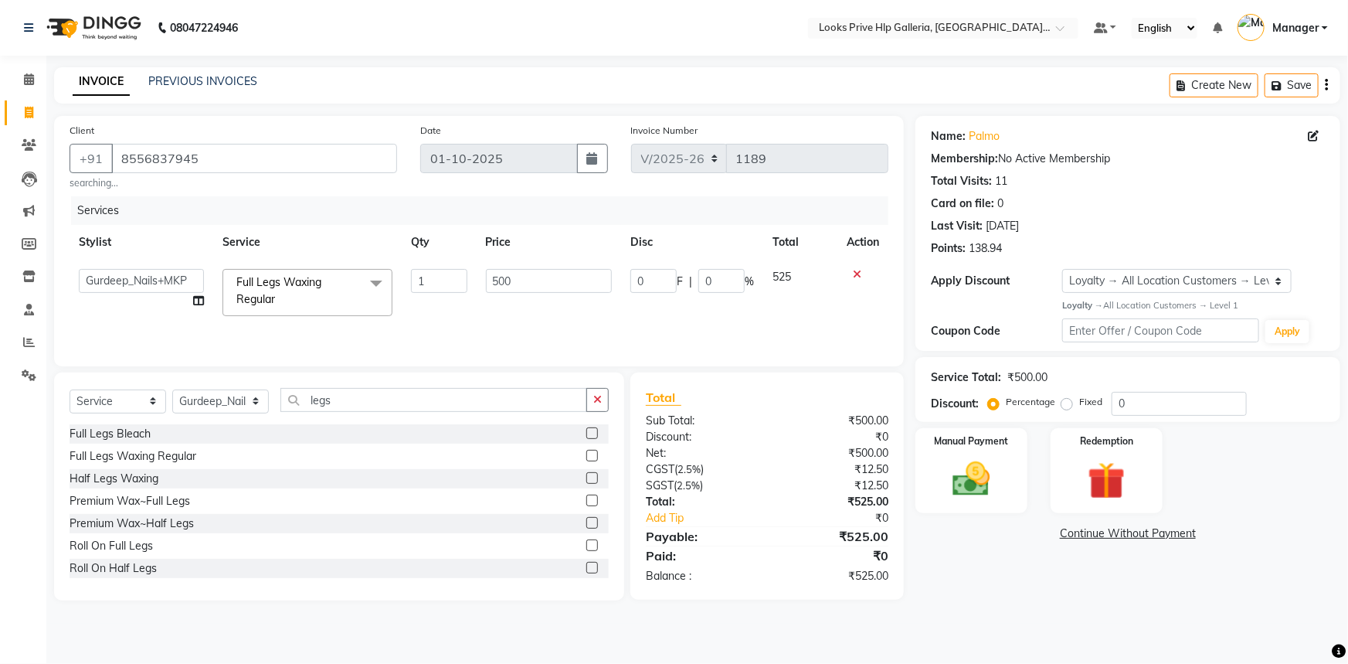
click at [286, 295] on span "Full Legs Waxing Regular x" at bounding box center [307, 292] width 170 height 47
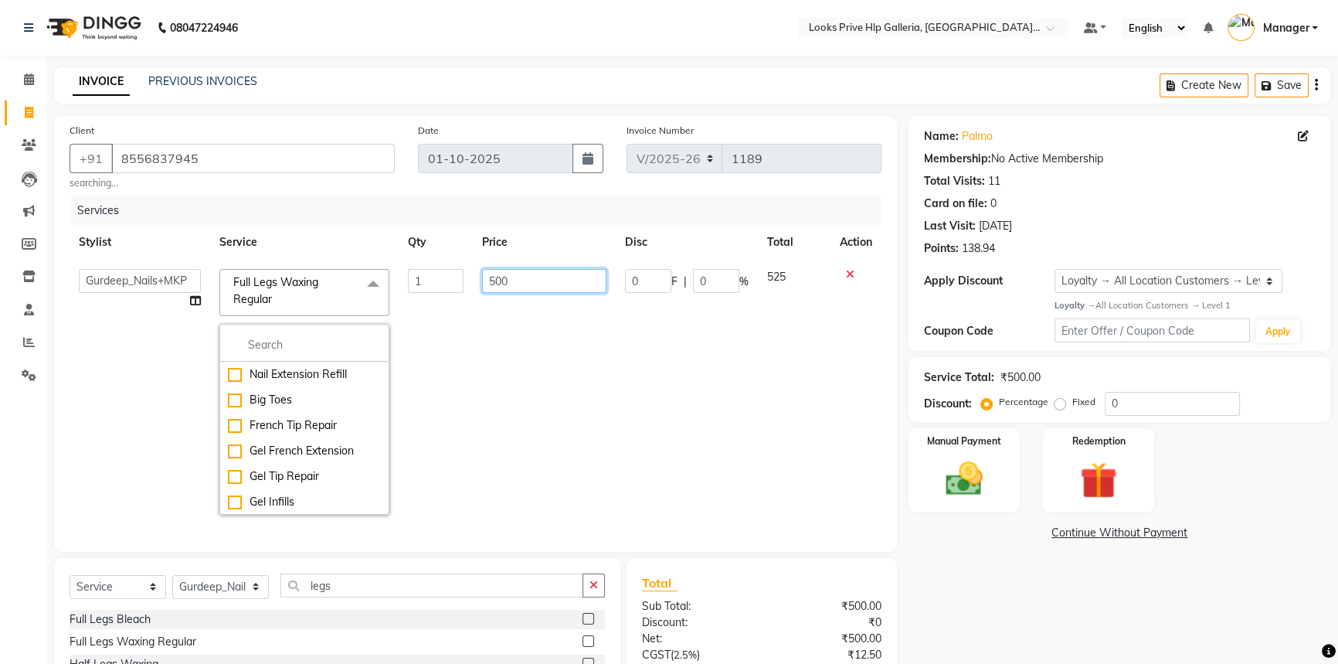
click at [564, 287] on input "500" at bounding box center [544, 281] width 124 height 24
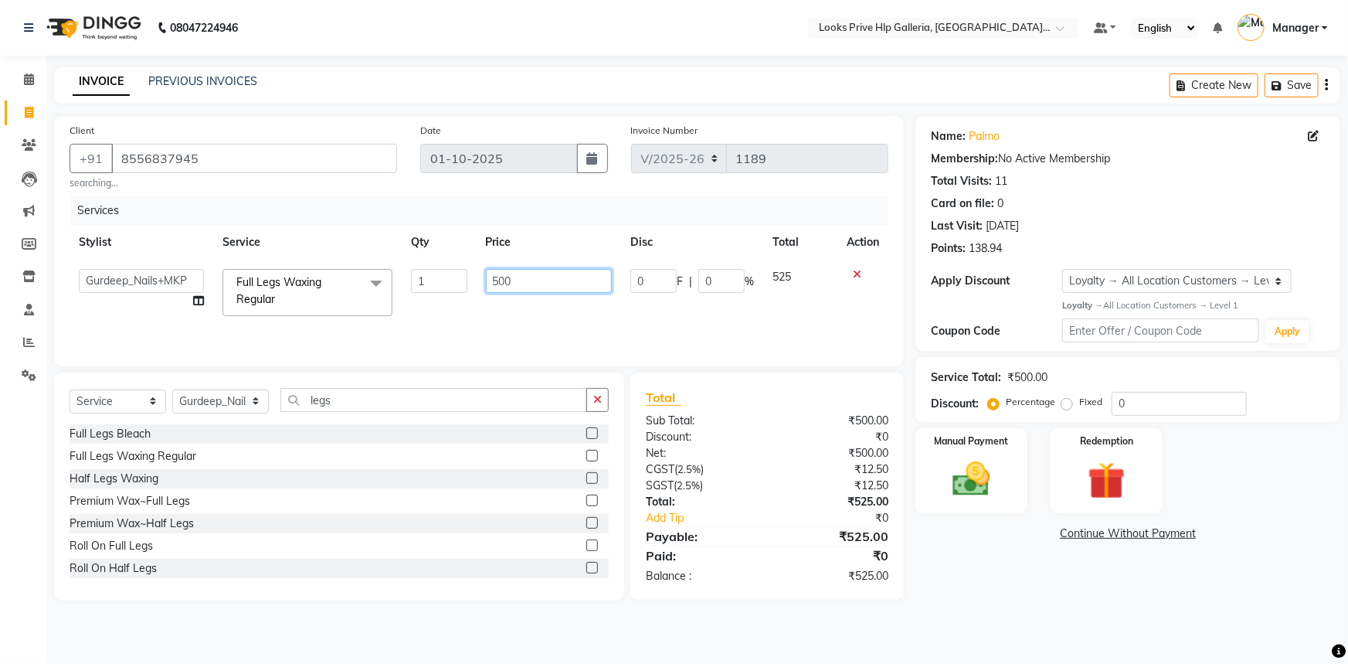
drag, startPoint x: 560, startPoint y: 280, endPoint x: 433, endPoint y: 311, distance: 131.3
click at [459, 289] on tr "[PERSON_NAME] Counter_Sales Gourav_pdct Gurdeep_Nails+MKP Manager Mani_chauhan …" at bounding box center [479, 293] width 819 height 66
type input "1100"
click at [1023, 614] on main "INVOICE PREVIOUS INVOICES Create New Save Client [PHONE_NUMBER] searching... Da…" at bounding box center [697, 345] width 1302 height 556
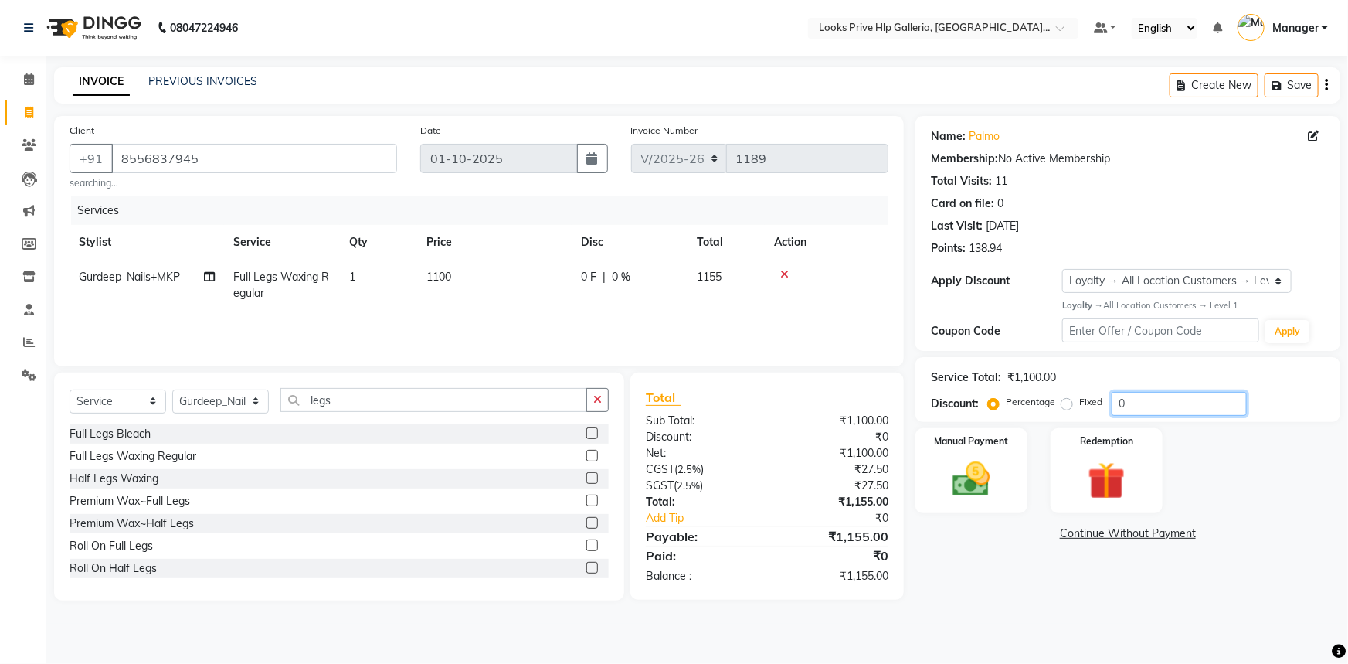
drag, startPoint x: 1159, startPoint y: 396, endPoint x: 1158, endPoint y: 405, distance: 9.3
click at [1160, 400] on input "0" at bounding box center [1179, 404] width 135 height 24
type input "040"
drag, startPoint x: 948, startPoint y: 481, endPoint x: 1022, endPoint y: 496, distance: 75.8
click at [949, 481] on img at bounding box center [971, 478] width 61 height 43
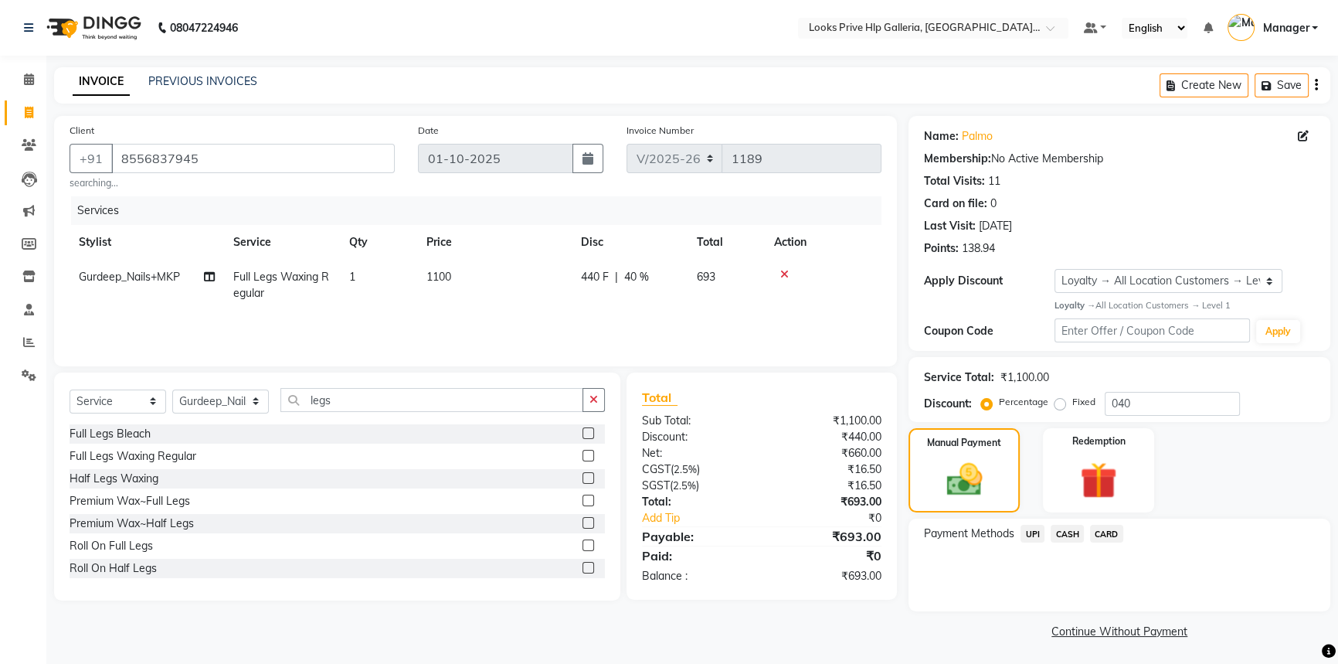
drag, startPoint x: 1099, startPoint y: 535, endPoint x: 1117, endPoint y: 549, distance: 23.2
click at [1101, 535] on span "CARD" at bounding box center [1106, 534] width 33 height 18
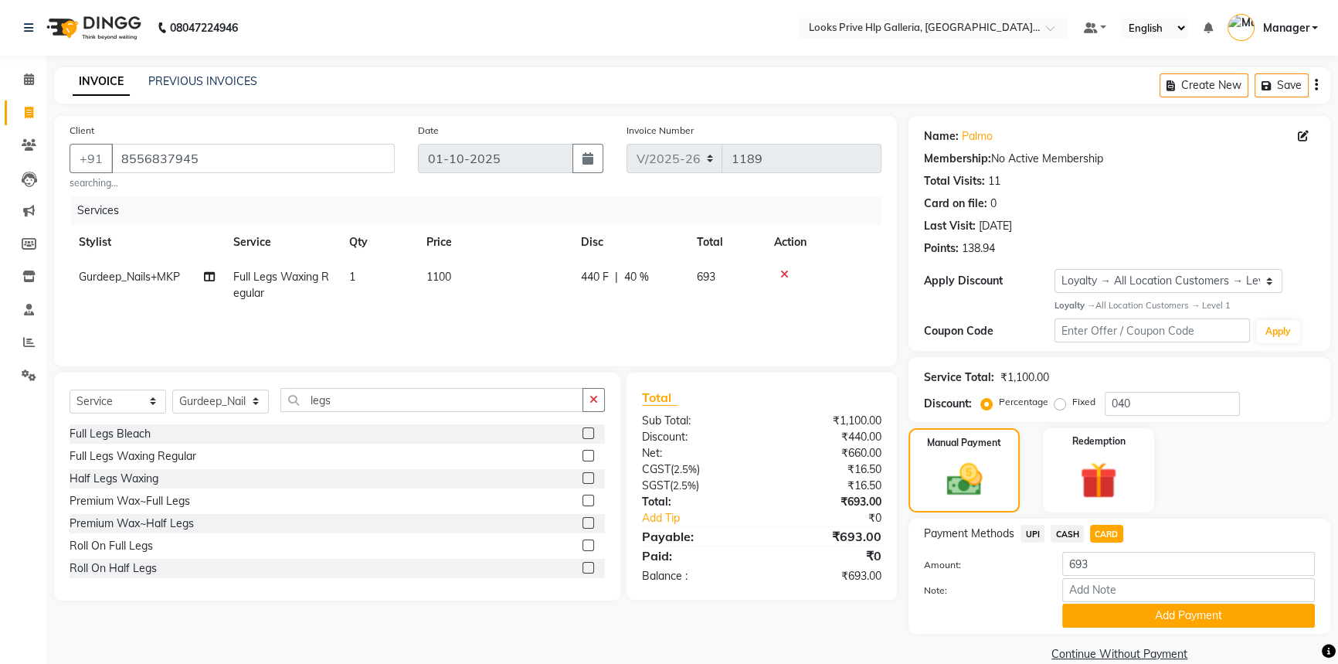
click at [780, 274] on icon at bounding box center [784, 274] width 8 height 11
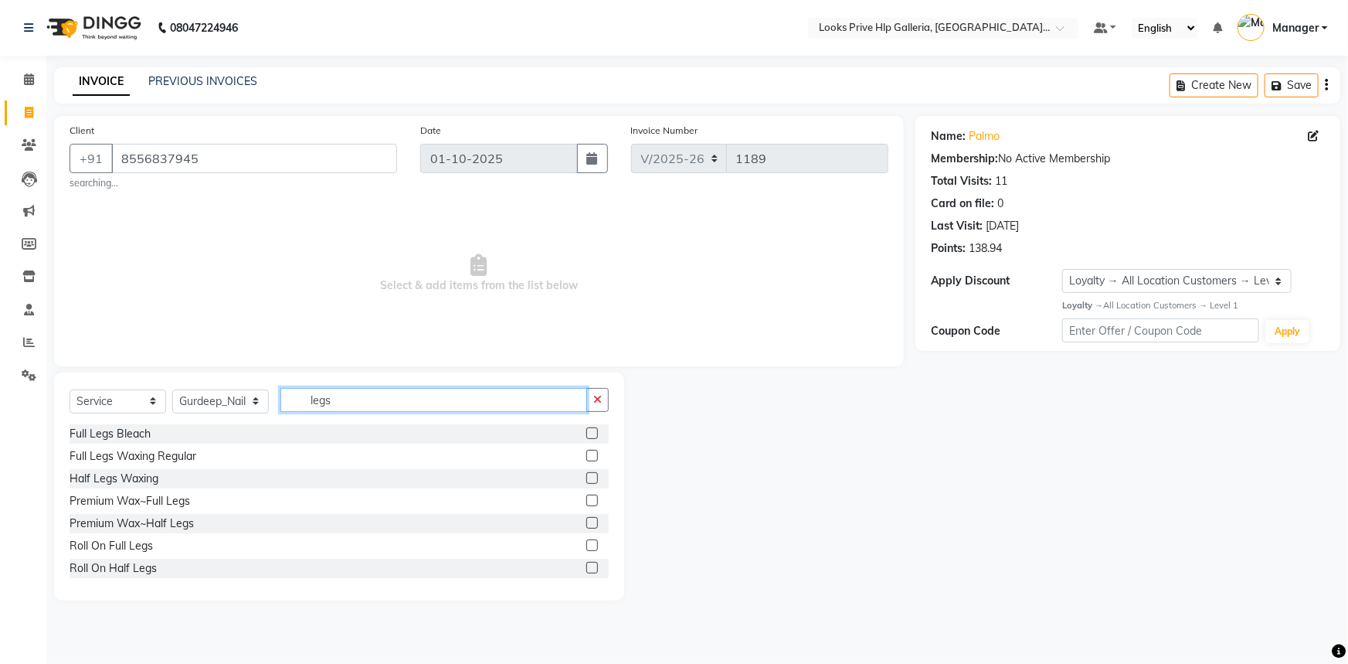
click at [426, 406] on input "legs" at bounding box center [433, 400] width 307 height 24
drag, startPoint x: 582, startPoint y: 454, endPoint x: 576, endPoint y: 438, distance: 17.1
click at [586, 455] on label at bounding box center [592, 456] width 12 height 12
click at [586, 455] on input "checkbox" at bounding box center [591, 456] width 10 height 10
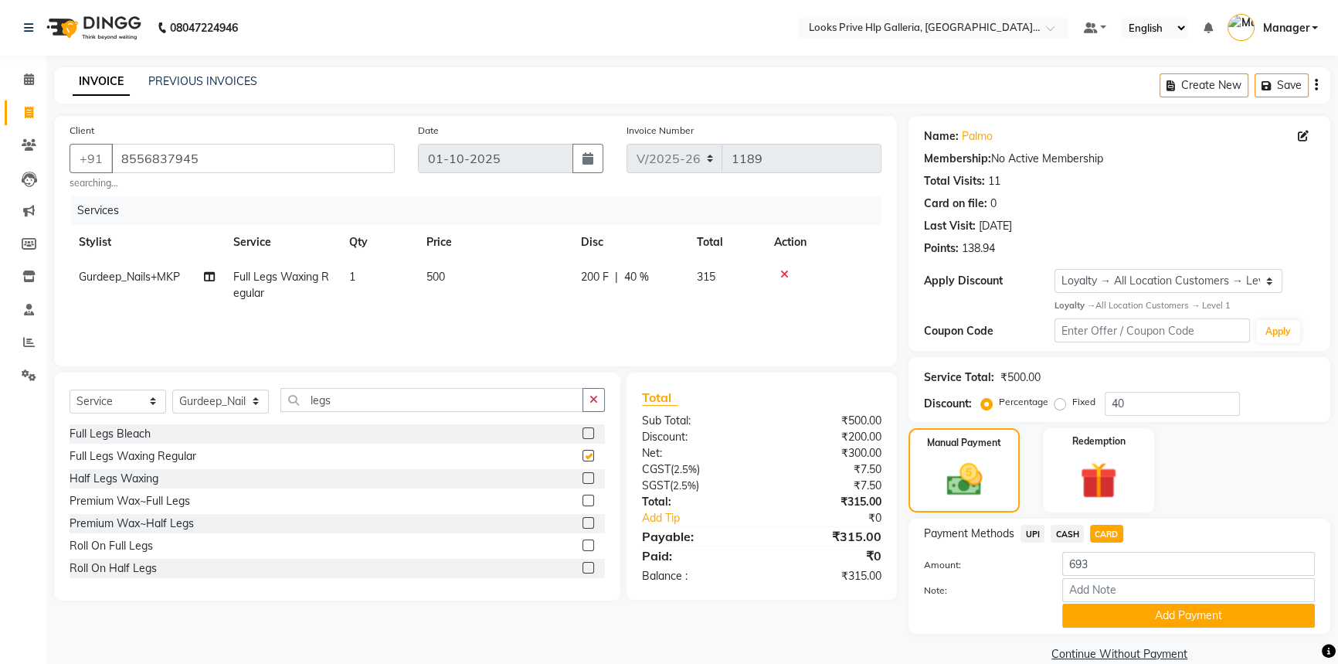
checkbox input "false"
click at [458, 278] on td "500" at bounding box center [494, 285] width 155 height 51
select select "71863"
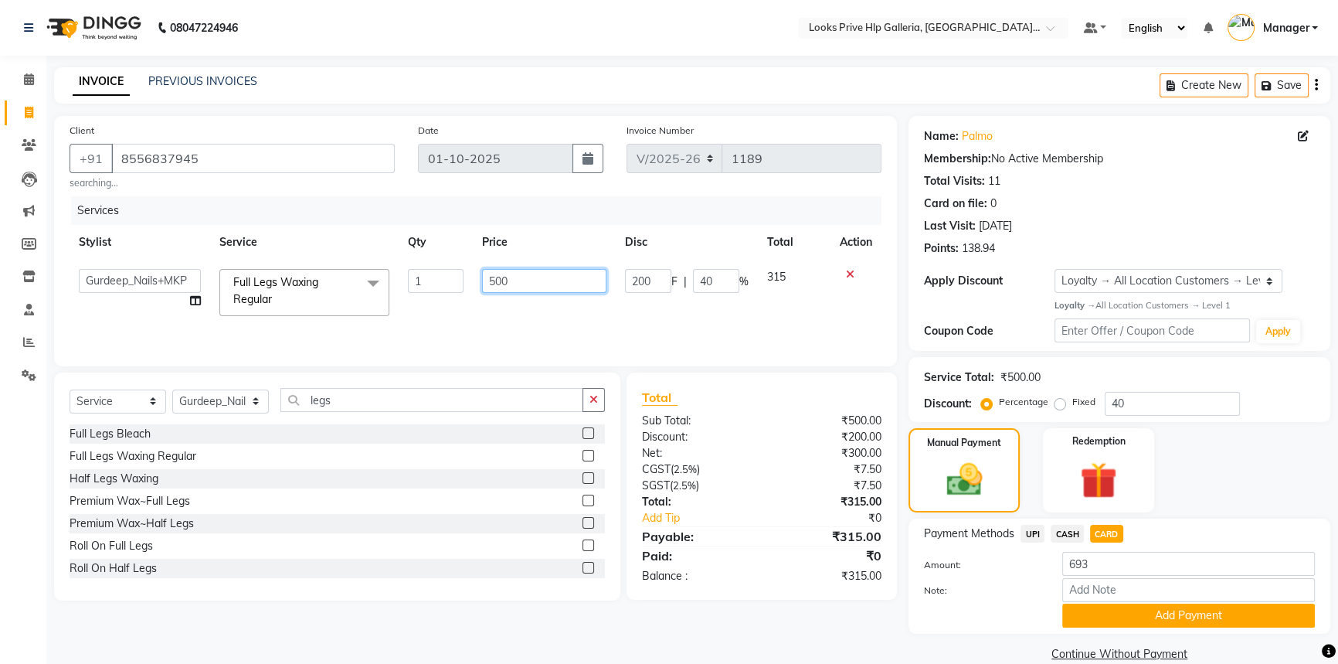
drag, startPoint x: 454, startPoint y: 282, endPoint x: 412, endPoint y: 286, distance: 42.7
click at [412, 286] on tr "[PERSON_NAME] Counter_Sales Gourav_pdct Gurdeep_Nails+MKP Manager Mani_chauhan …" at bounding box center [476, 293] width 812 height 66
type input "1000"
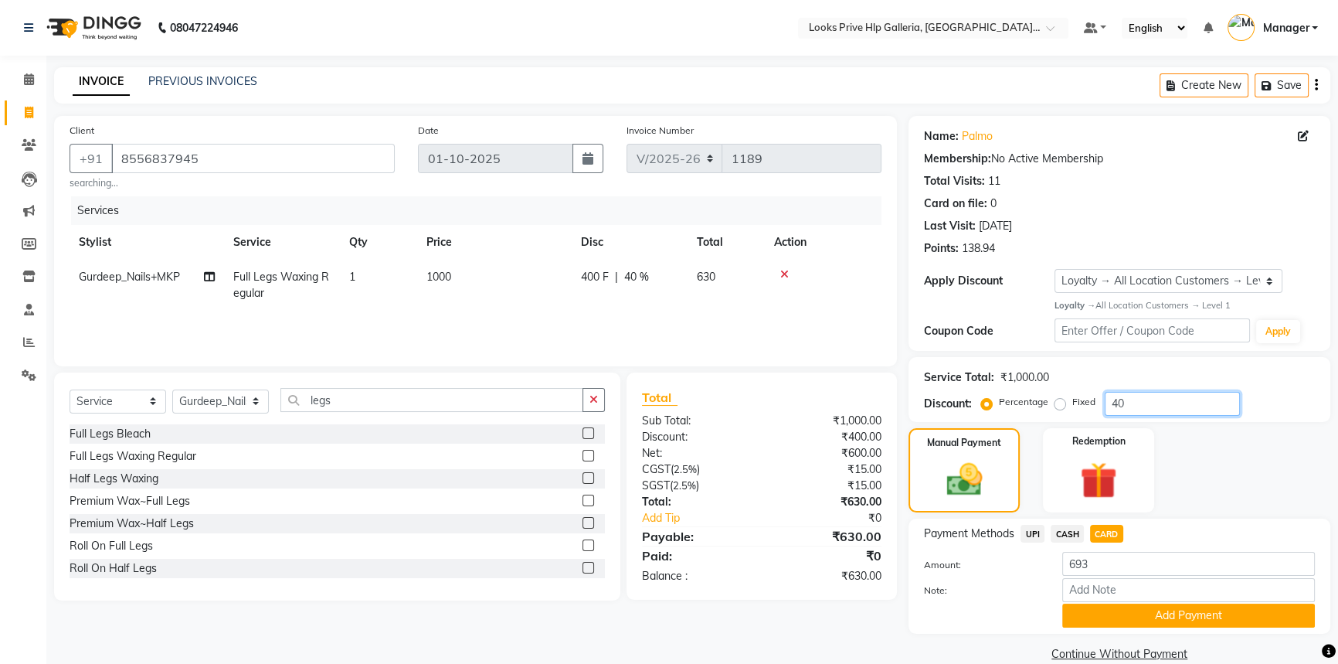
click at [1164, 396] on input "40" at bounding box center [1172, 404] width 135 height 24
type input "4"
type input "34"
click at [1175, 618] on button "Add Payment" at bounding box center [1188, 615] width 253 height 24
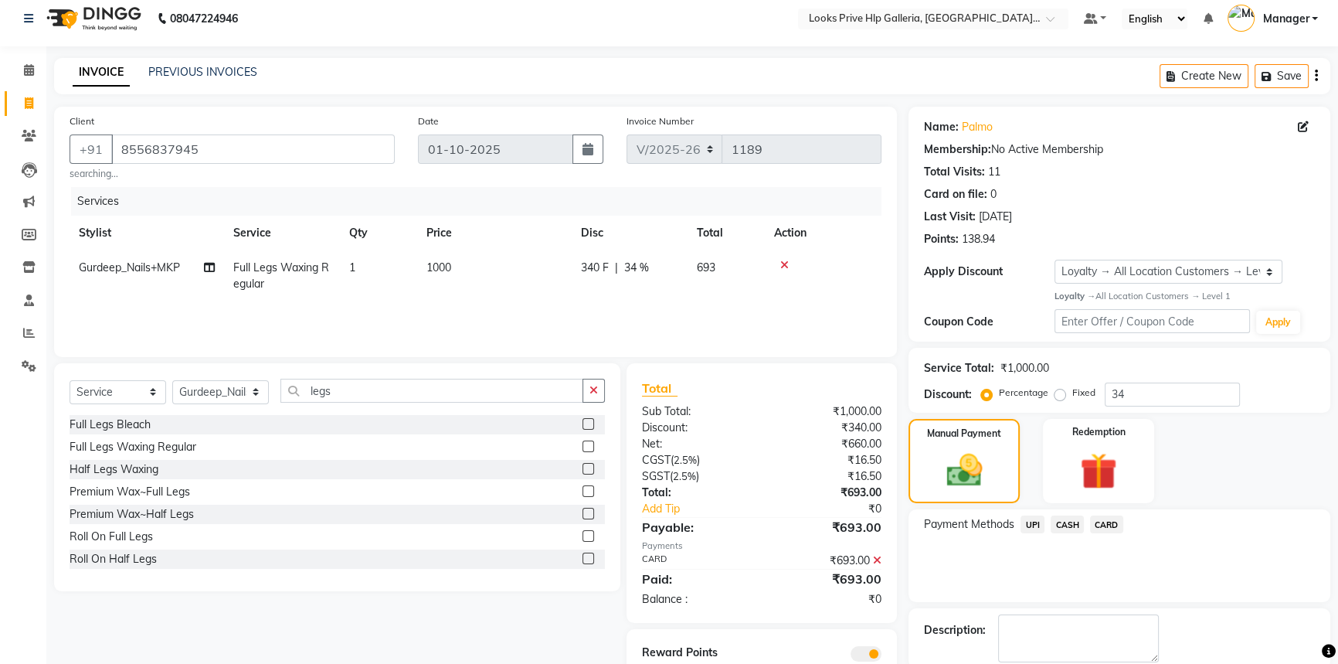
scroll to position [89, 0]
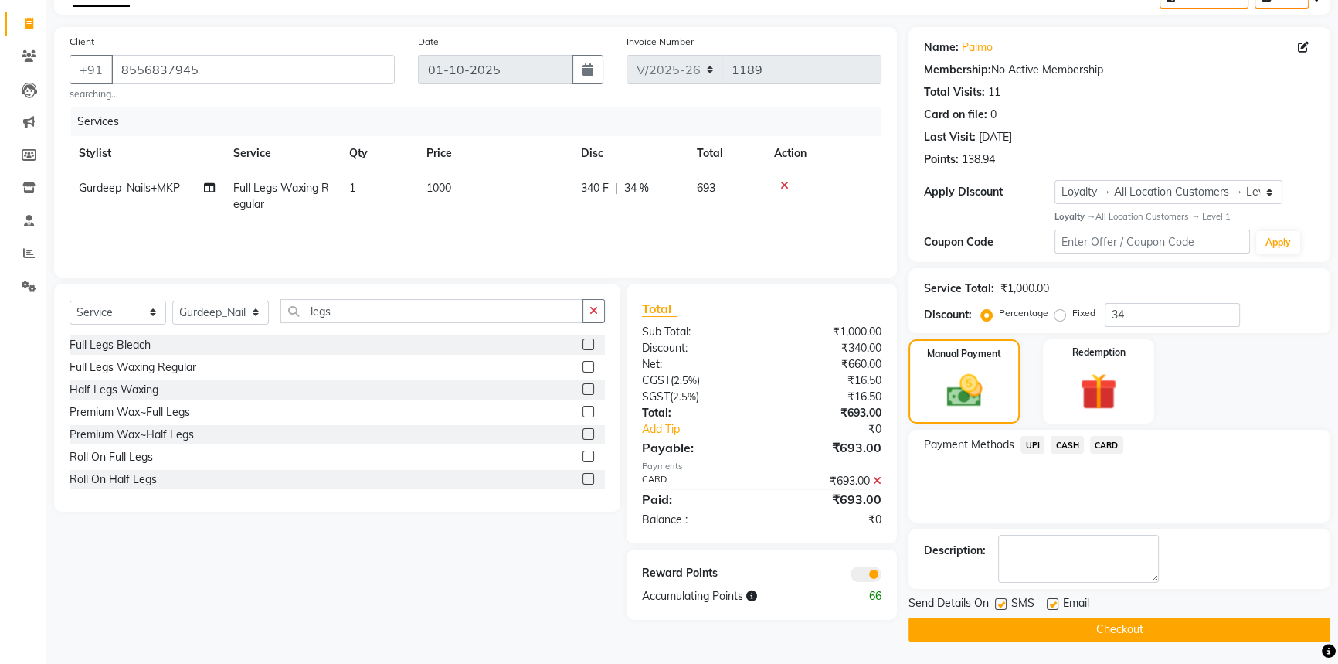
click at [869, 579] on span at bounding box center [866, 573] width 31 height 15
click at [881, 576] on input "checkbox" at bounding box center [881, 576] width 0 height 0
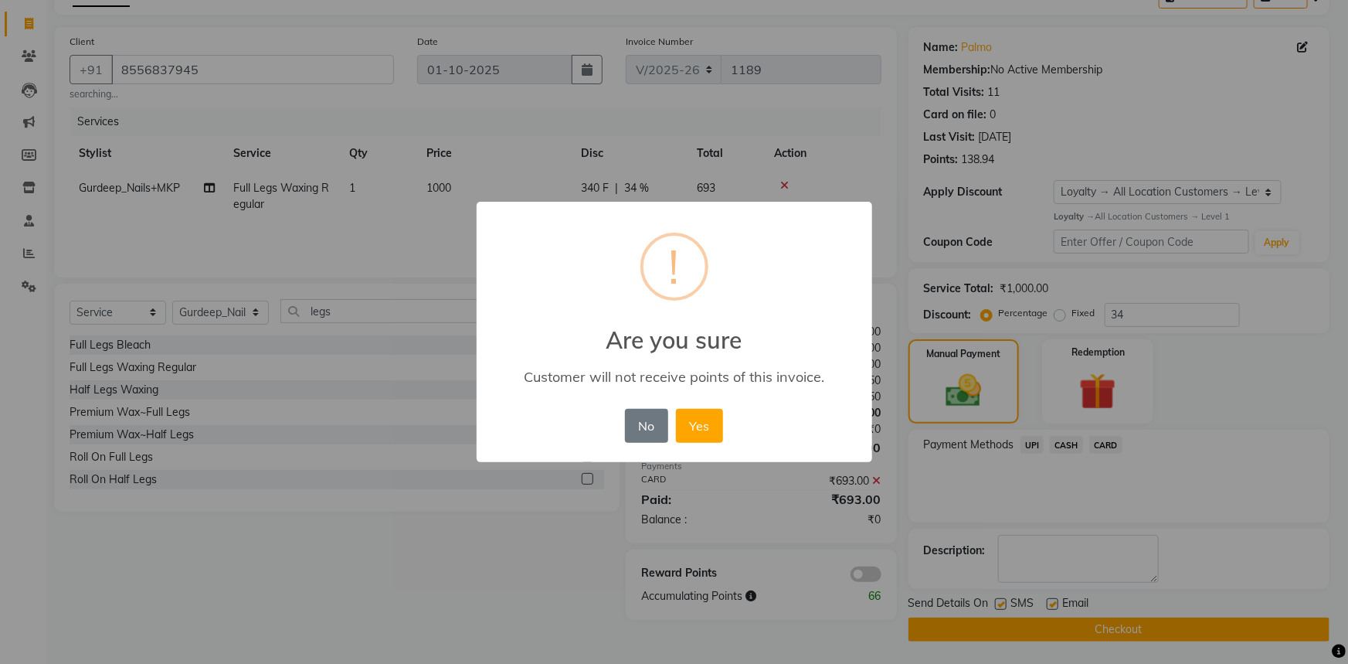
drag, startPoint x: 709, startPoint y: 430, endPoint x: 775, endPoint y: 472, distance: 78.2
click at [720, 430] on button "Yes" at bounding box center [699, 426] width 47 height 34
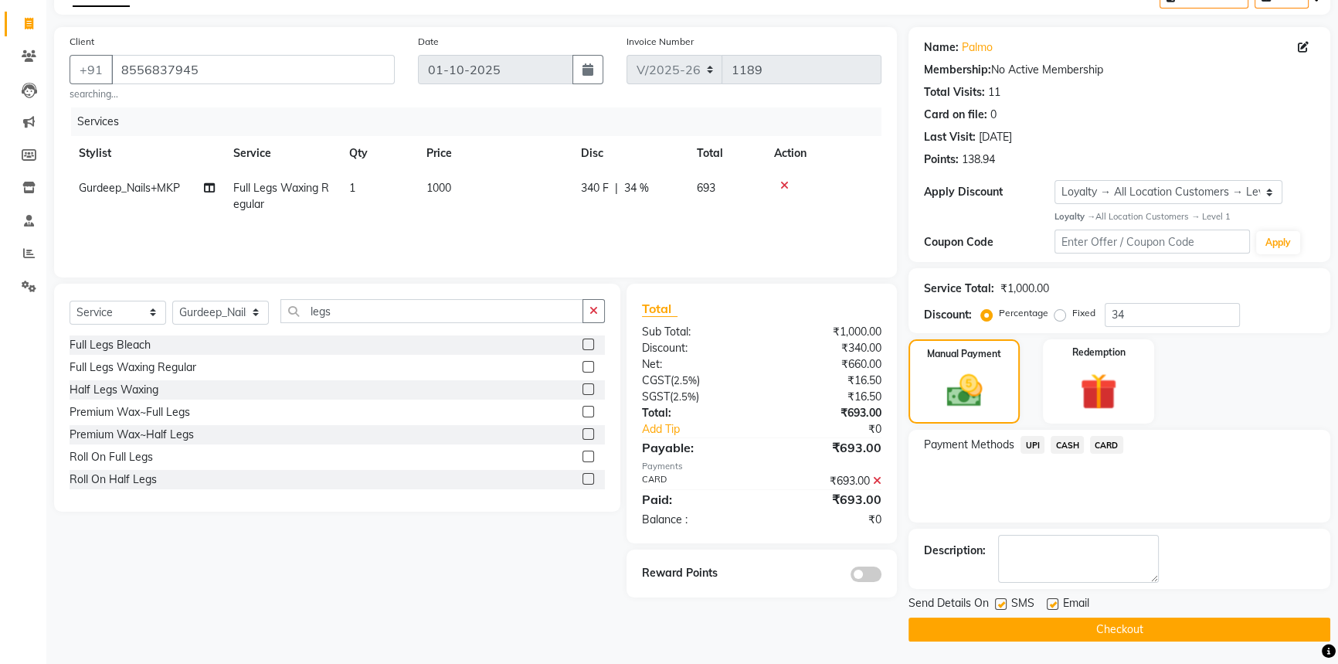
click at [1112, 623] on button "Checkout" at bounding box center [1120, 629] width 422 height 24
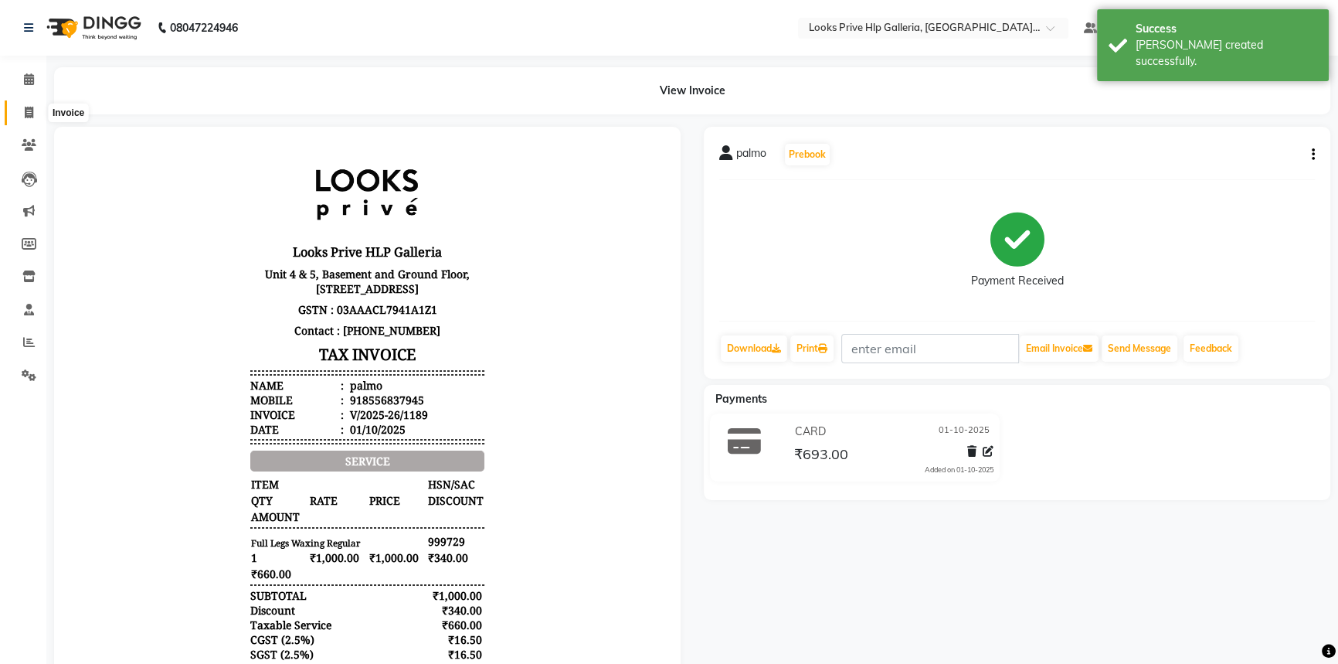
click at [30, 110] on icon at bounding box center [29, 113] width 8 height 12
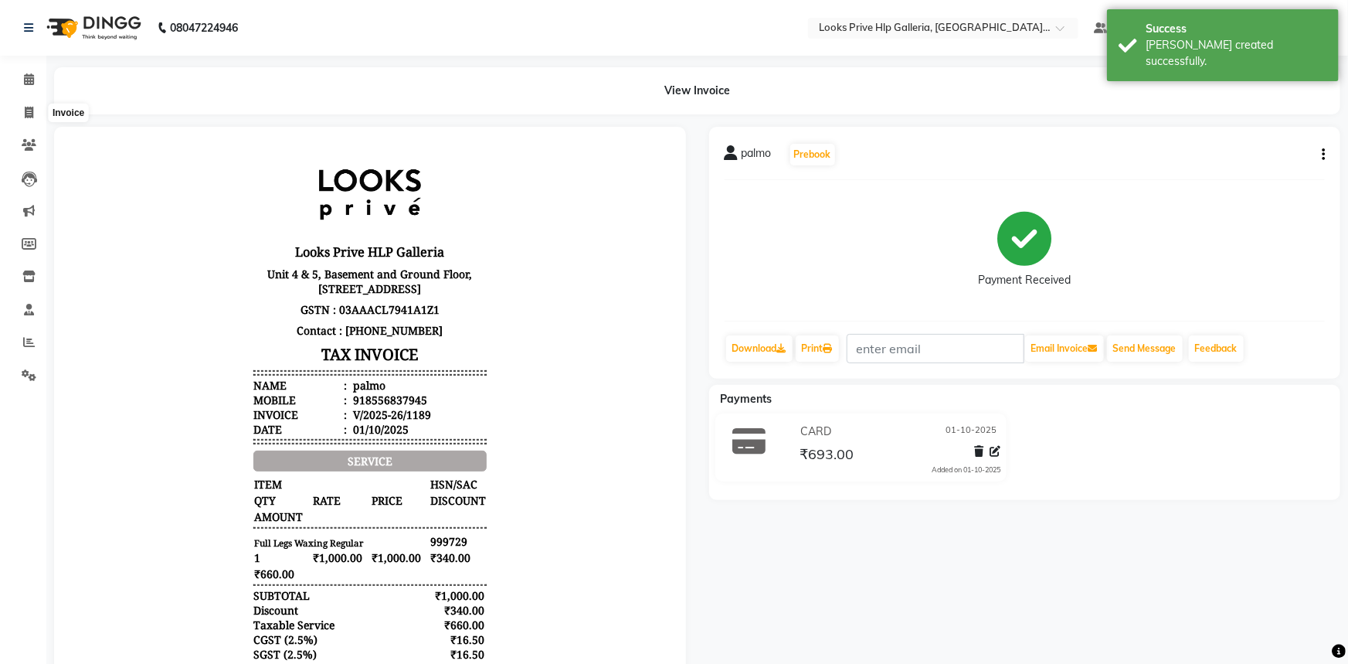
select select "service"
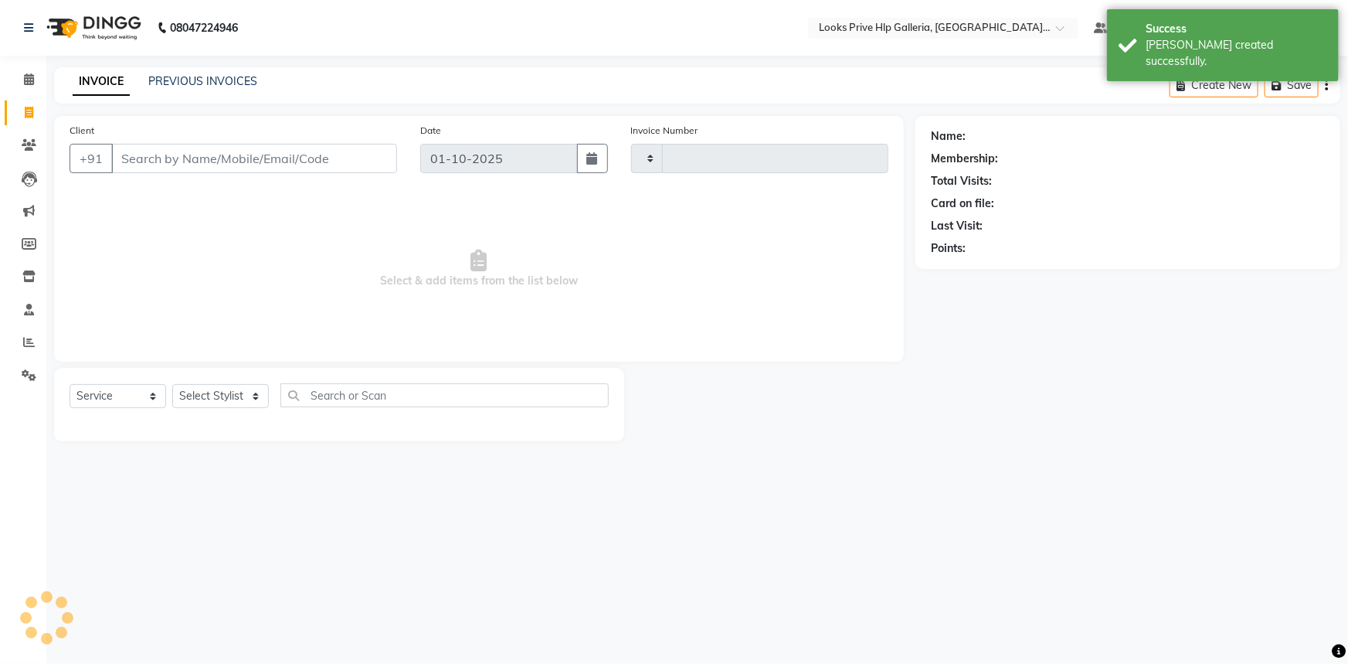
type input "1190"
select select "7937"
